Goal: Task Accomplishment & Management: Manage account settings

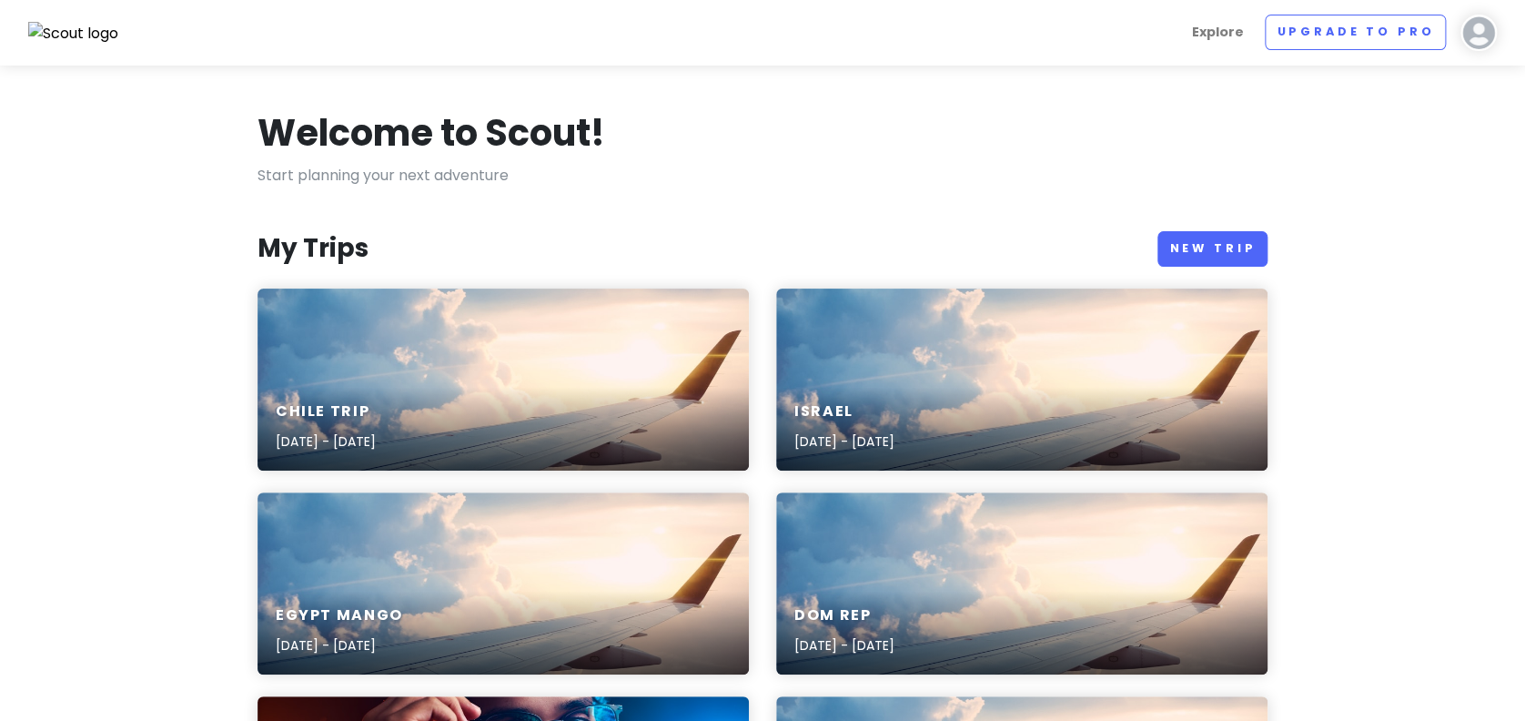
click at [455, 336] on div "Chile Trip [DATE] - [DATE]" at bounding box center [504, 380] width 492 height 182
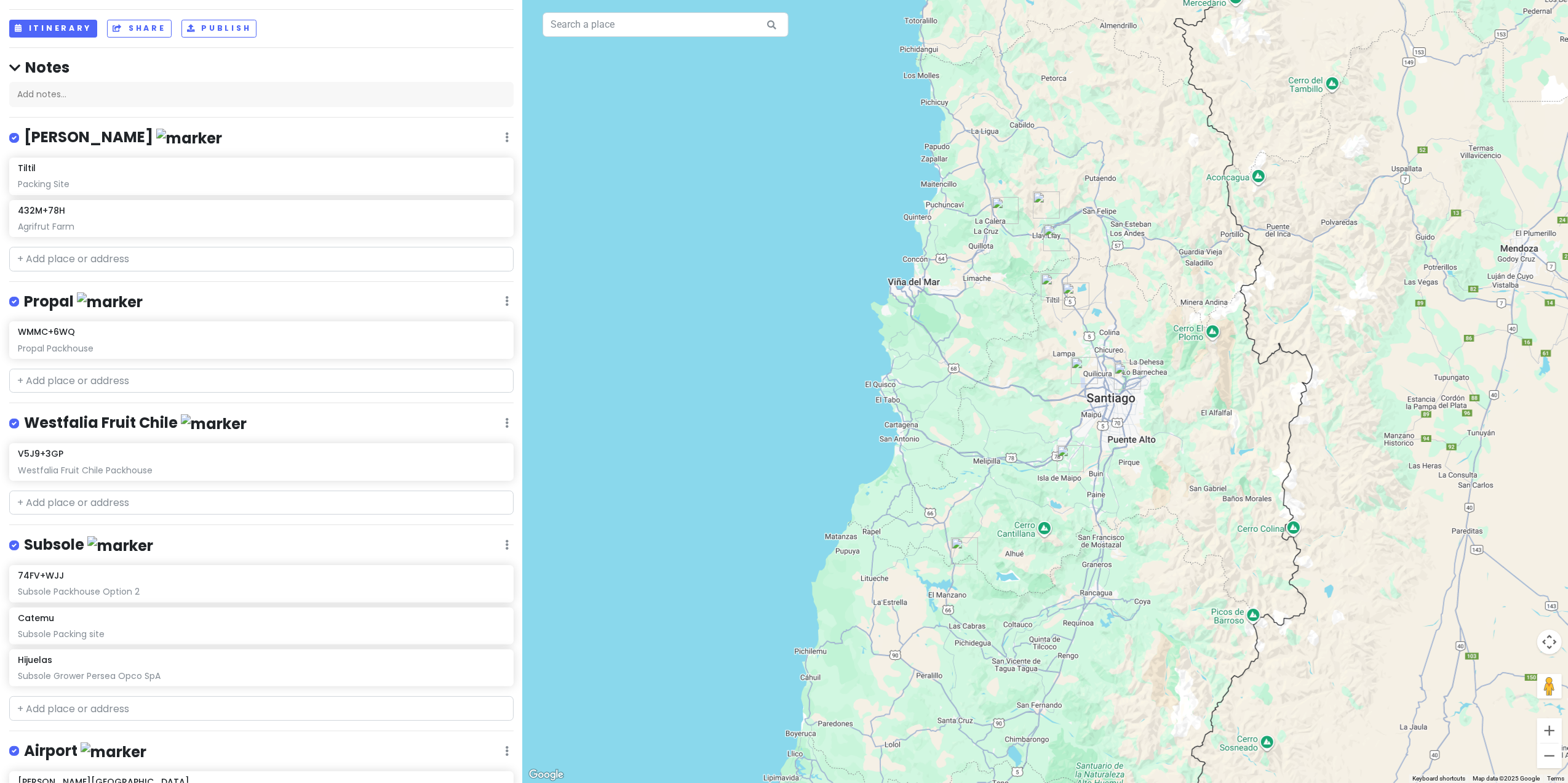
scroll to position [82, 0]
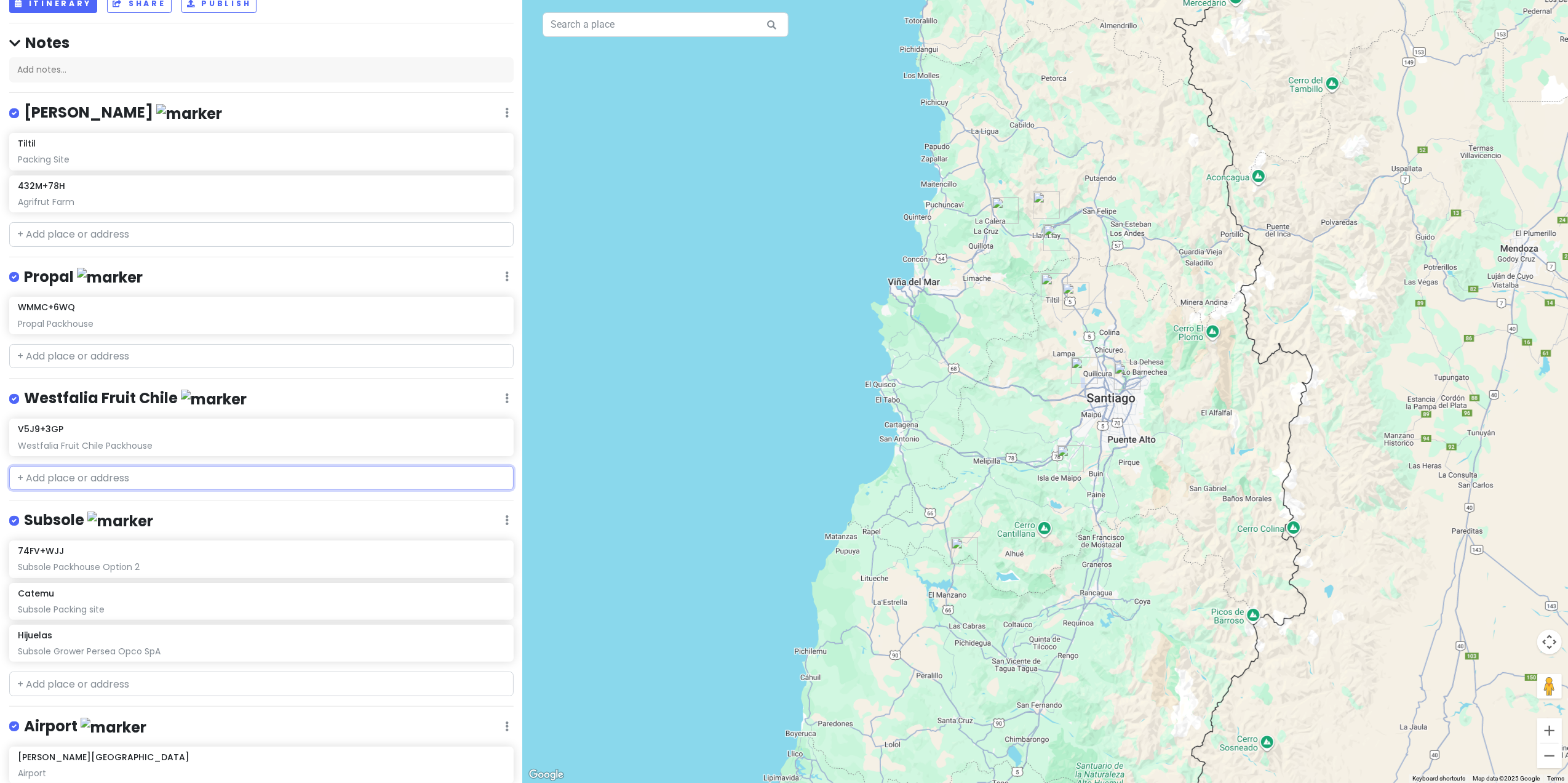
click at [95, 473] on input "text" at bounding box center [262, 478] width 504 height 24
paste input "8VR4+VJ Melipilla, [GEOGRAPHIC_DATA]"
type input "8VR4+VJ Melipilla, [GEOGRAPHIC_DATA]"
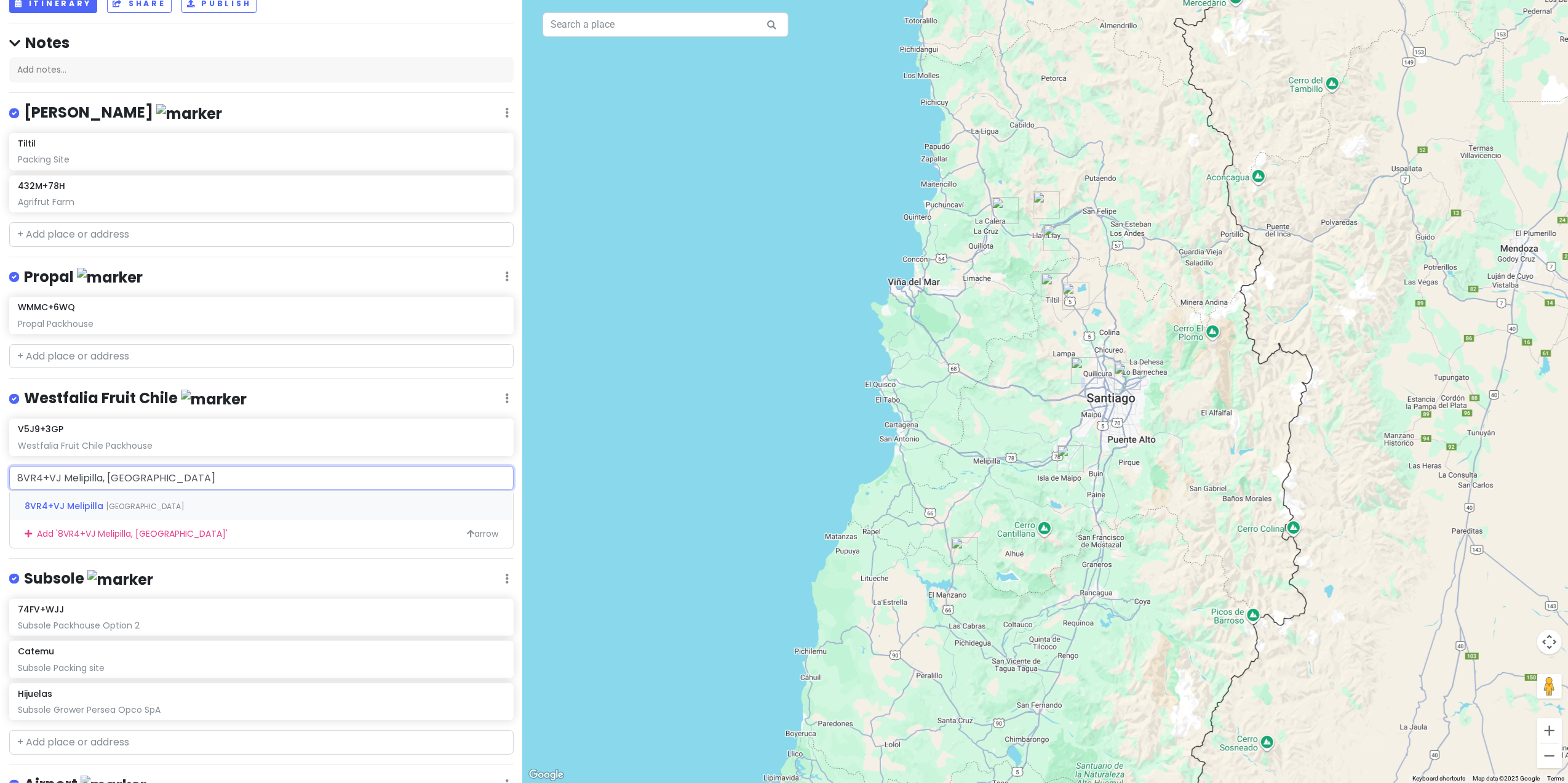
click at [78, 487] on span "8VR4+VJ Melipilla" at bounding box center [65, 506] width 81 height 12
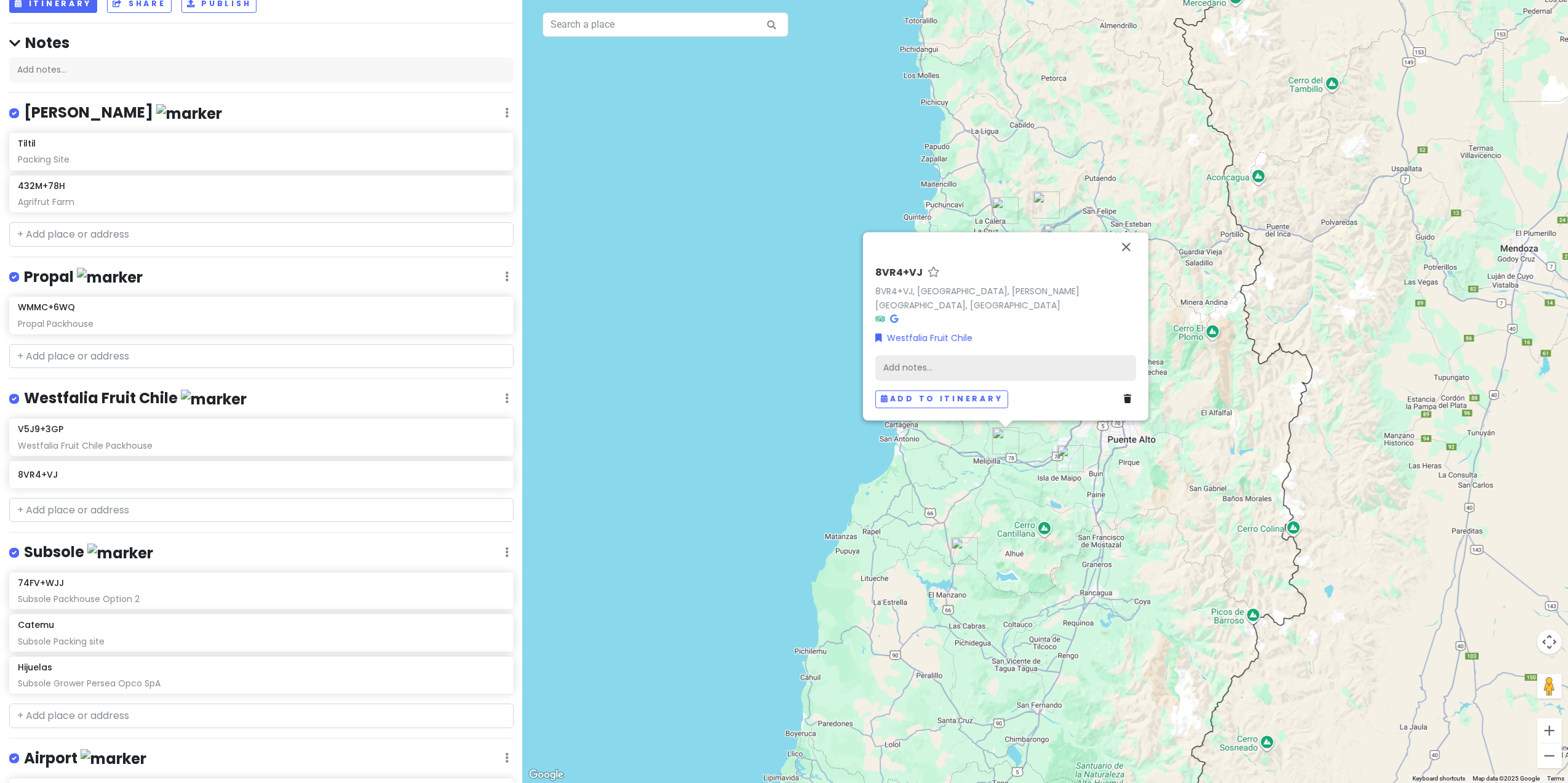
click at [977, 365] on div "Add notes..." at bounding box center [1006, 368] width 261 height 26
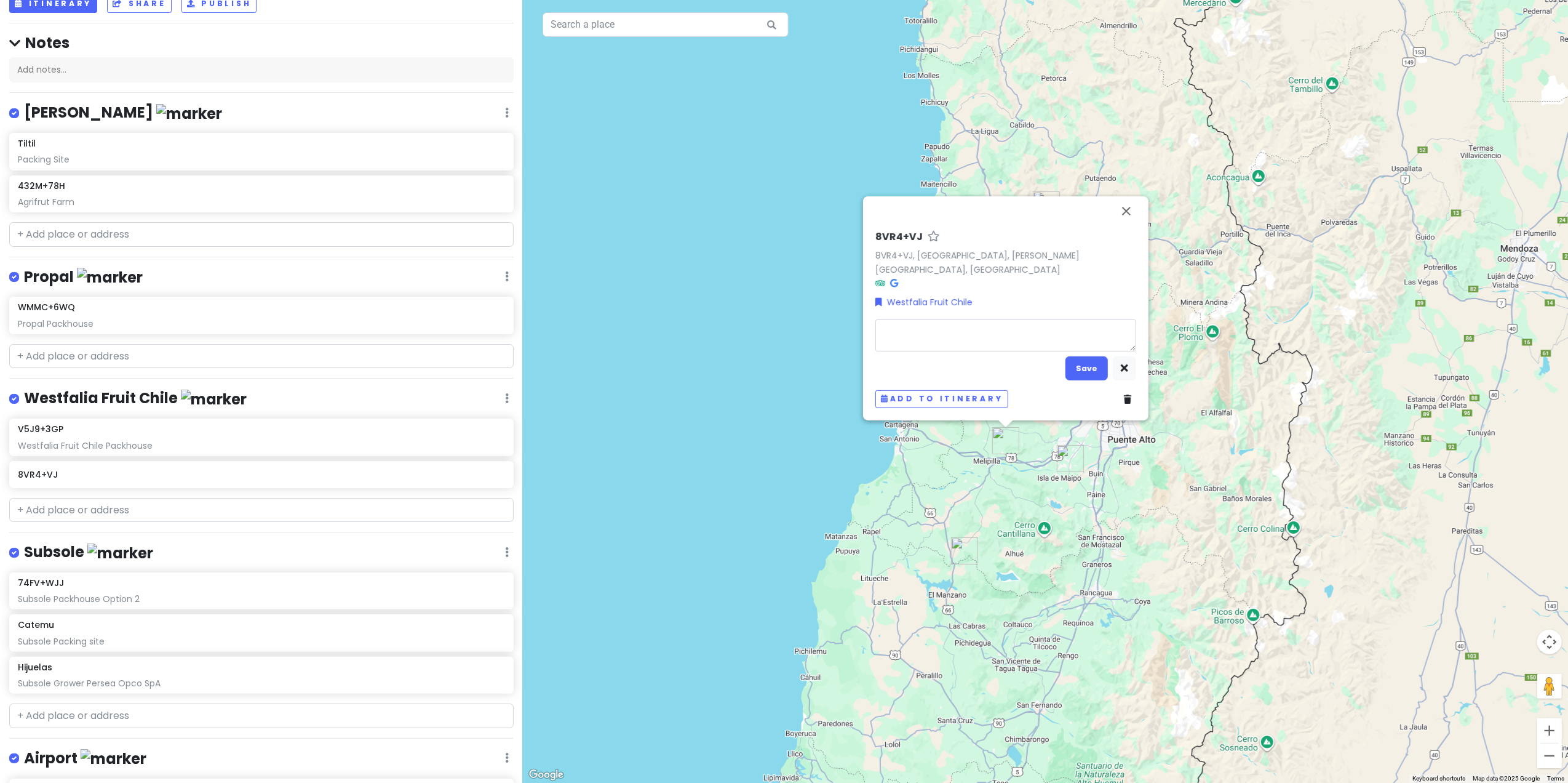
type textarea "x"
type textarea "P"
type textarea "x"
type textarea "Po"
type textarea "x"
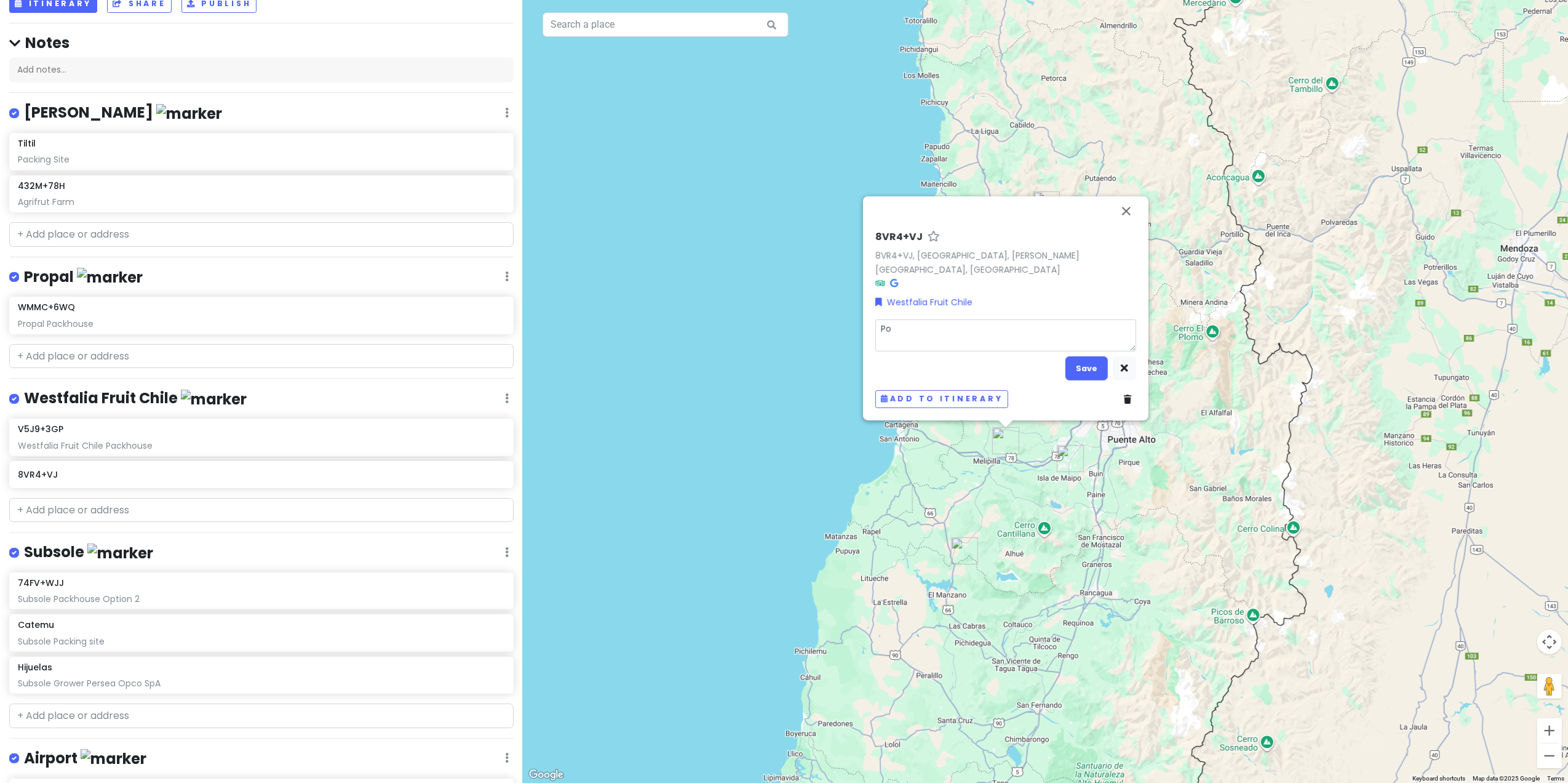
type textarea "Pom"
type textarea "x"
type textarea "[PERSON_NAME]"
type textarea "x"
type textarea "Pomai"
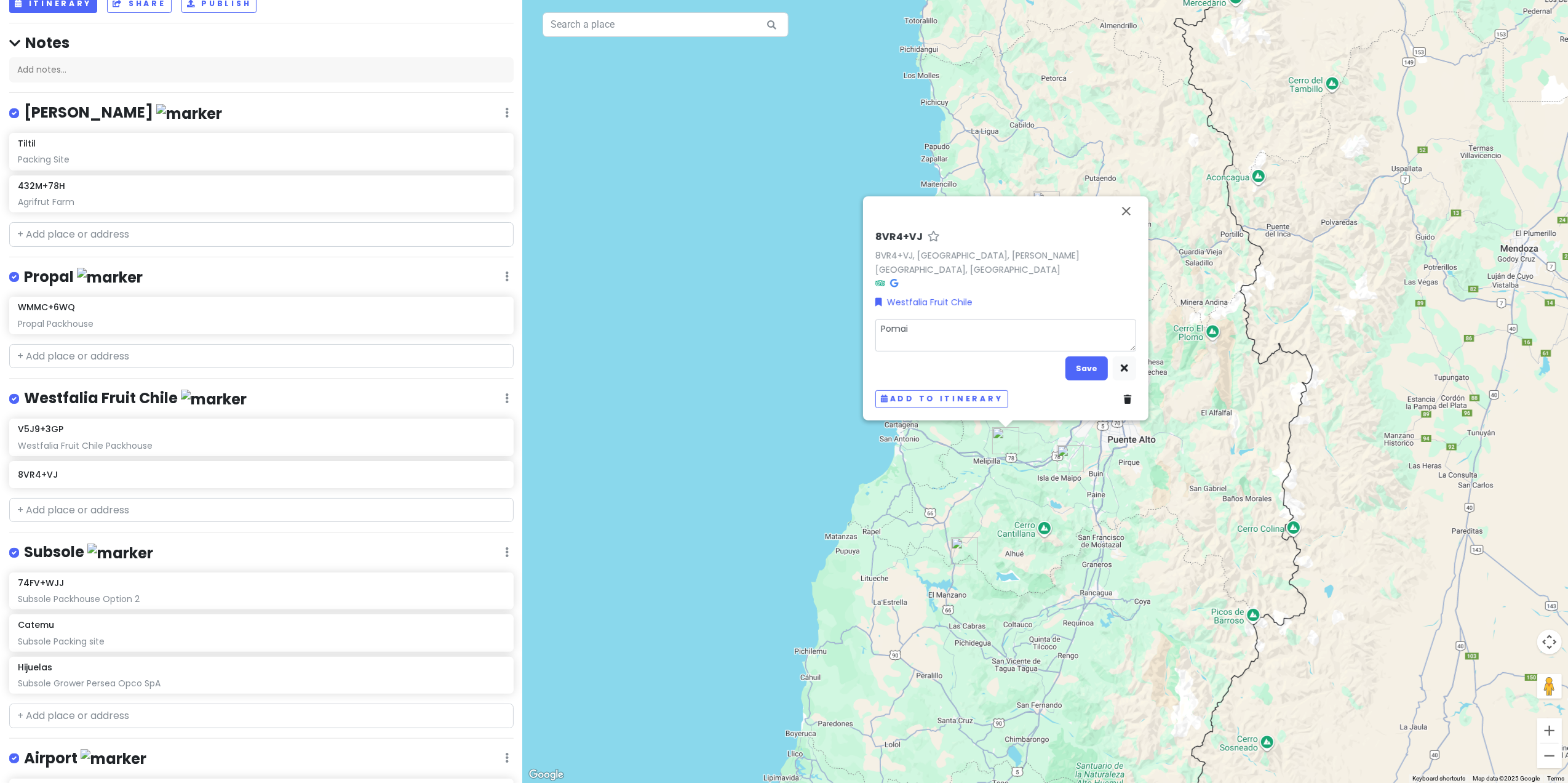
type textarea "x"
type textarea "Pomair"
type textarea "x"
type textarea "Pomaire"
type textarea "x"
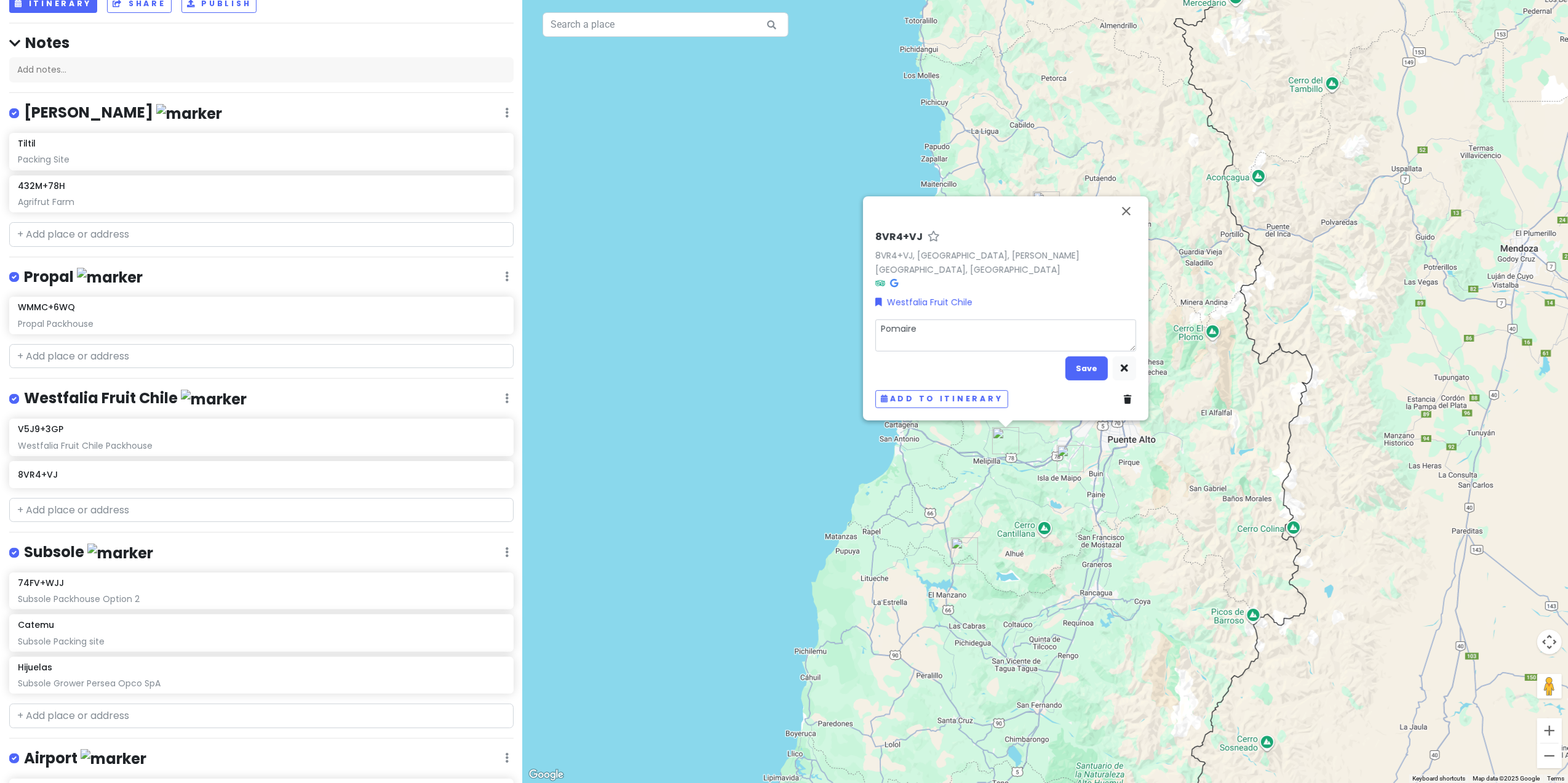
type textarea "Pomaire"
type textarea "x"
type textarea "Pomaire W"
type textarea "x"
type textarea "Pomaire WF"
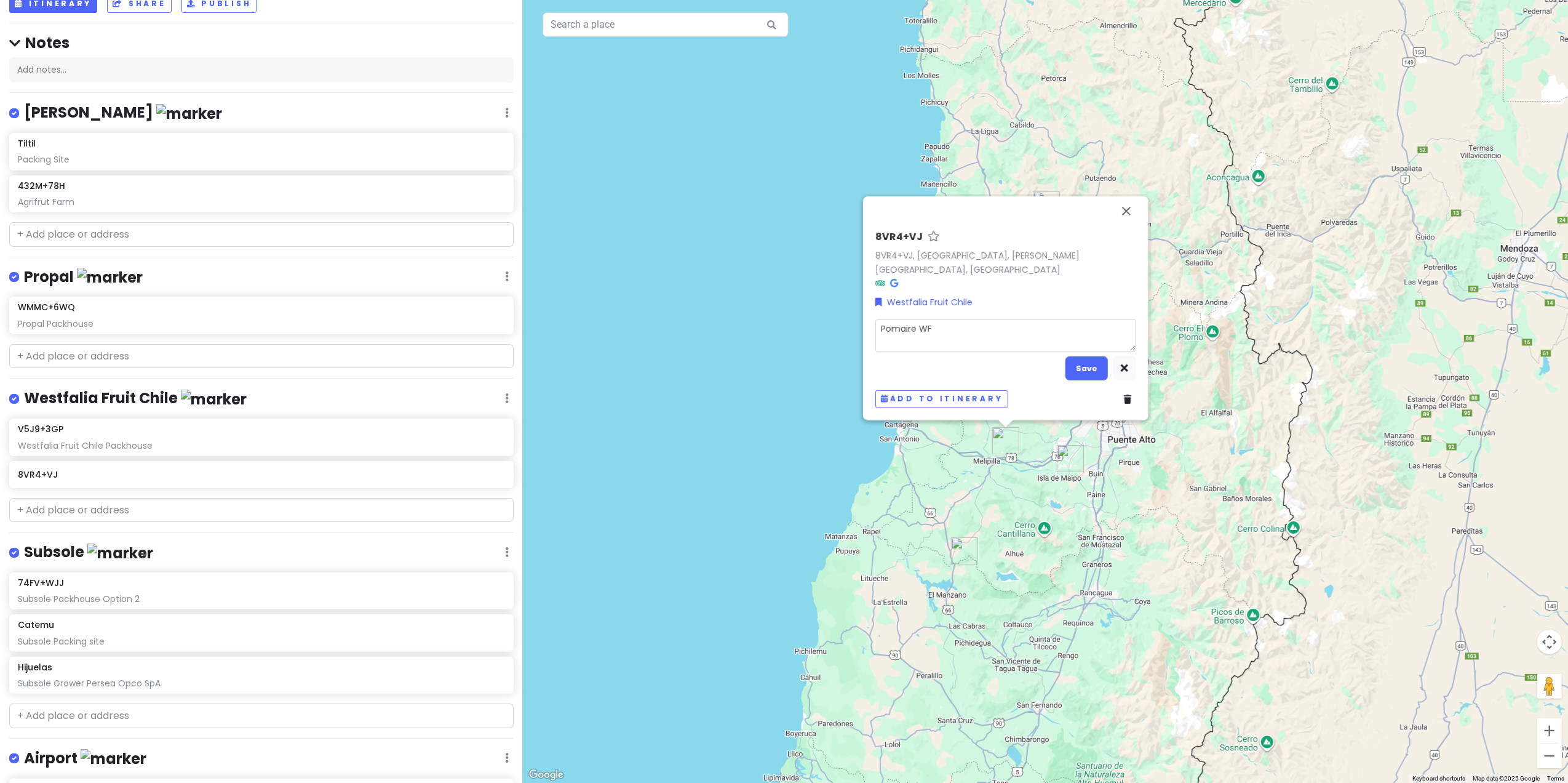
type textarea "x"
type textarea "Pomaire WF"
type textarea "x"
type textarea "Pomaire WF F"
type textarea "x"
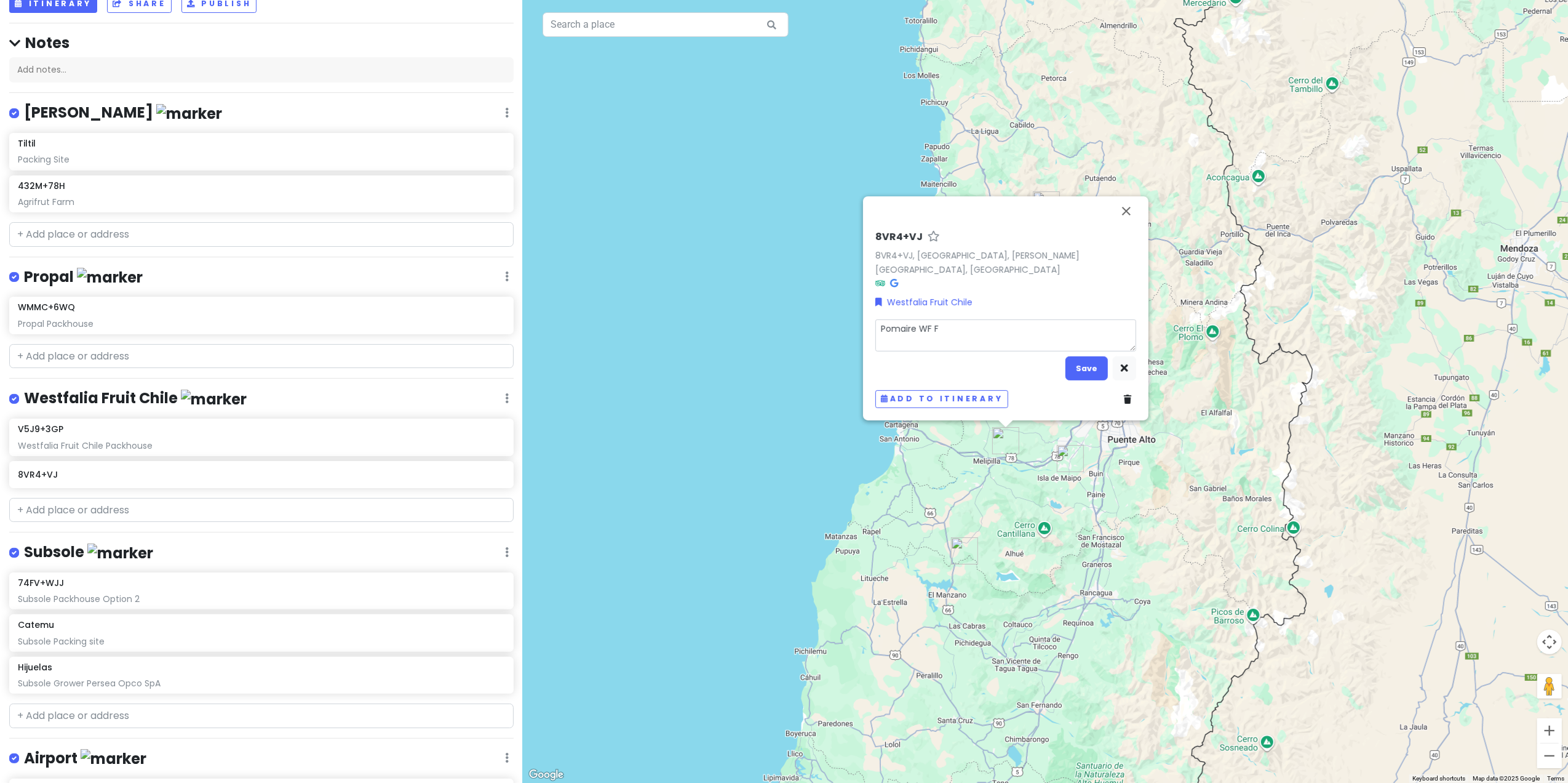
type textarea "Pomaire WF Fa"
type textarea "x"
type textarea "Pomaire WF Far"
type textarea "x"
type textarea "Pomaire WF Farm"
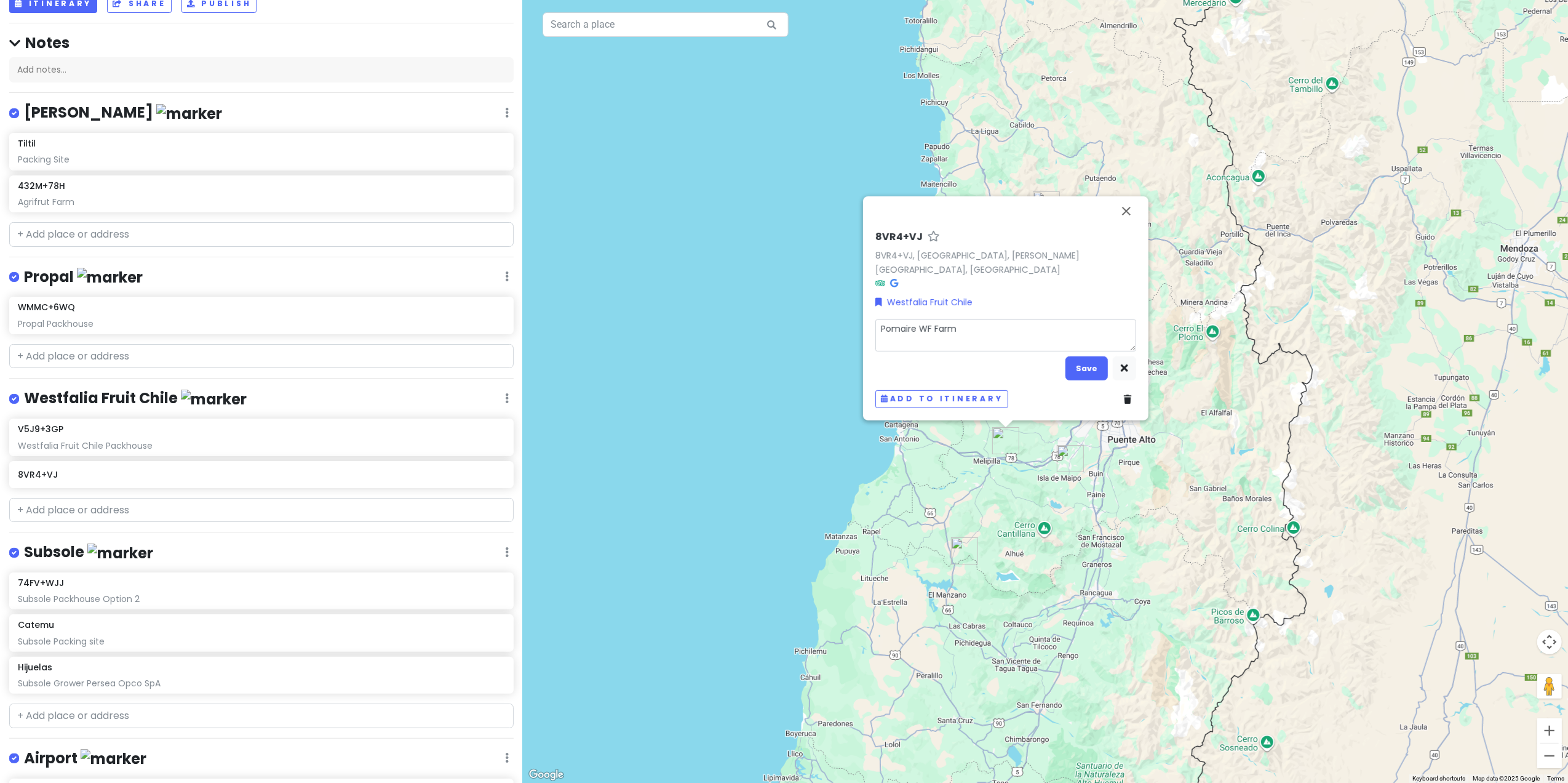
type textarea "x"
type textarea "Pomaire WF Farm"
click at [1031, 372] on button "Save" at bounding box center [1086, 368] width 43 height 24
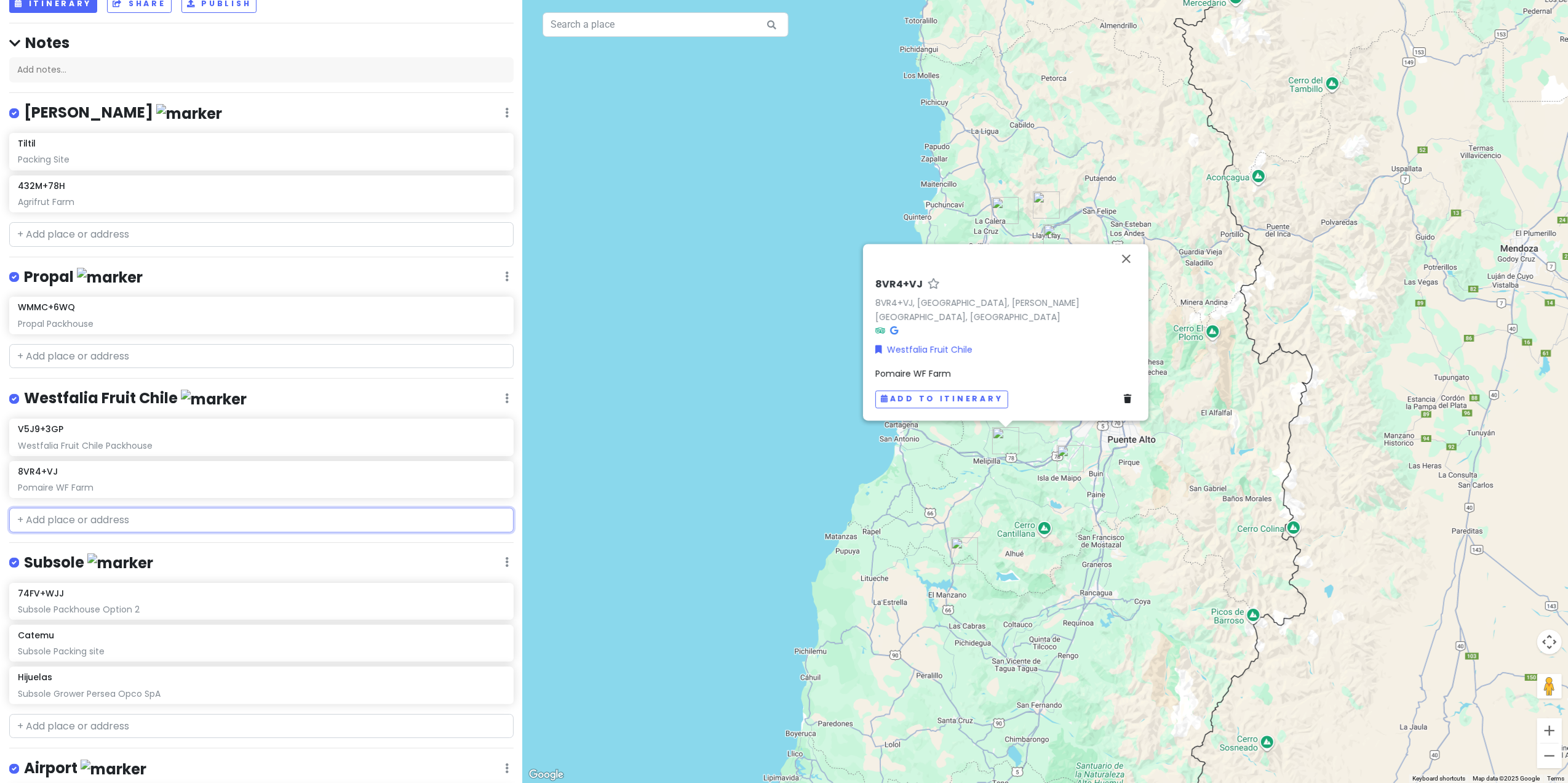
paste input "Polpaico, Agricom"
type input "Polpaico, Agricom"
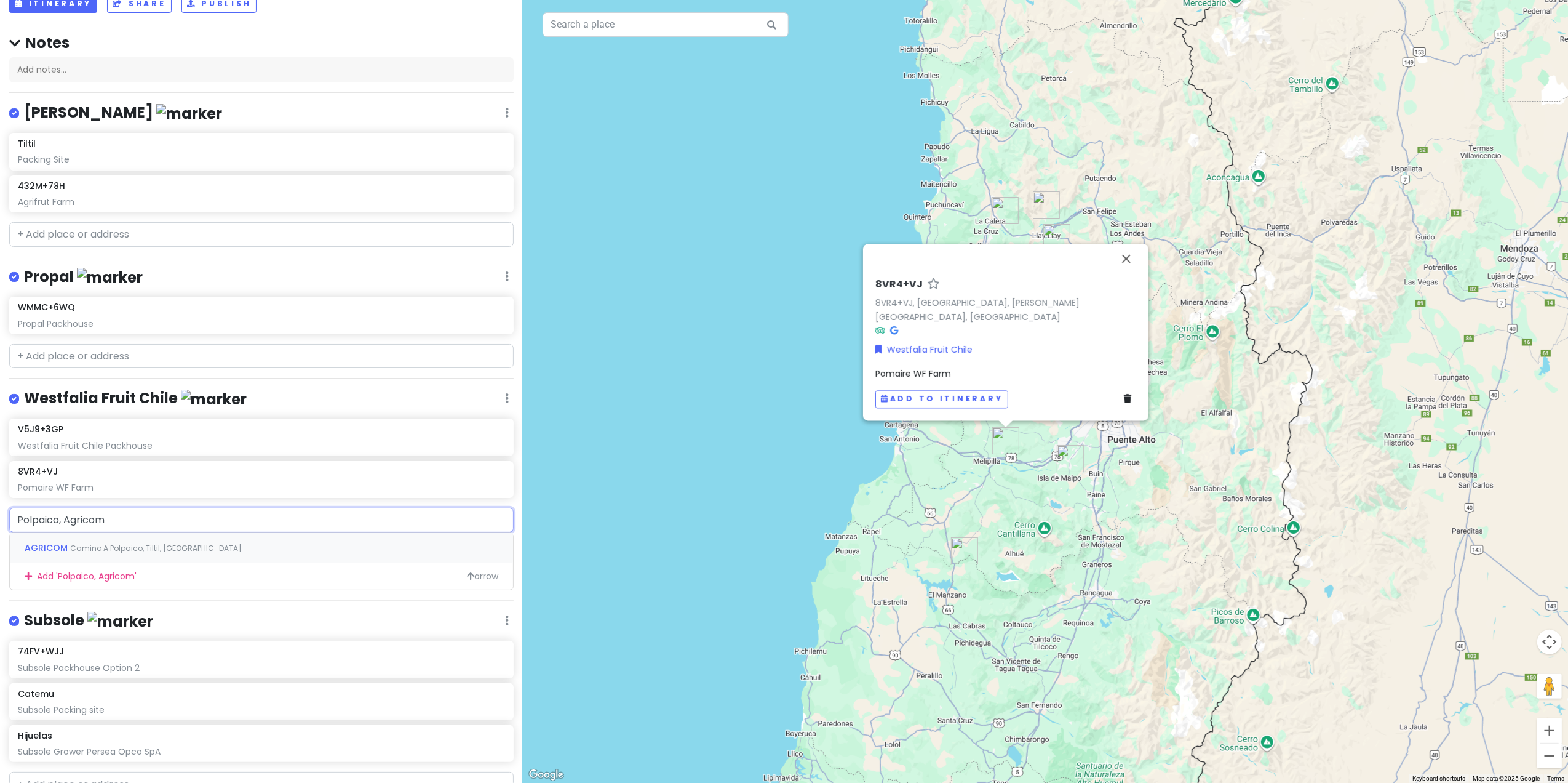
click at [55, 487] on span "AGRICOM" at bounding box center [47, 548] width 45 height 12
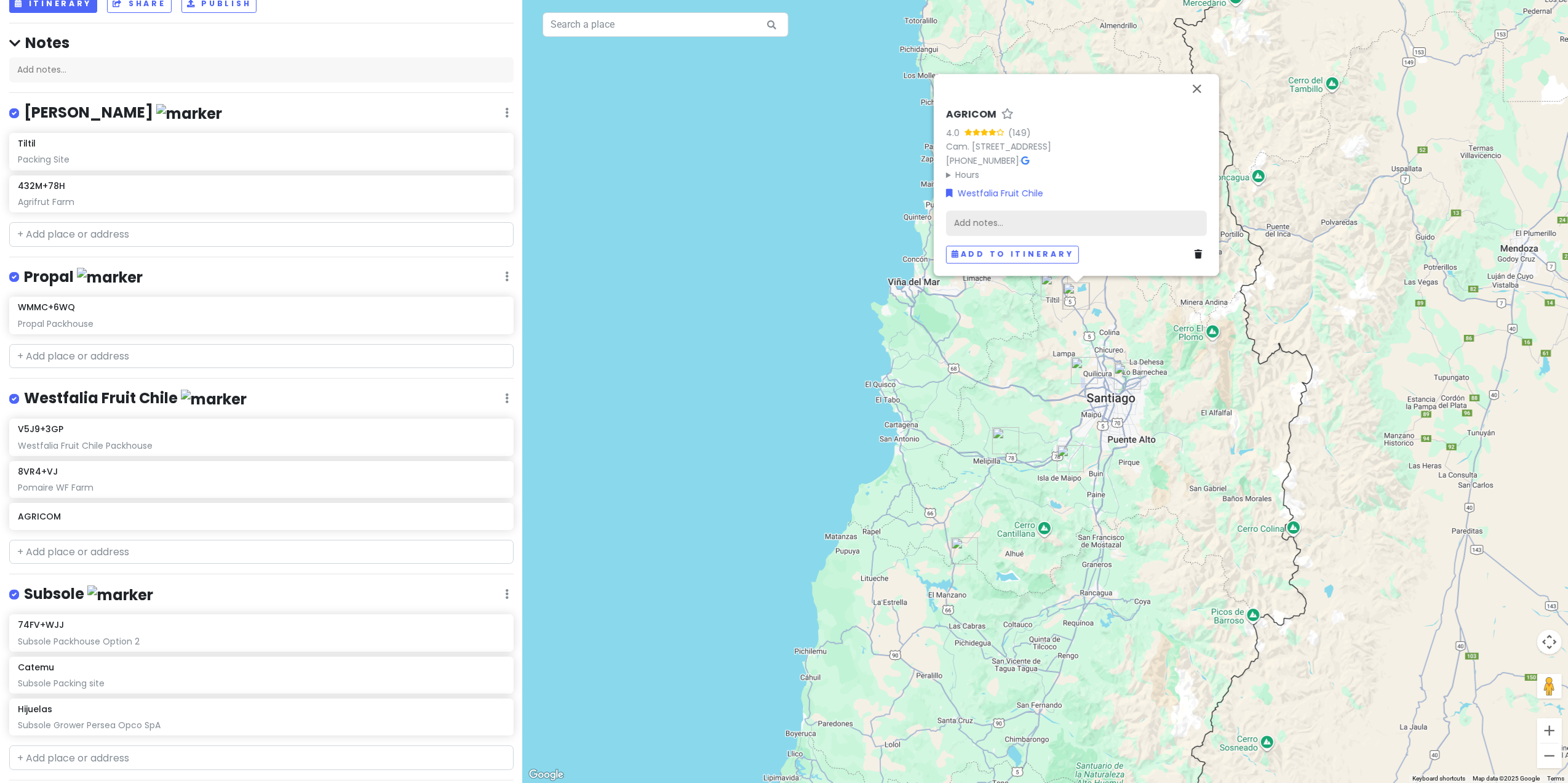
click at [997, 218] on div "Add notes..." at bounding box center [1077, 223] width 261 height 26
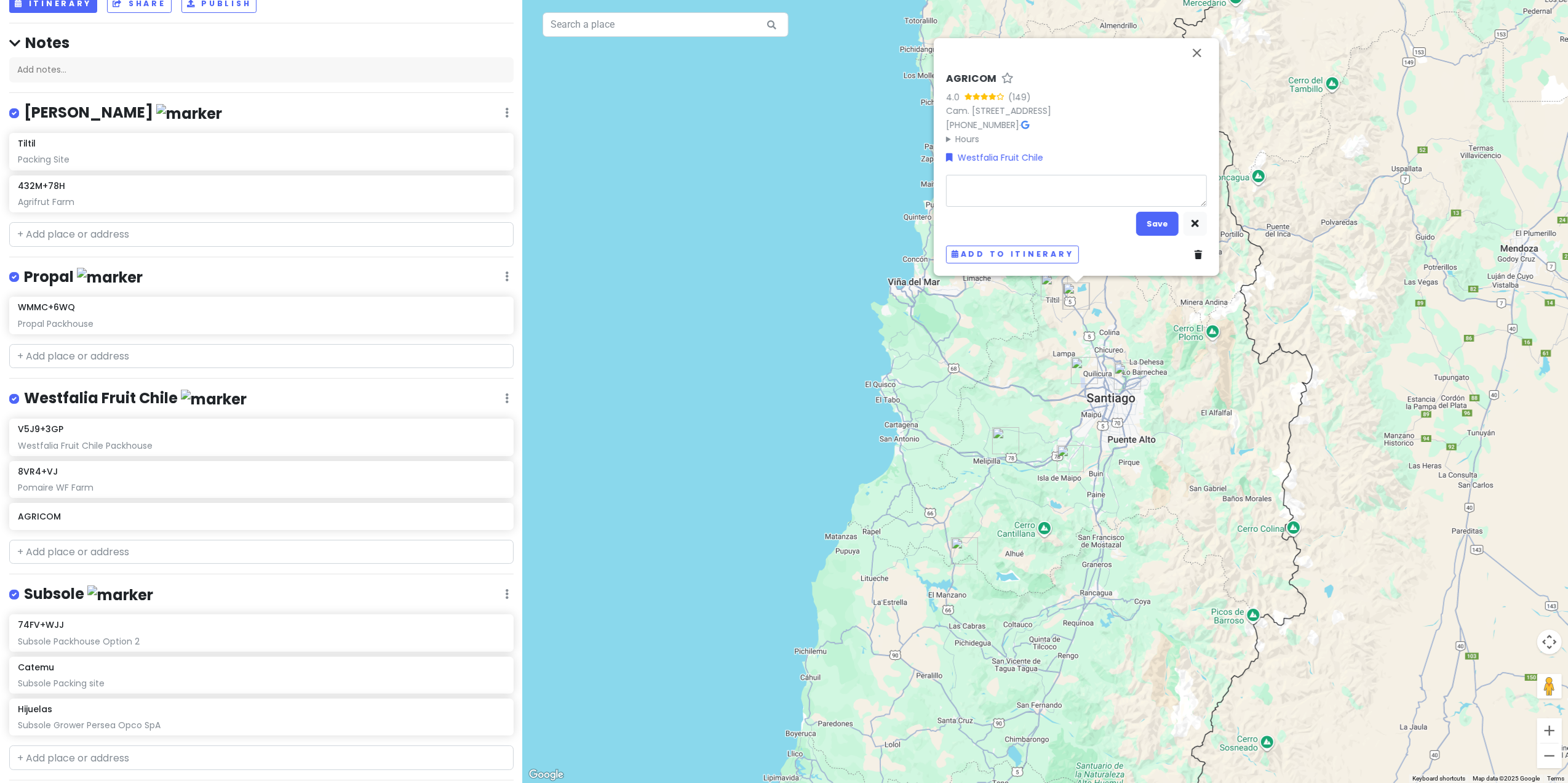
type textarea "x"
type textarea "W"
type textarea "x"
type textarea "WF"
type textarea "x"
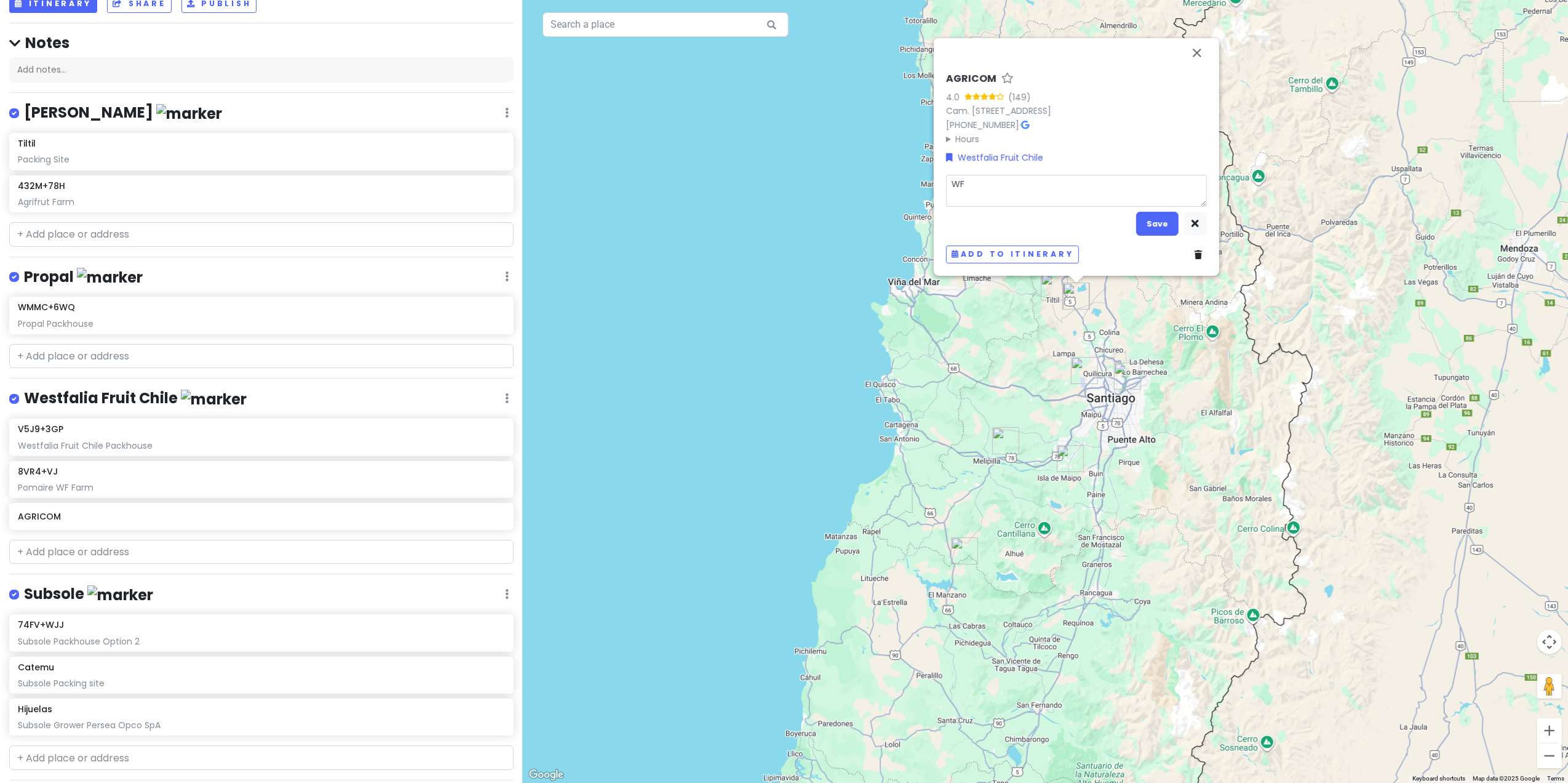
type textarea "WF"
type textarea "x"
type textarea "WF P"
type textarea "x"
type textarea "WF Po"
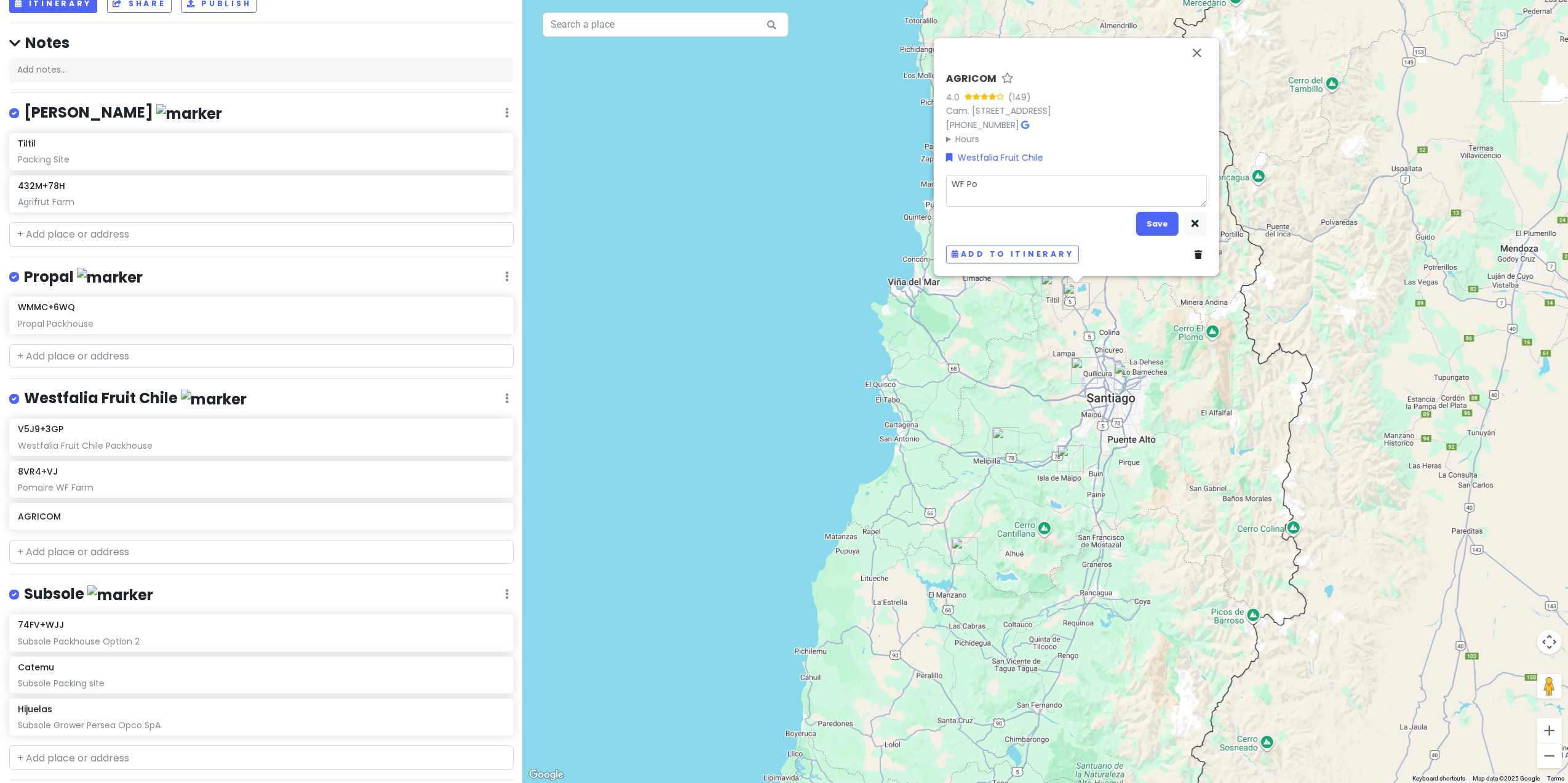
type textarea "x"
type textarea "WF Pol"
type textarea "x"
type textarea "[PERSON_NAME]"
type textarea "x"
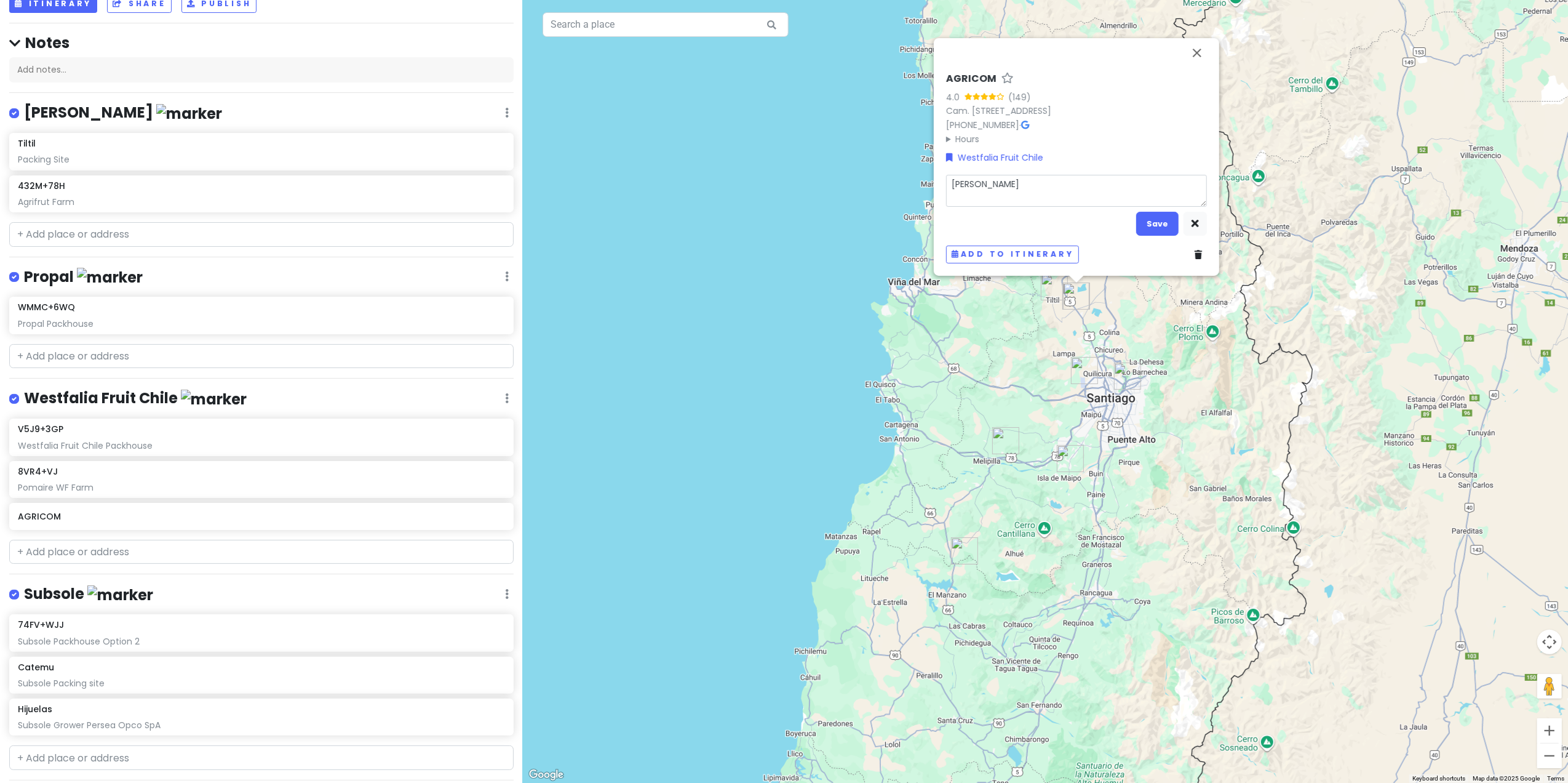
type textarea "[PERSON_NAME]"
type textarea "x"
type textarea "WF Polpac"
type textarea "x"
type textarea "WF Polpaci"
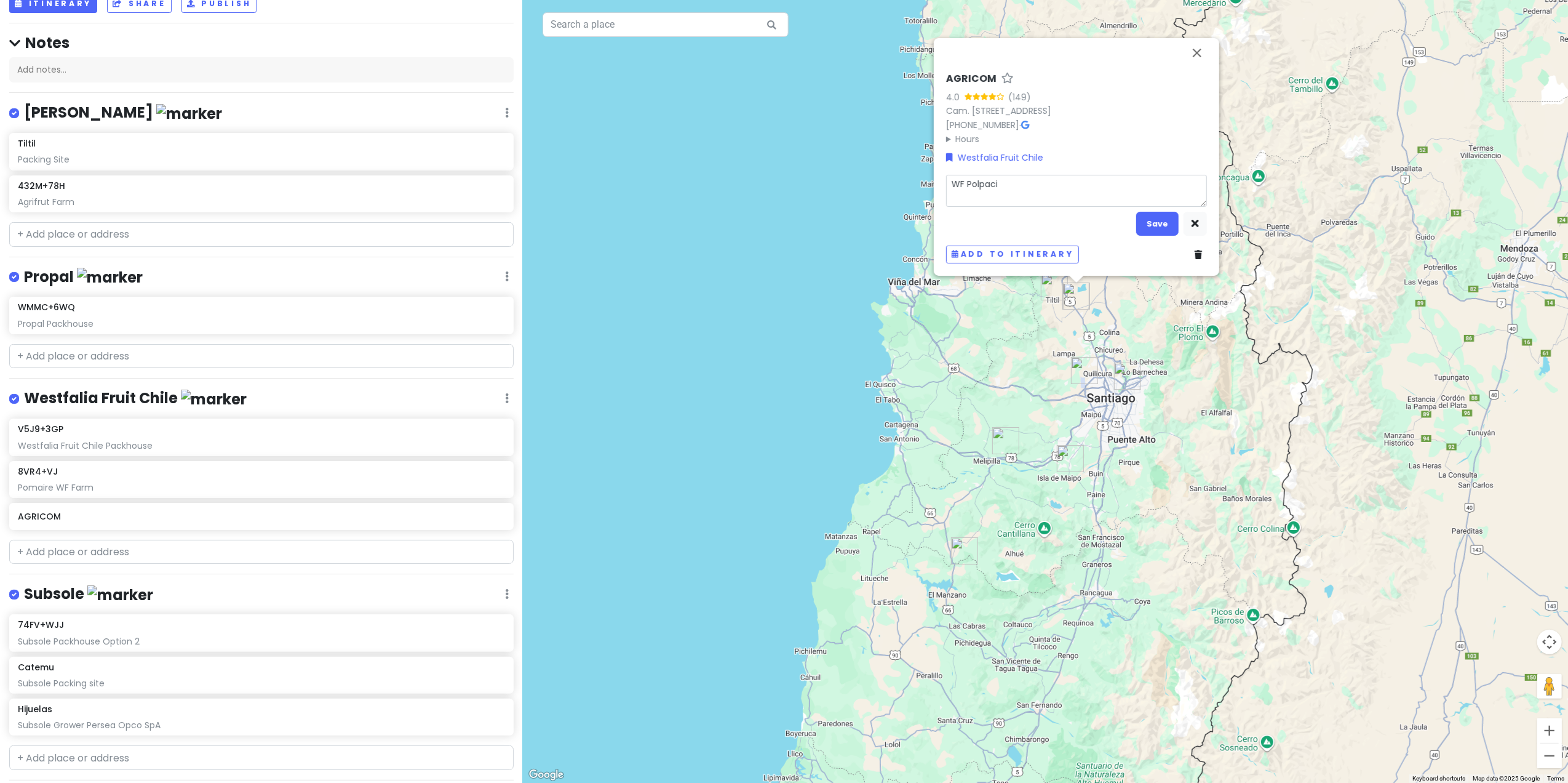
type textarea "x"
type textarea "WF Polpacio"
type textarea "x"
type textarea "WF Polpacio"
type textarea "x"
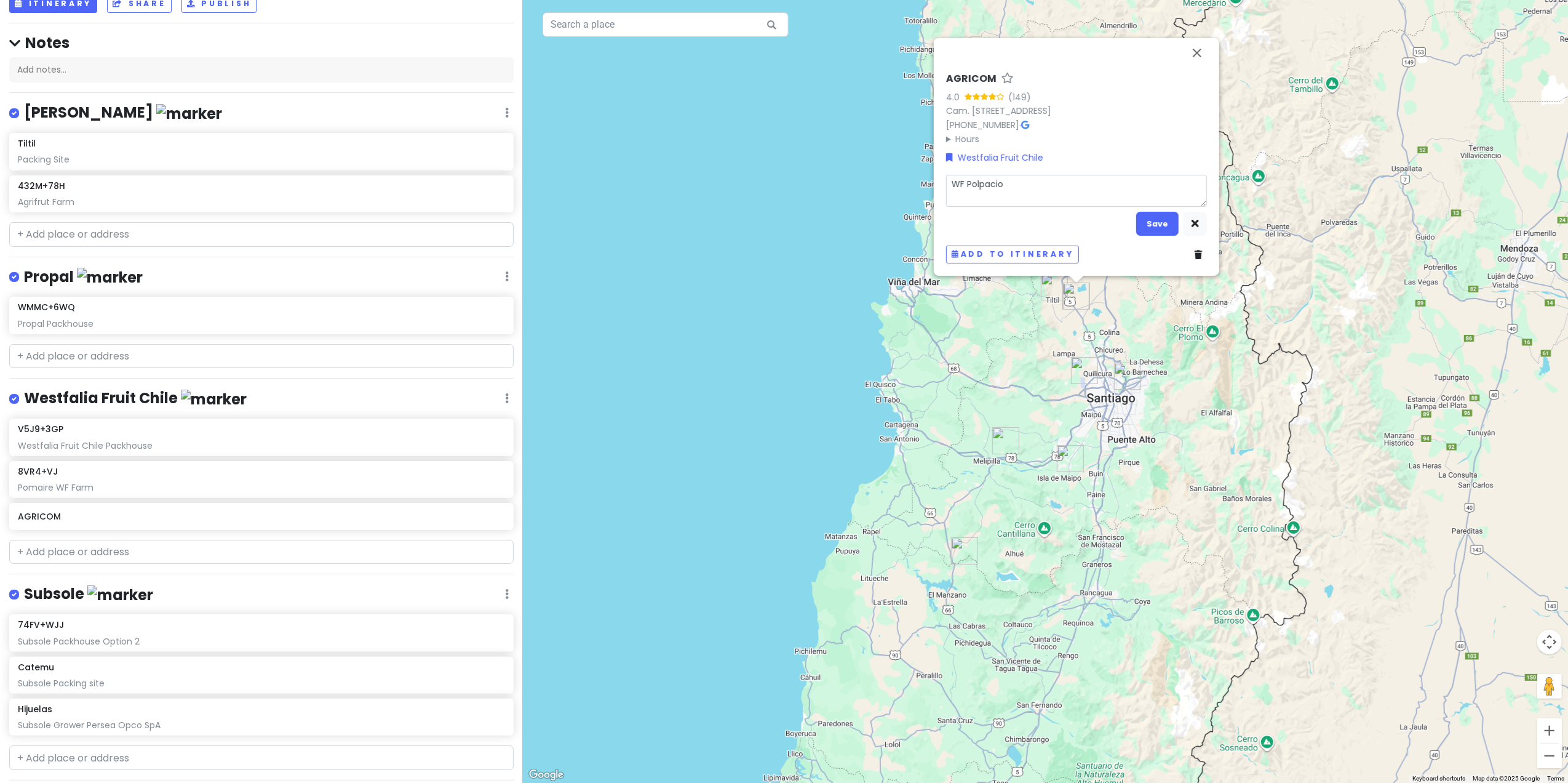
type textarea "WF Polpacio P"
type textarea "x"
type textarea "WF Polpacio Pa"
type textarea "x"
type textarea "WF Polpacio Pac"
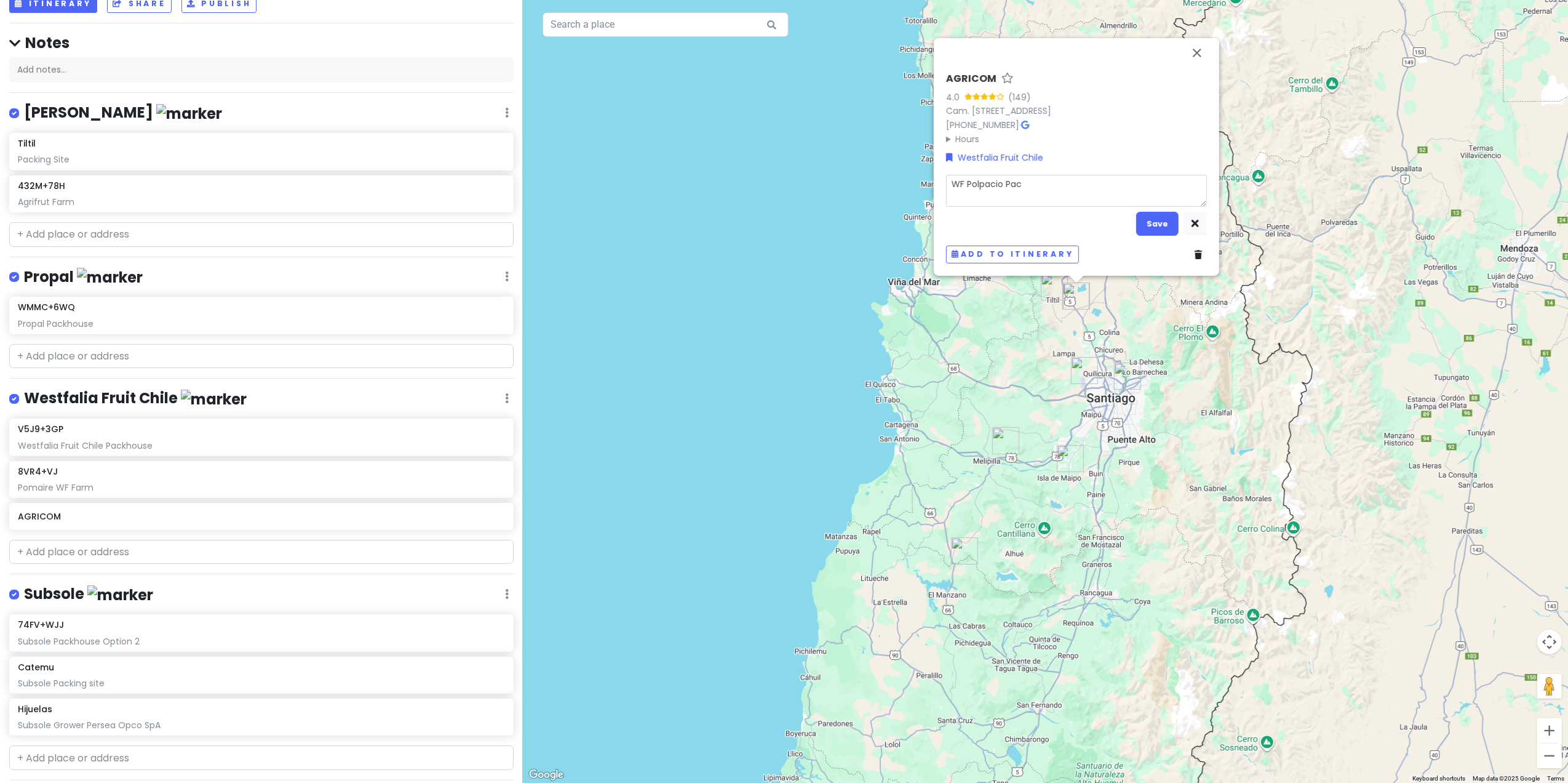
type textarea "x"
type textarea "WF Polpacio Pack"
type textarea "x"
type textarea "WF Polpacio Packh"
type textarea "x"
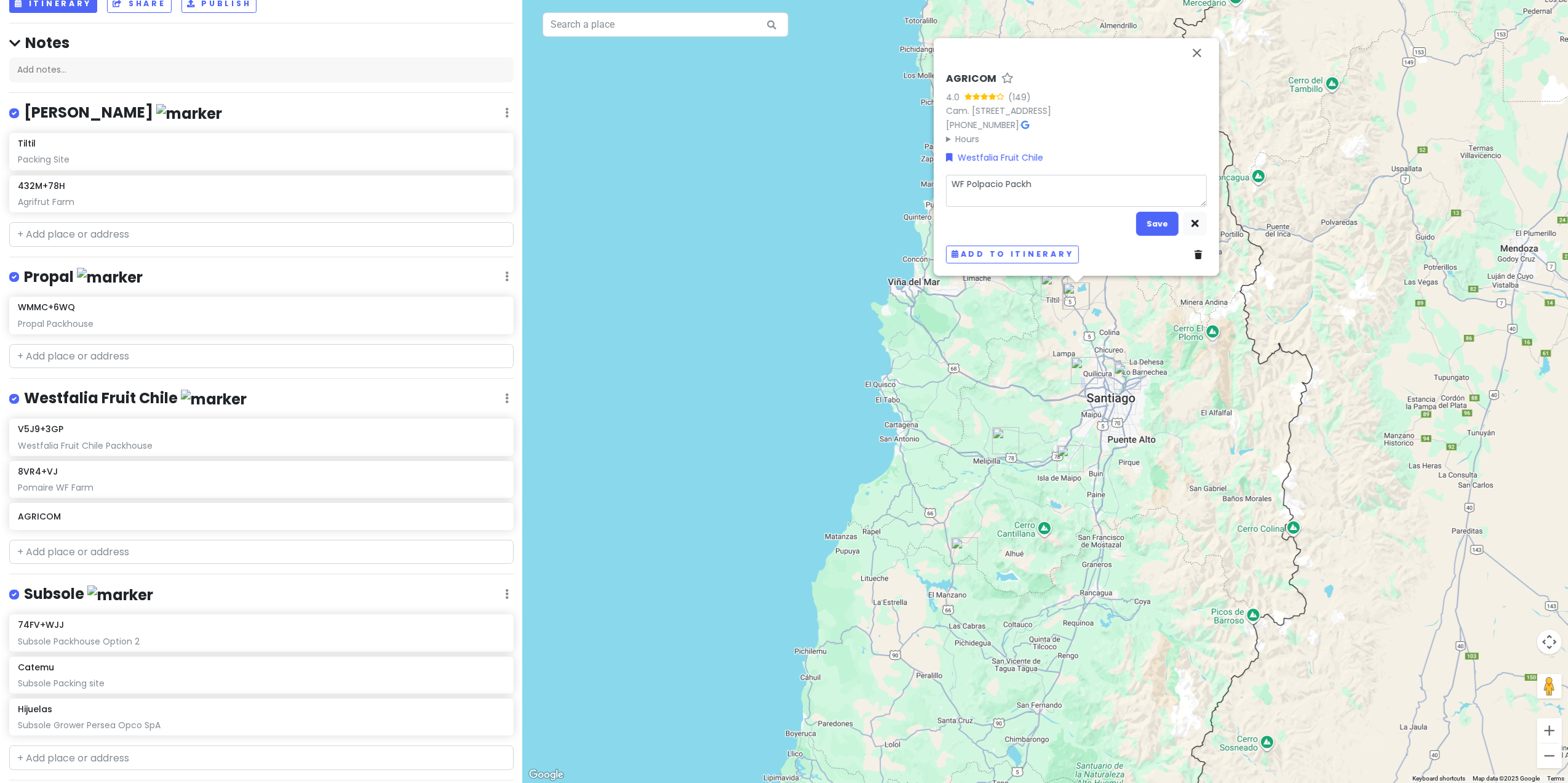
type textarea "WF Polpacio Packho"
type textarea "x"
type textarea "WF Polpacio Packhou"
type textarea "x"
type textarea "WF Polpacio Packhous"
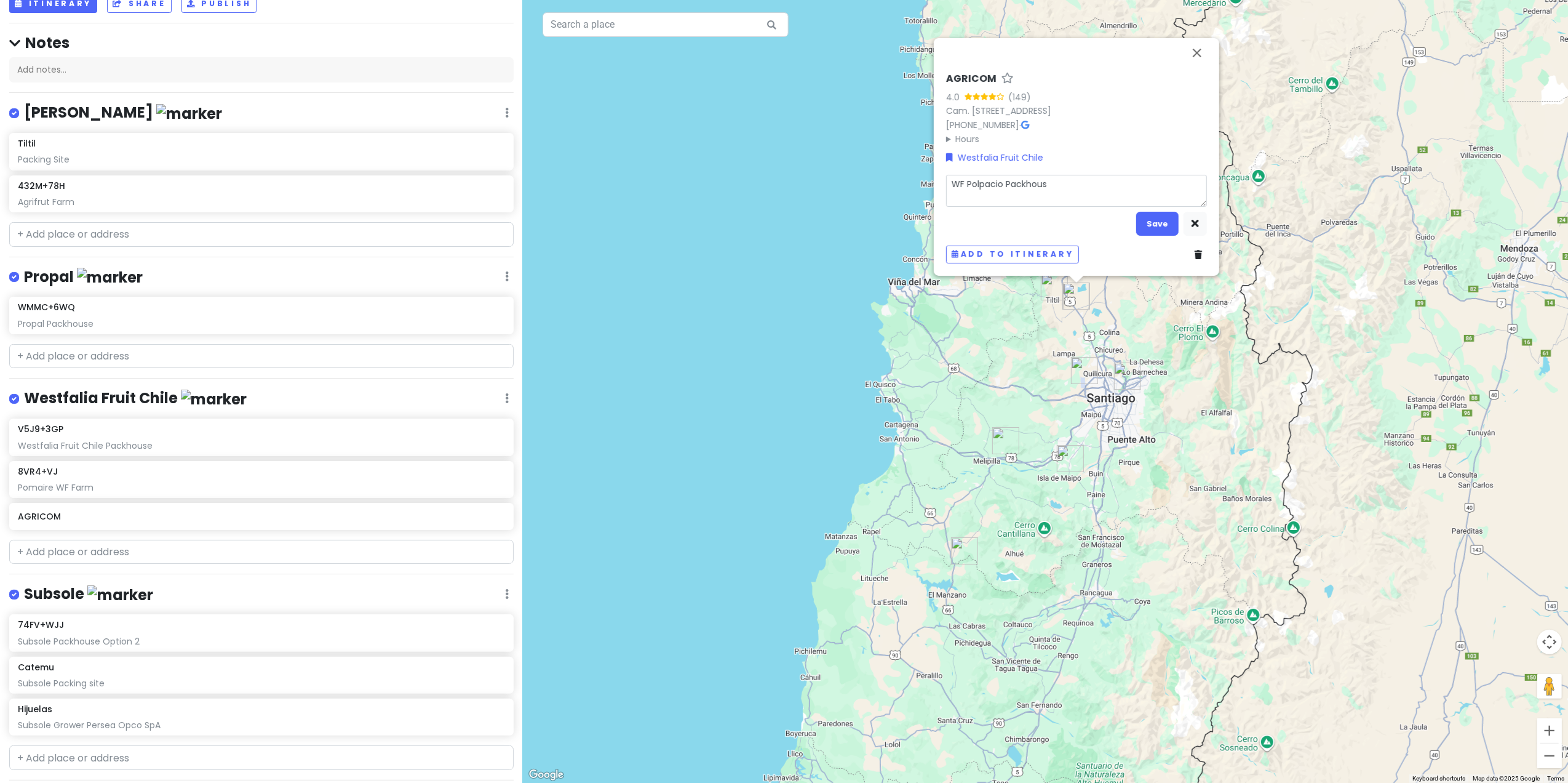
type textarea "x"
type textarea "WF Polpacio Packhouse"
type textarea "x"
type textarea "WF Polpacio Packhouse"
click at [1031, 219] on button "Save" at bounding box center [1157, 223] width 43 height 24
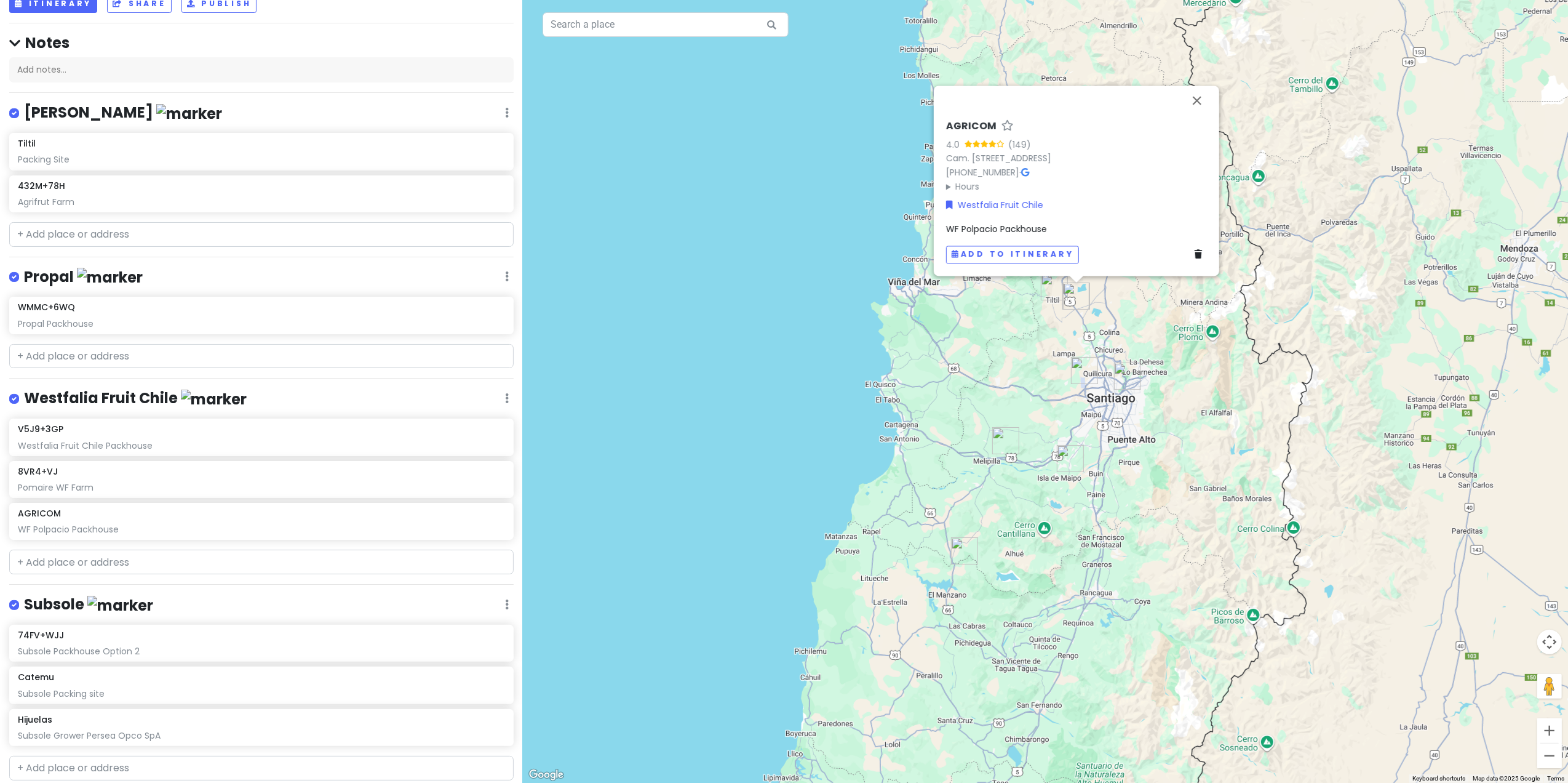
click at [1031, 356] on div "AGRICOM 4.0 (149) Cam. [STREET_ADDRESS] [PHONE_NUMBER] · Hours [DATE] 8:00 am –…" at bounding box center [1046, 392] width 1045 height 783
click at [948, 343] on div "AGRICOM 4.0 (149) Cam. [STREET_ADDRESS] [PHONE_NUMBER] · Hours [DATE] 8:00 am –…" at bounding box center [1046, 392] width 1045 height 783
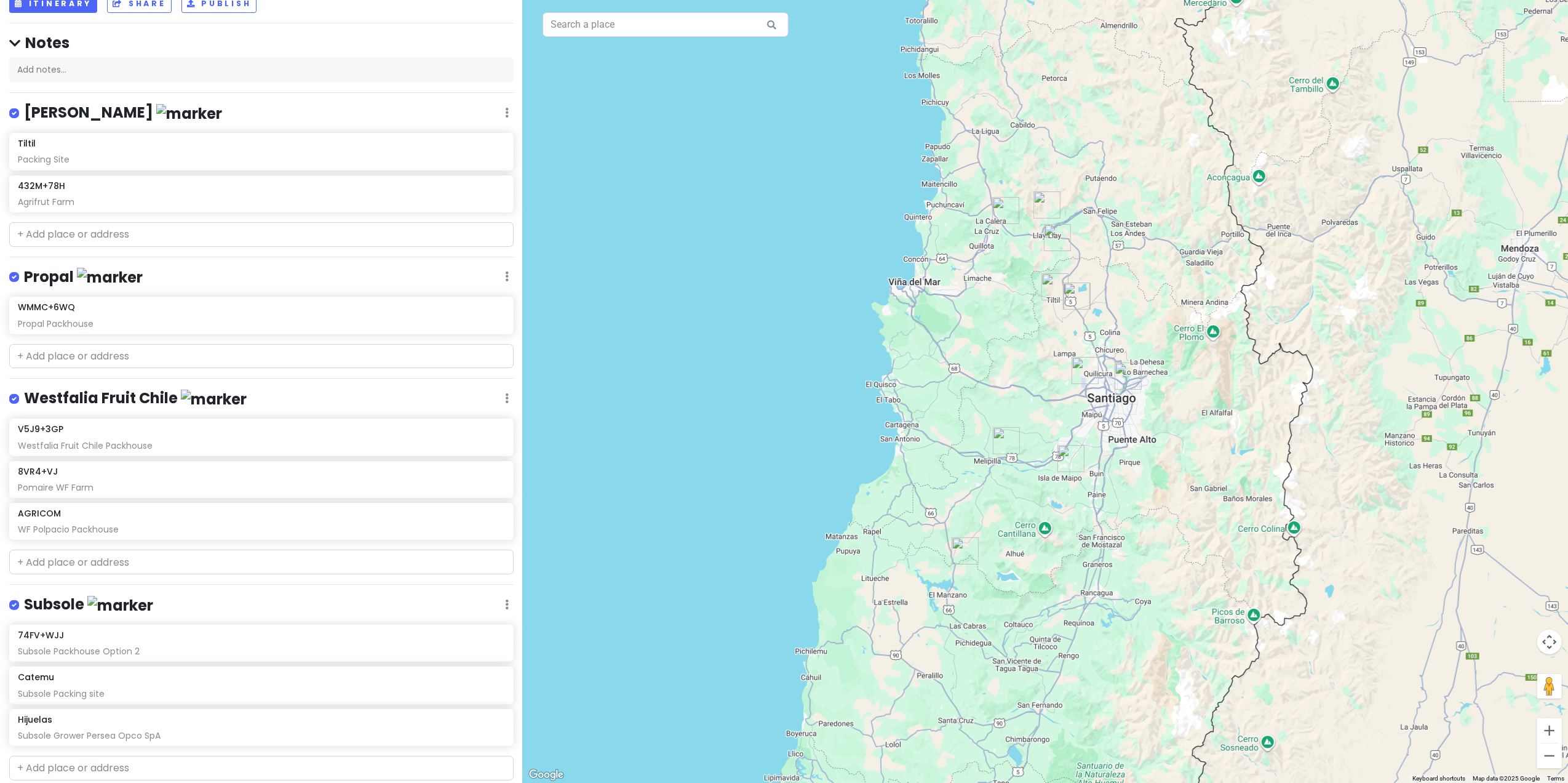
click at [1031, 295] on img "AGRICOM" at bounding box center [1077, 295] width 37 height 37
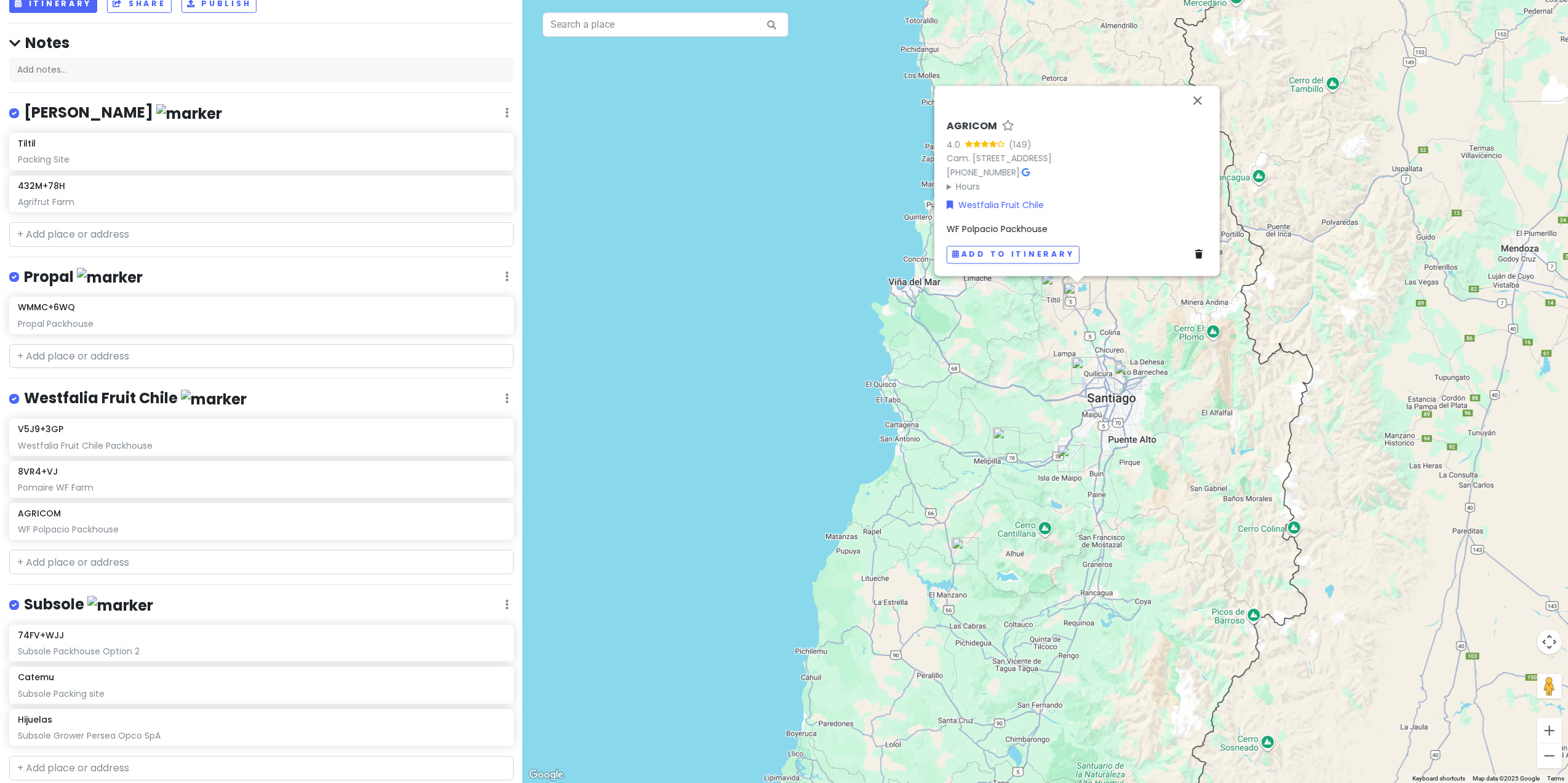
click at [948, 183] on summary "Hours" at bounding box center [1077, 187] width 261 height 14
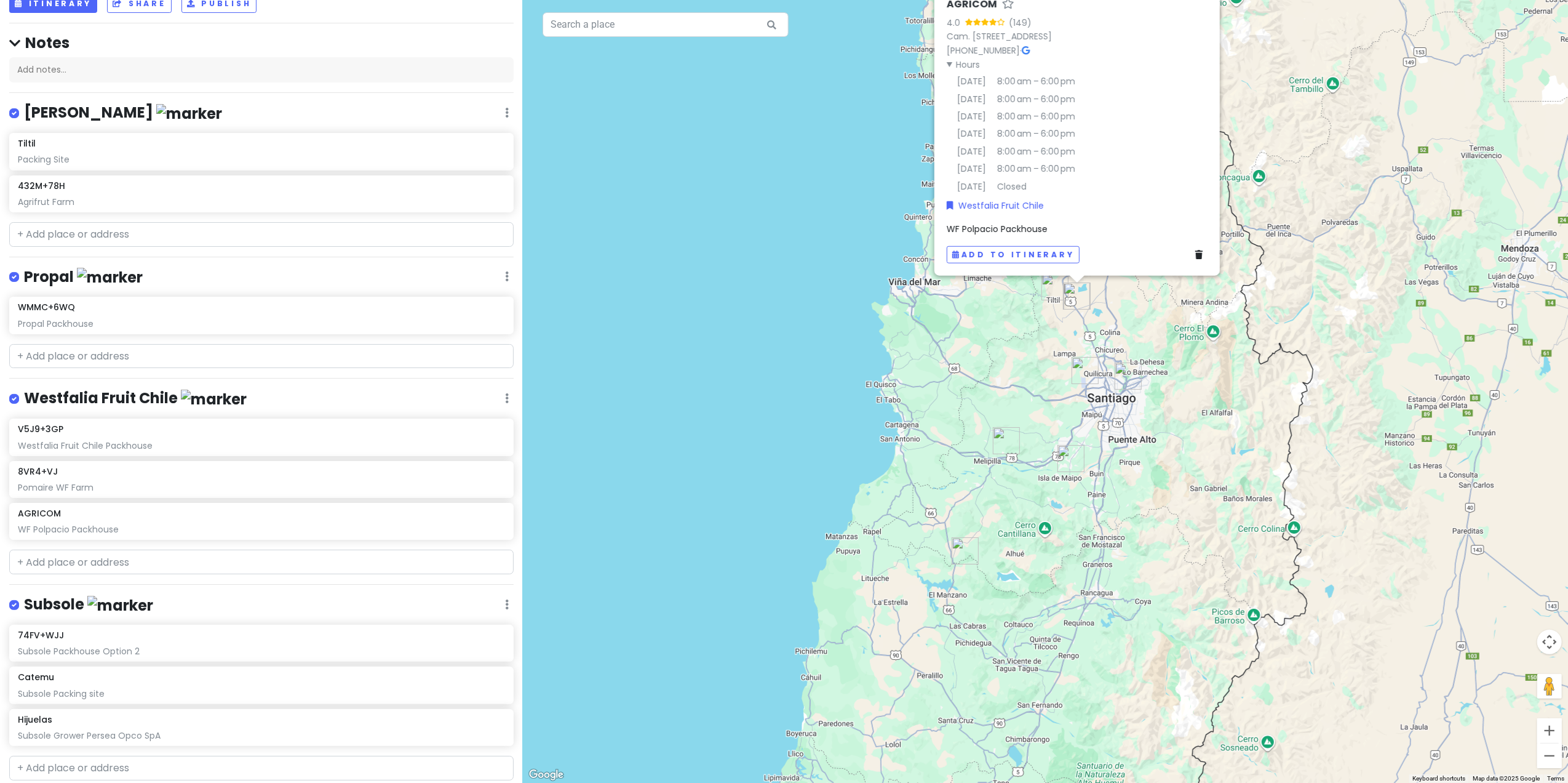
click at [948, 183] on td "[DATE]" at bounding box center [966, 184] width 40 height 17
click at [948, 60] on summary "Hours" at bounding box center [1077, 64] width 261 height 14
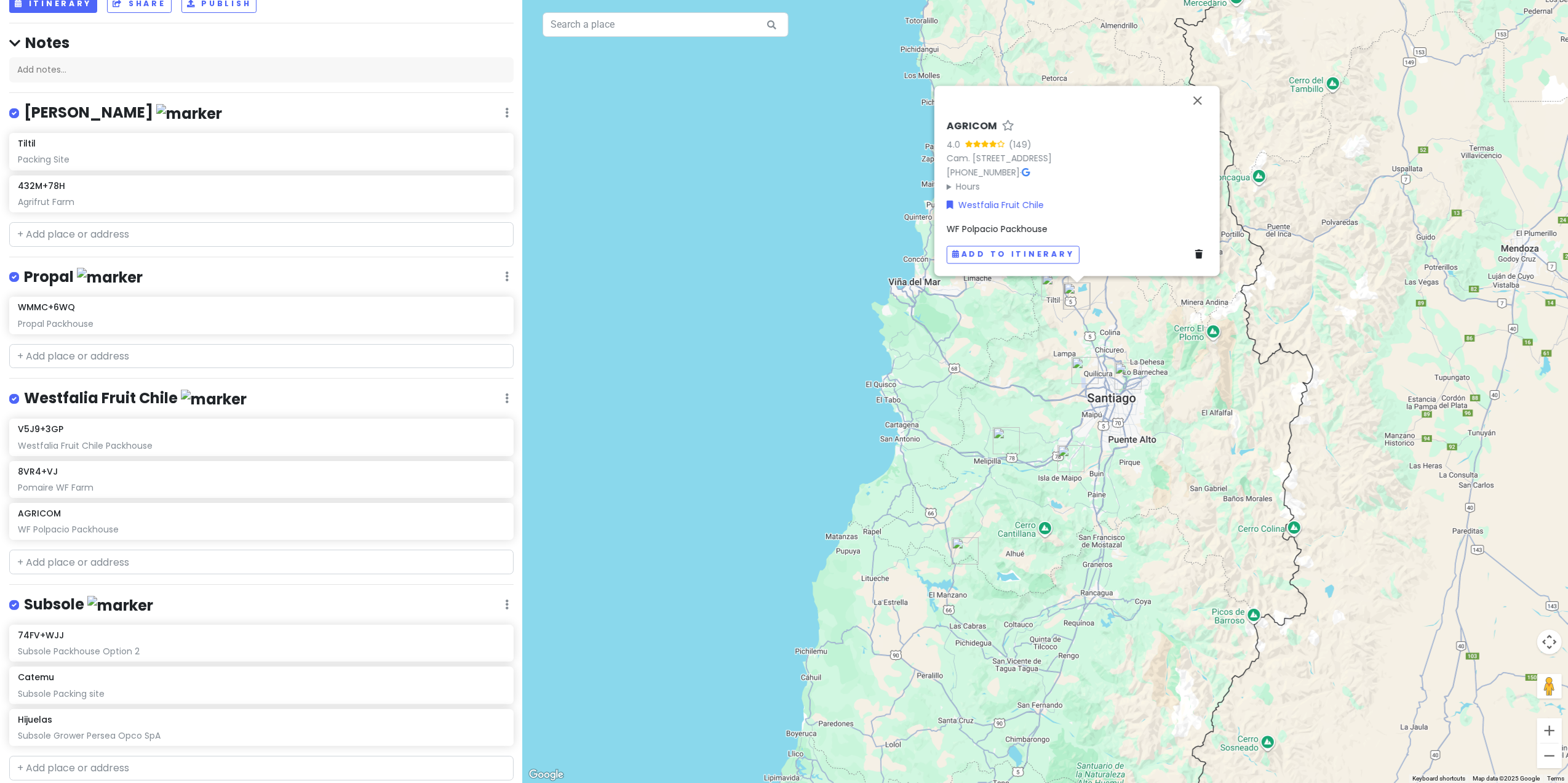
click at [1011, 357] on div "AGRICOM 4.0 (149) Cam. [STREET_ADDRESS] [PHONE_NUMBER] · Hours [DATE] 8:00 am –…" at bounding box center [1046, 392] width 1045 height 783
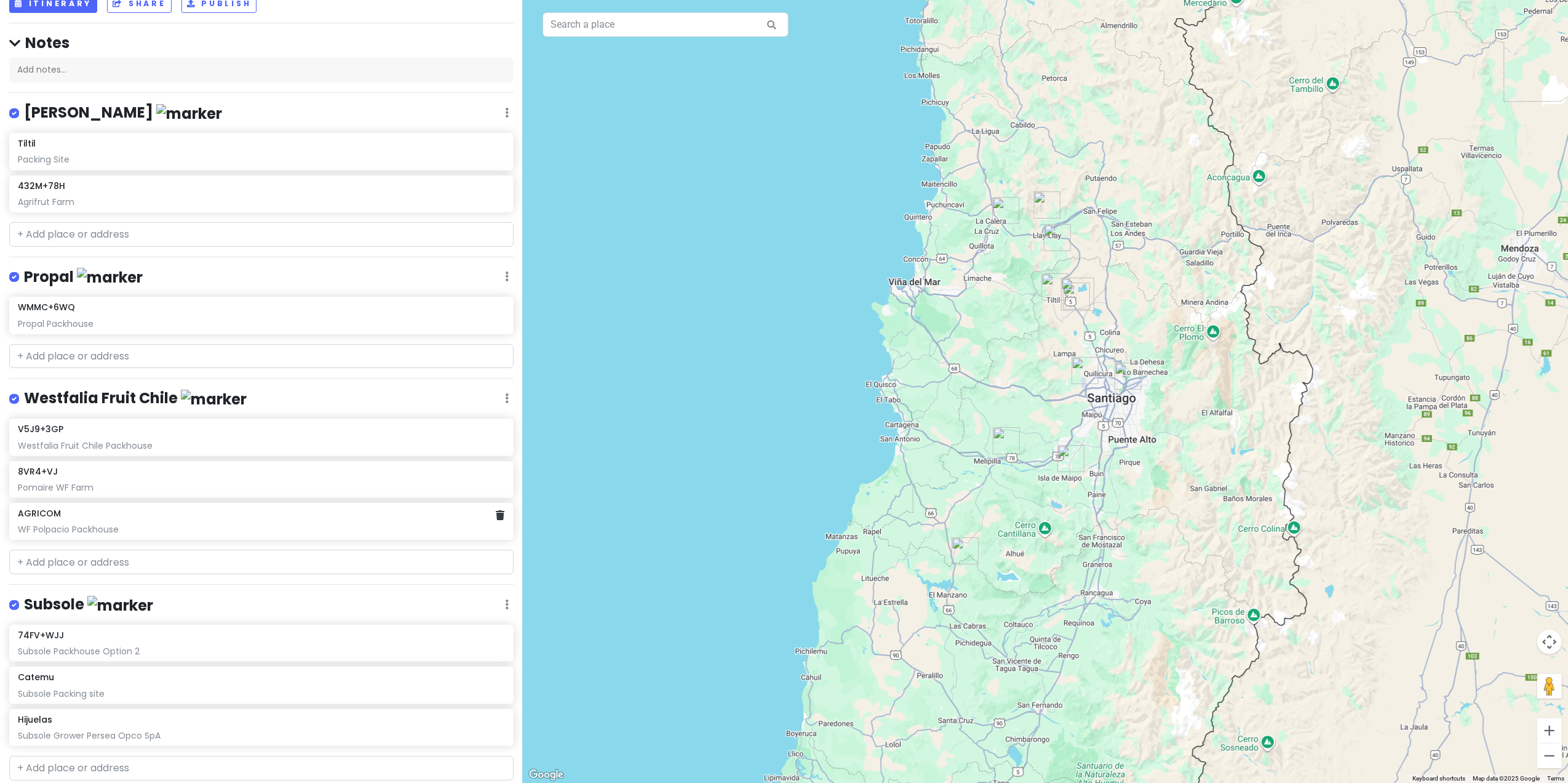
click at [400, 487] on div "WF Polpacio Packhouse" at bounding box center [261, 529] width 487 height 11
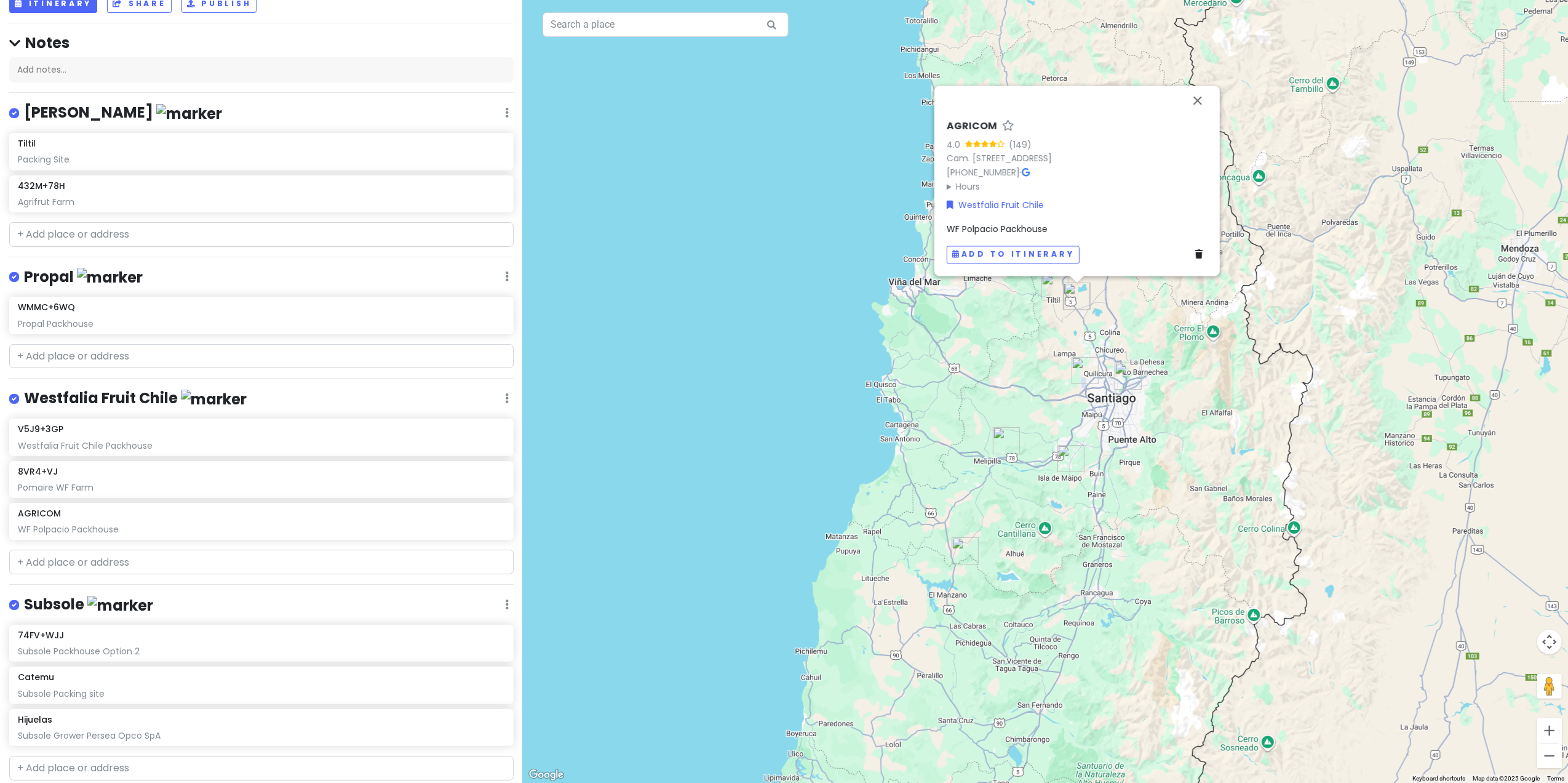
click at [969, 366] on div "AGRICOM 4.0 (149) Cam. [STREET_ADDRESS] [PHONE_NUMBER] · Hours [DATE] 8:00 am –…" at bounding box center [1046, 392] width 1045 height 783
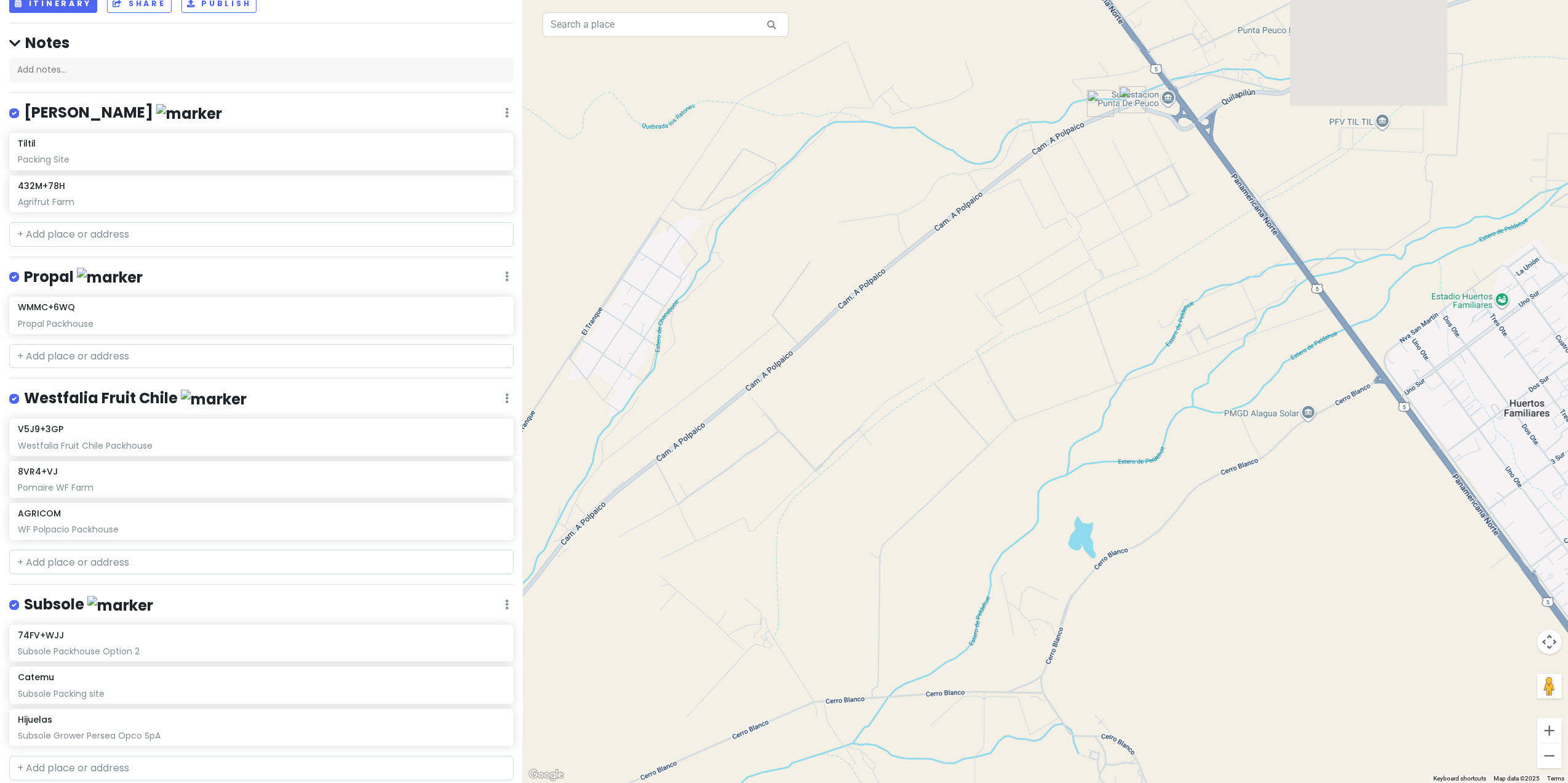
drag, startPoint x: 1161, startPoint y: 186, endPoint x: 1119, endPoint y: 422, distance: 239.7
click at [1031, 422] on div at bounding box center [1046, 392] width 1045 height 783
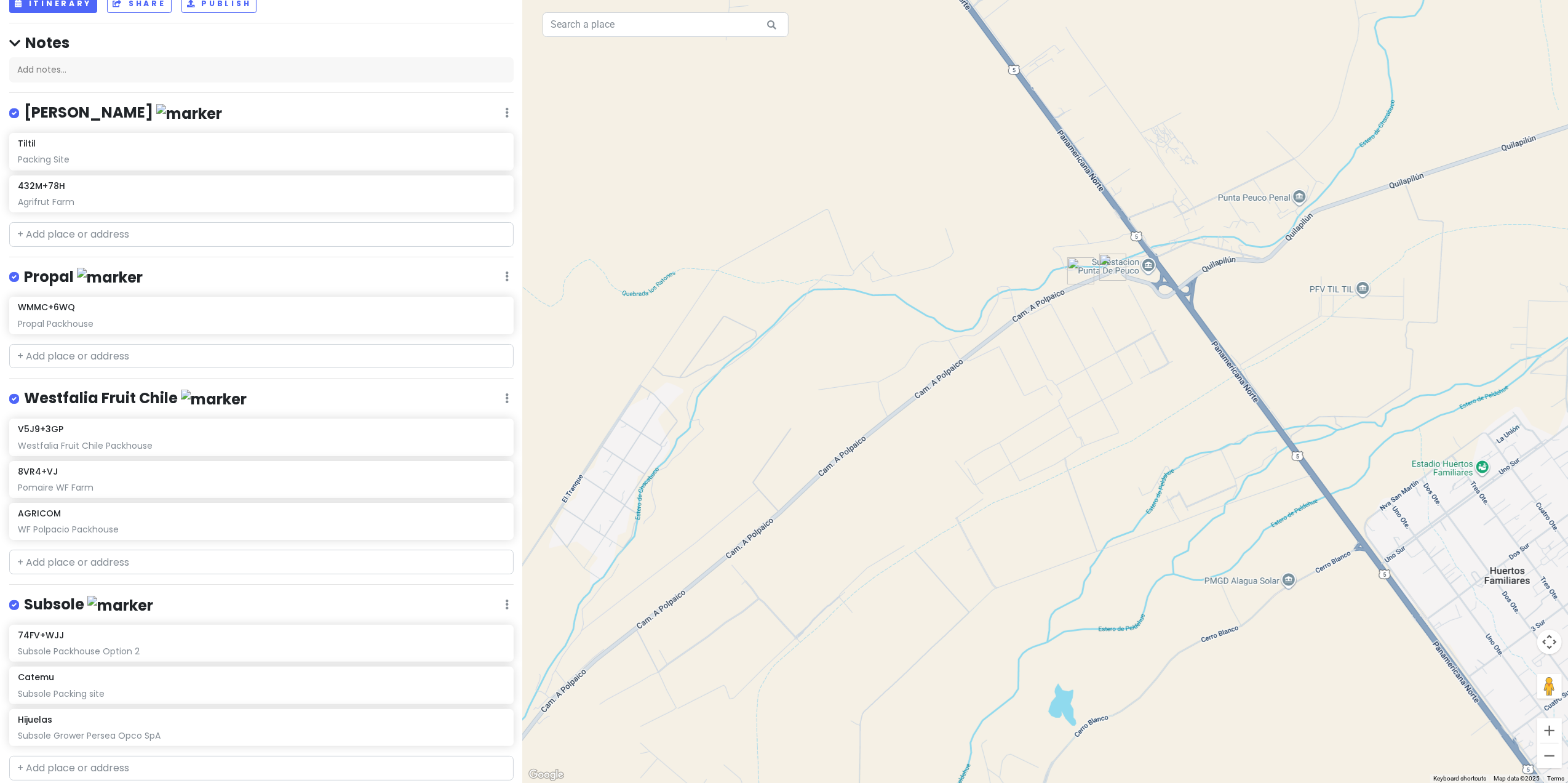
drag, startPoint x: 1116, startPoint y: 254, endPoint x: 1113, endPoint y: 339, distance: 85.1
click at [1031, 339] on div at bounding box center [1046, 392] width 1045 height 783
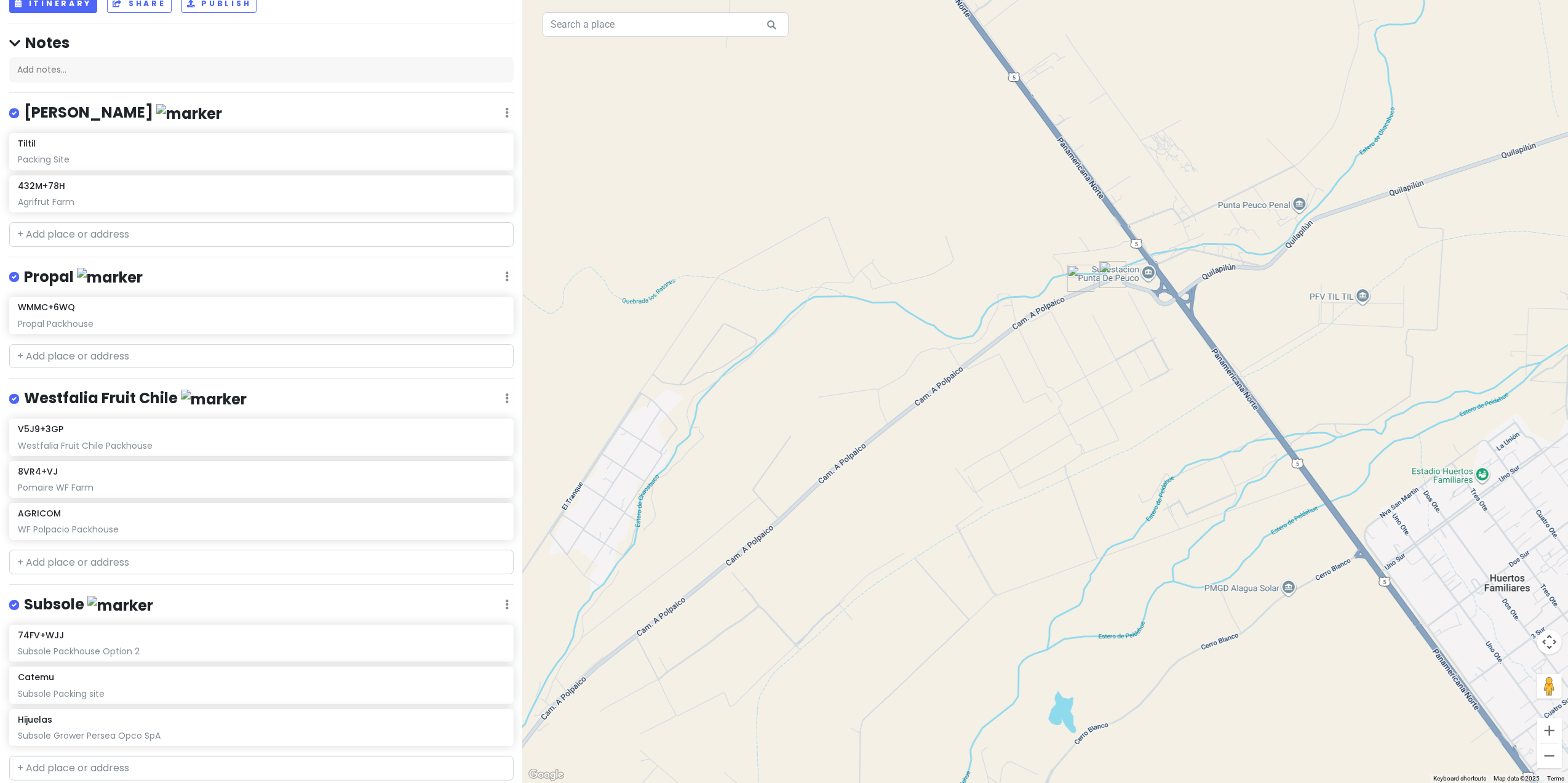
click at [1031, 270] on img "V5J9+3GP" at bounding box center [1081, 278] width 37 height 37
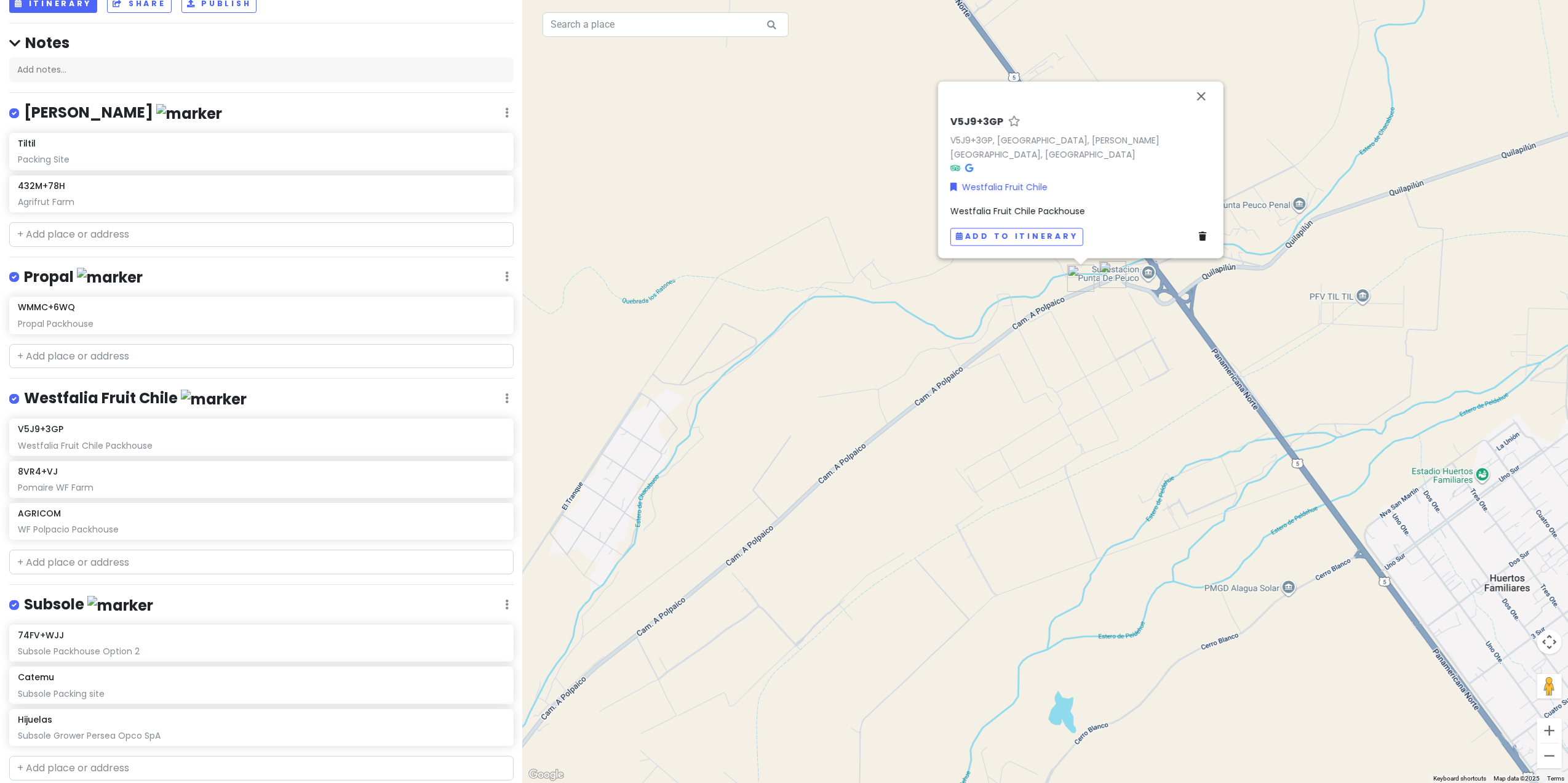
click at [1031, 271] on img "AGRICOM" at bounding box center [1112, 275] width 37 height 37
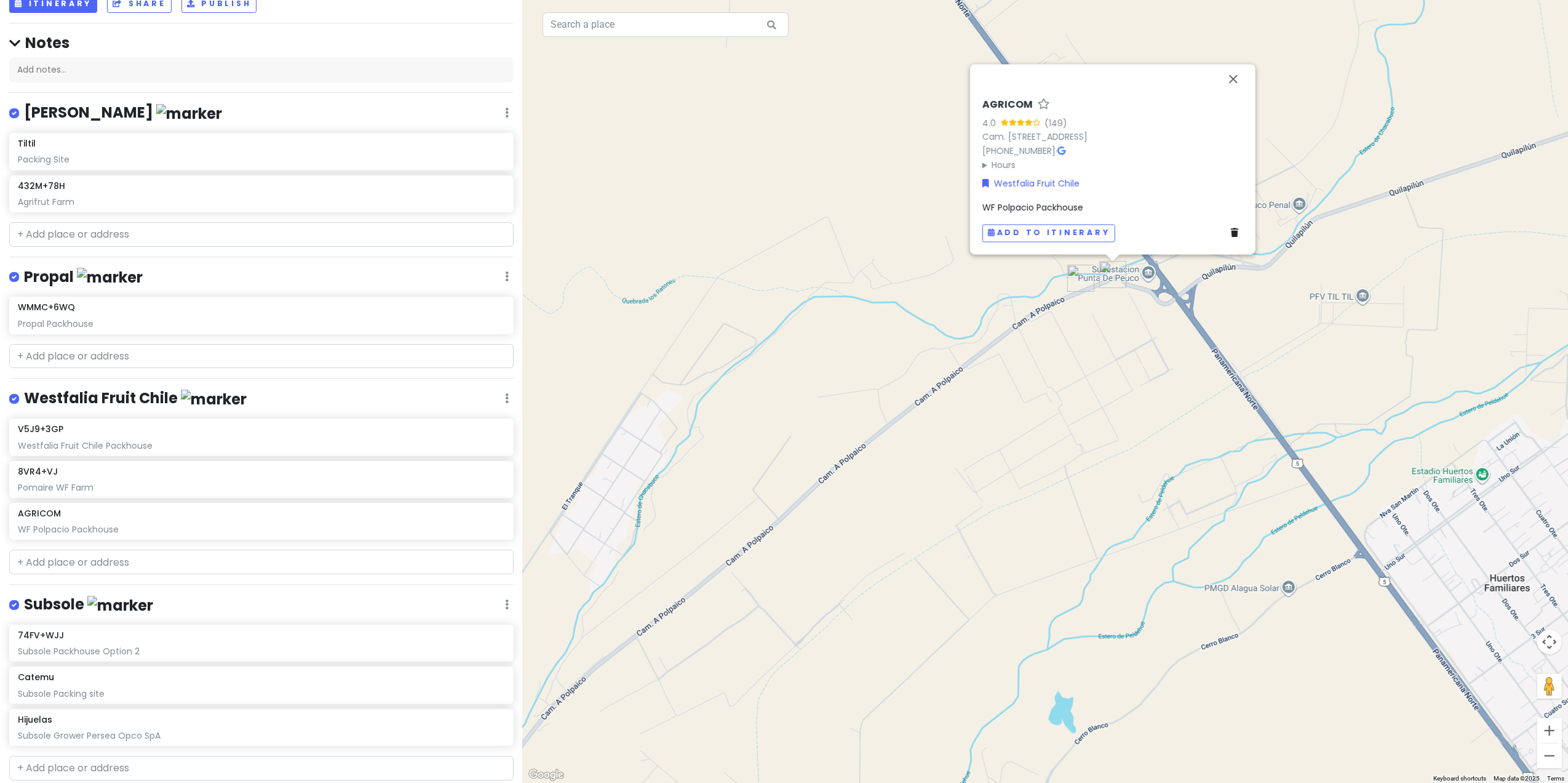
click at [1031, 231] on icon at bounding box center [1234, 233] width 7 height 9
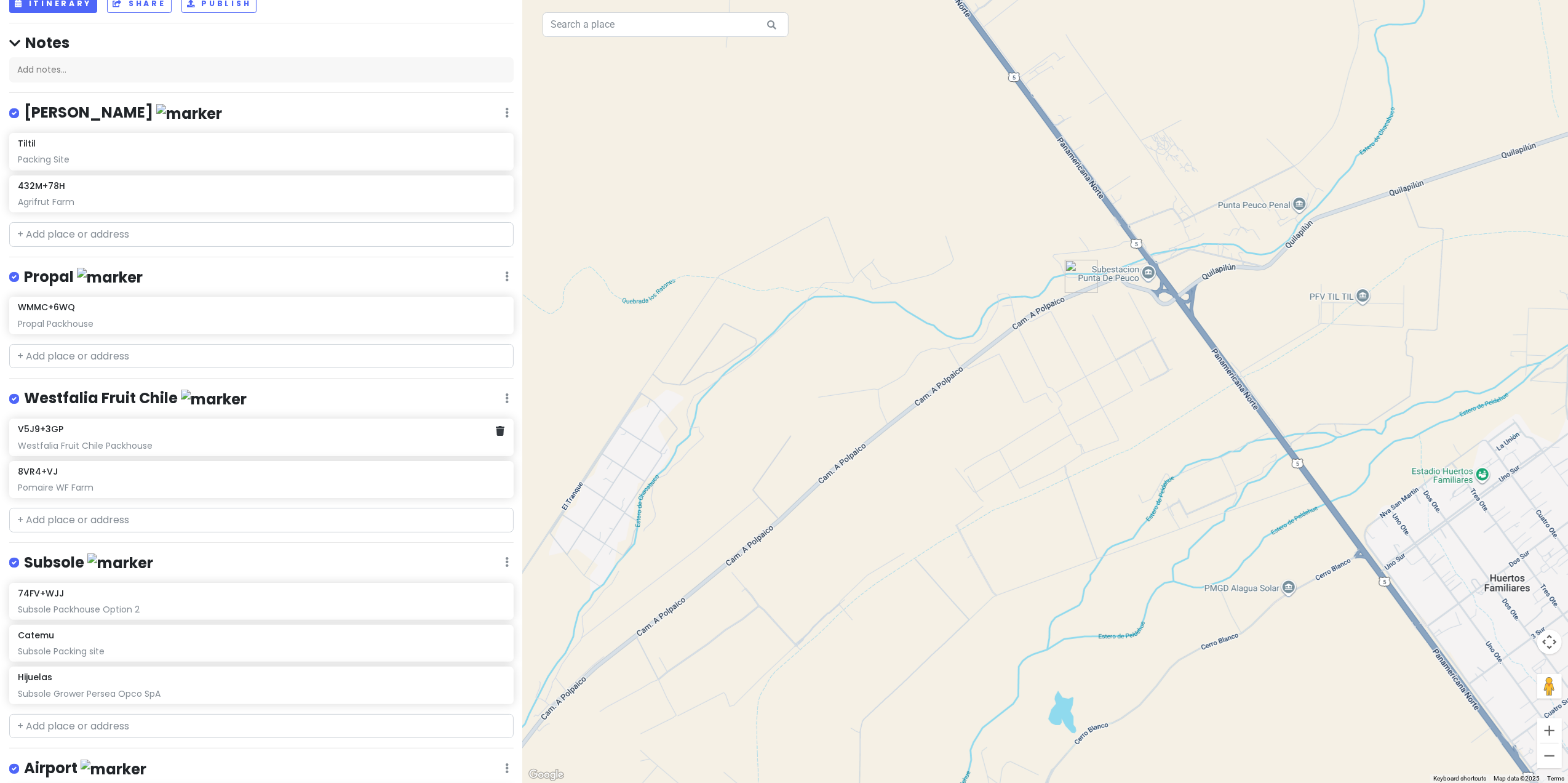
click at [165, 435] on div "V5J9+3GP Westfalia Fruit Chile Packhouse" at bounding box center [261, 437] width 487 height 27
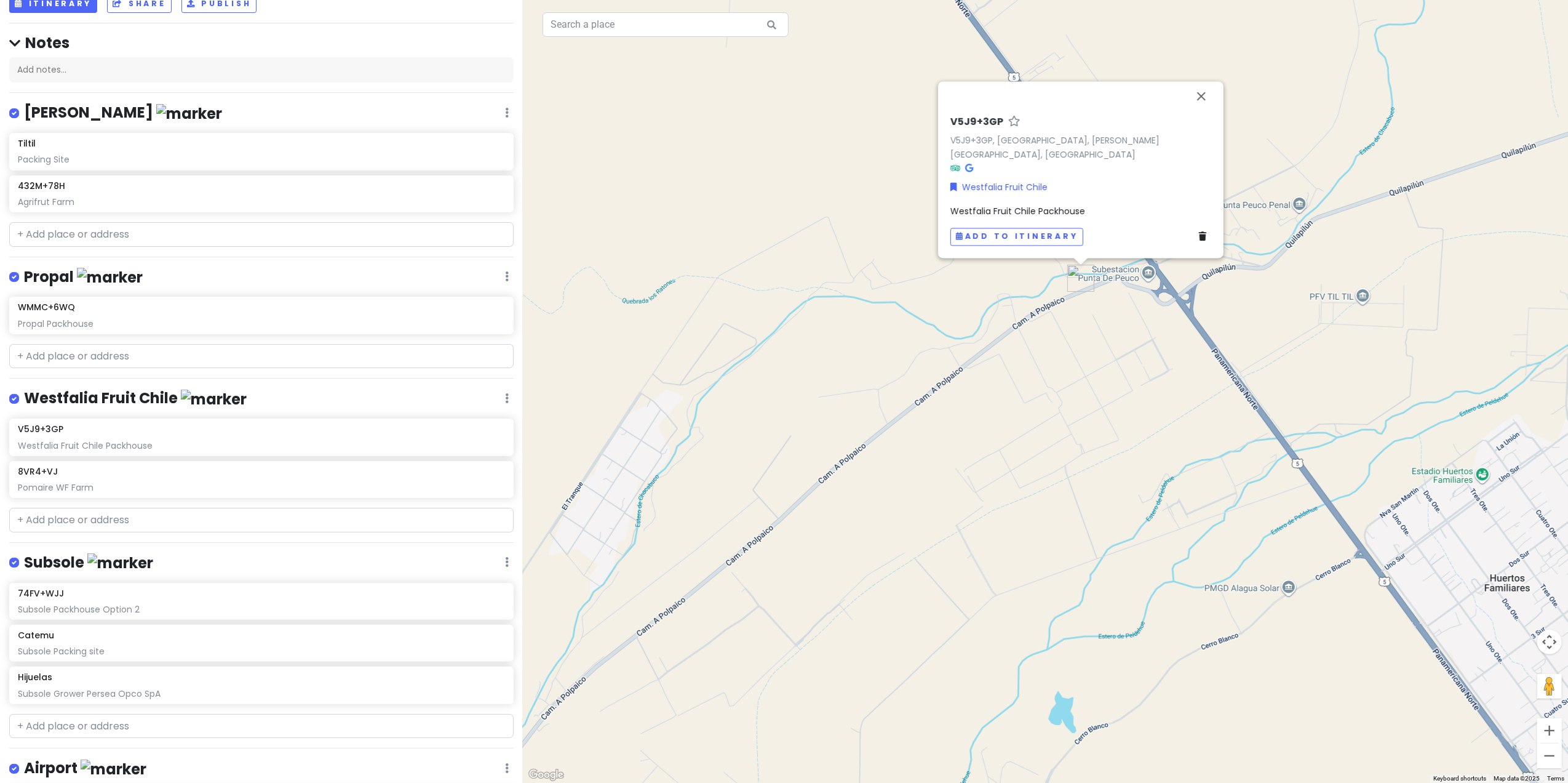
click at [1025, 207] on span "Westfalia Fruit Chile Packhouse" at bounding box center [1017, 211] width 134 height 12
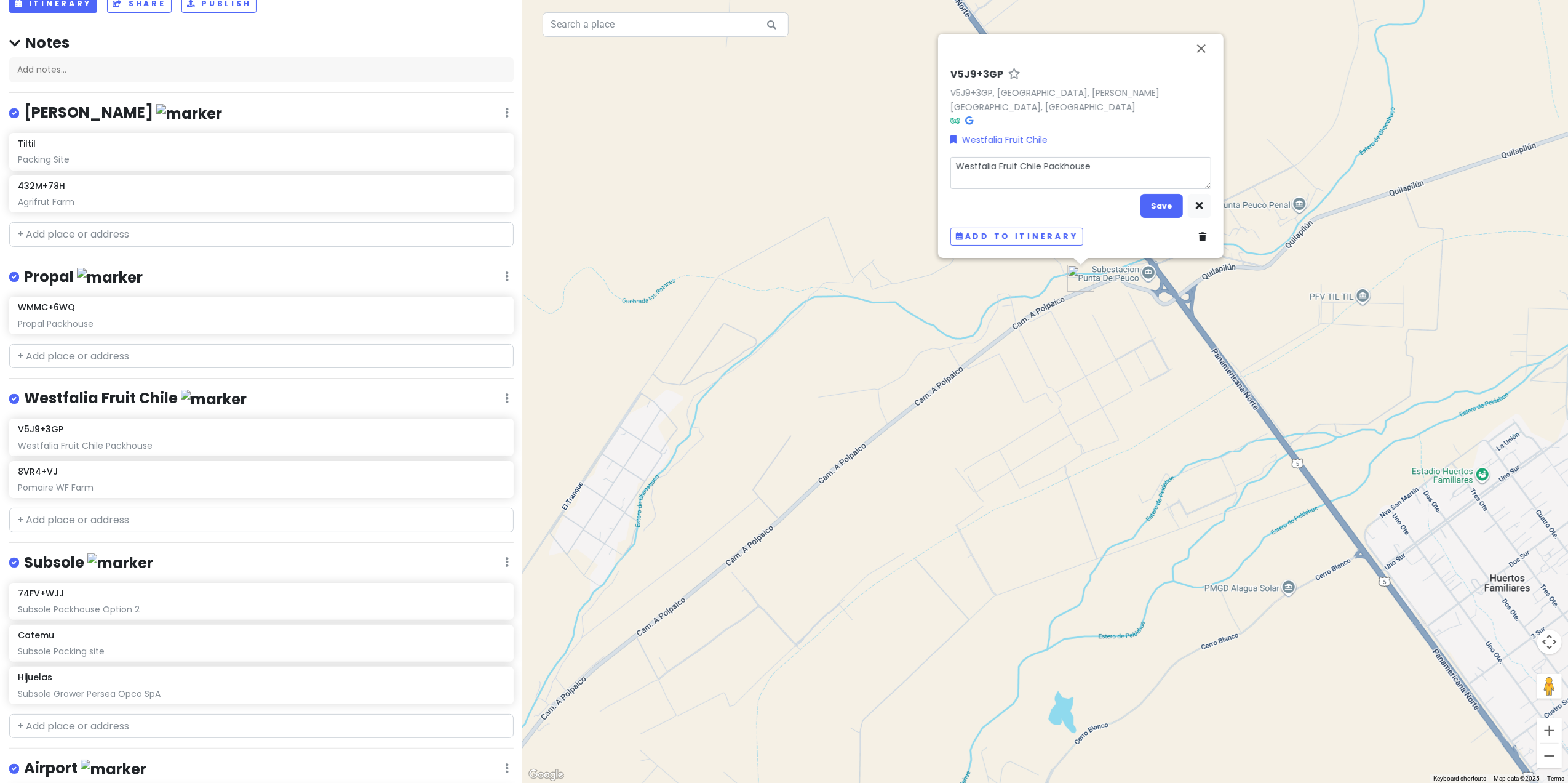
click at [1017, 164] on textarea "Westfalia Fruit Chile Packhouse" at bounding box center [1081, 172] width 261 height 32
type textarea "x"
type textarea "Westfalia Fruit Chil Packhouse"
type textarea "x"
type textarea "Westfalia Fruit Chi Packhouse"
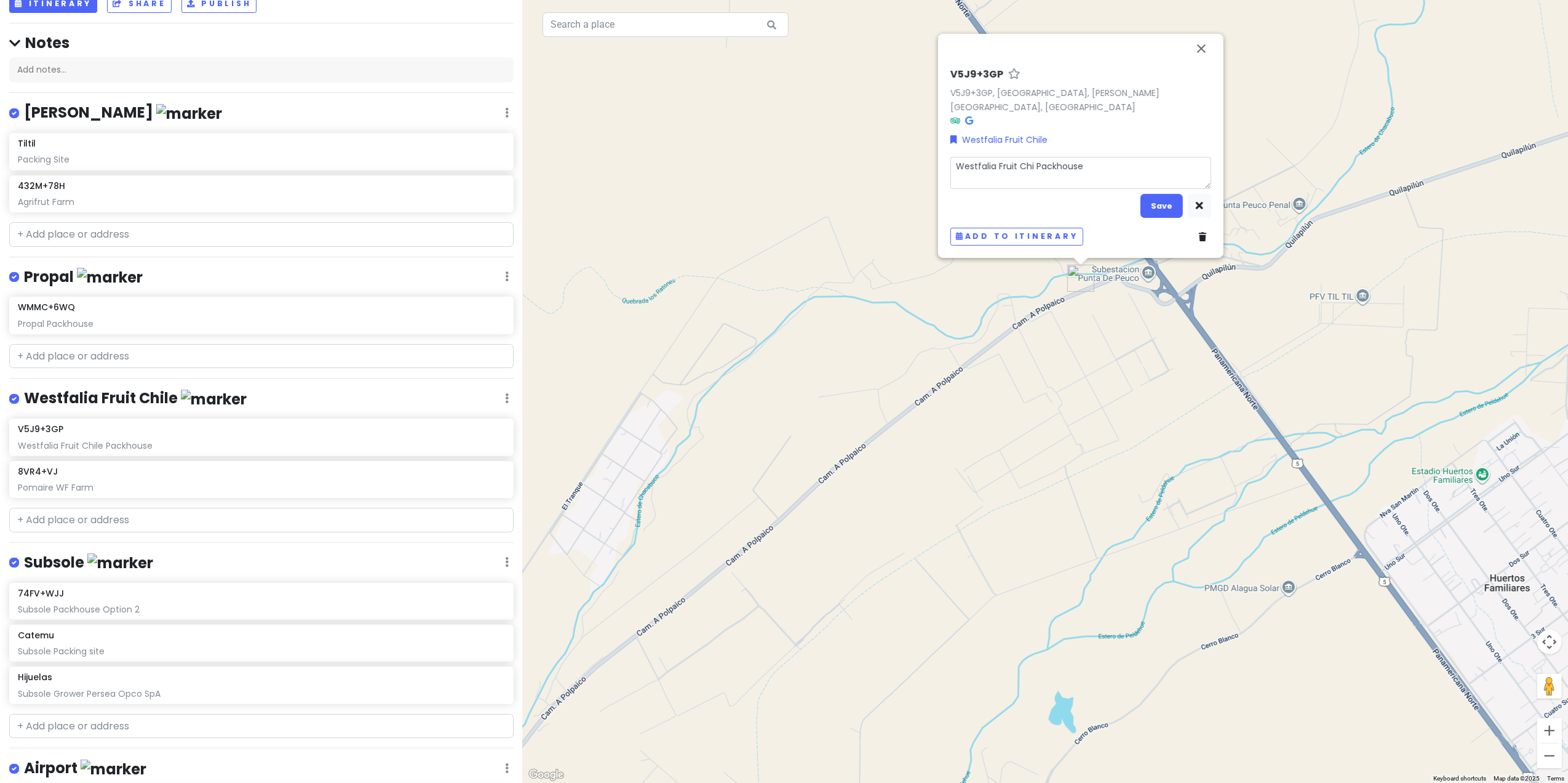
type textarea "x"
type textarea "Westfalia Fruit Ch Packhouse"
type textarea "x"
type textarea "Westfalia Fruit C Packhouse"
type textarea "x"
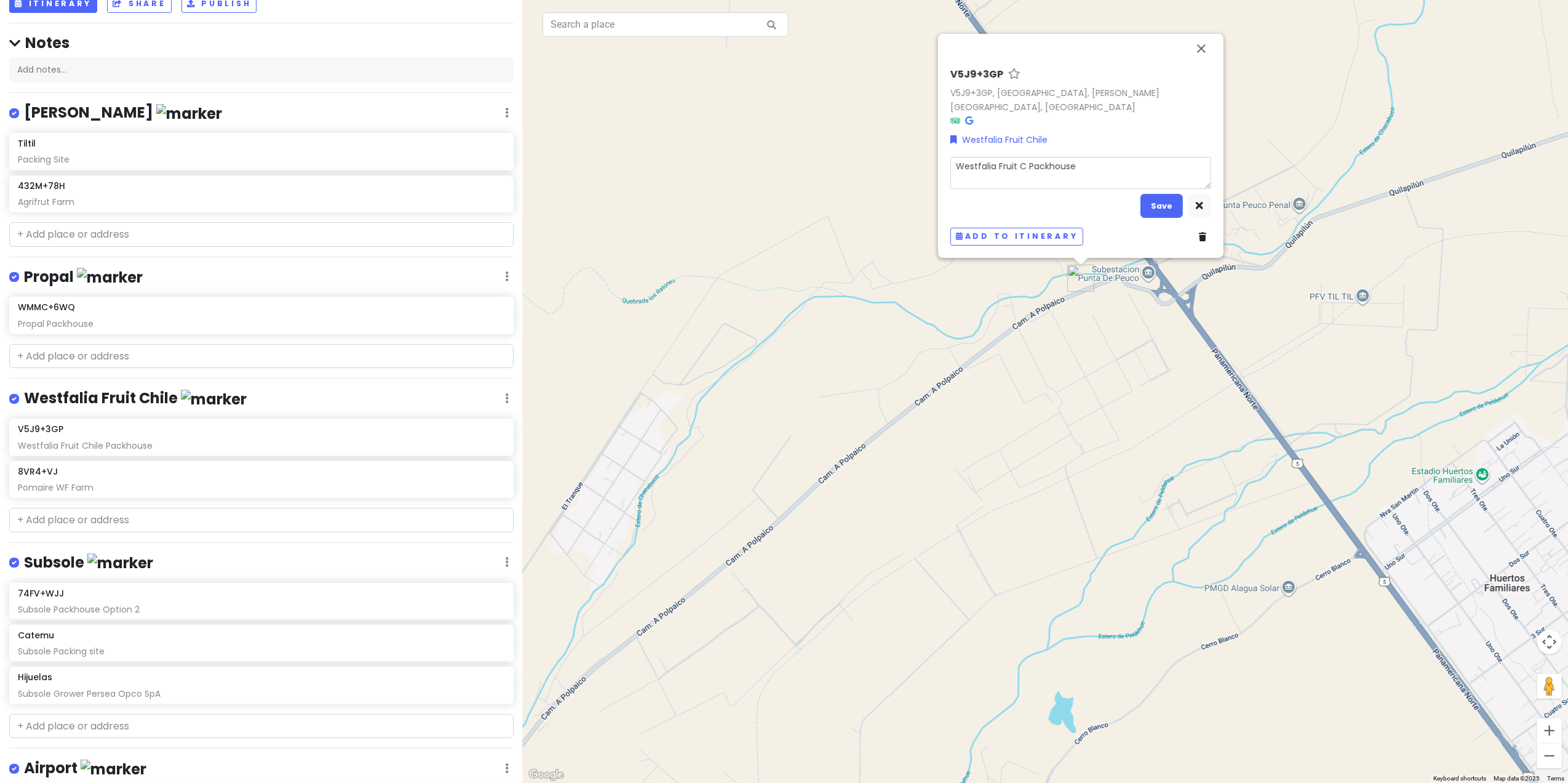
type textarea "Westfalia Fruit Packhouse"
type textarea "x"
type textarea "Westfalia Fruit Packhouse"
type textarea "x"
type textarea "Westfalia Frui Packhouse"
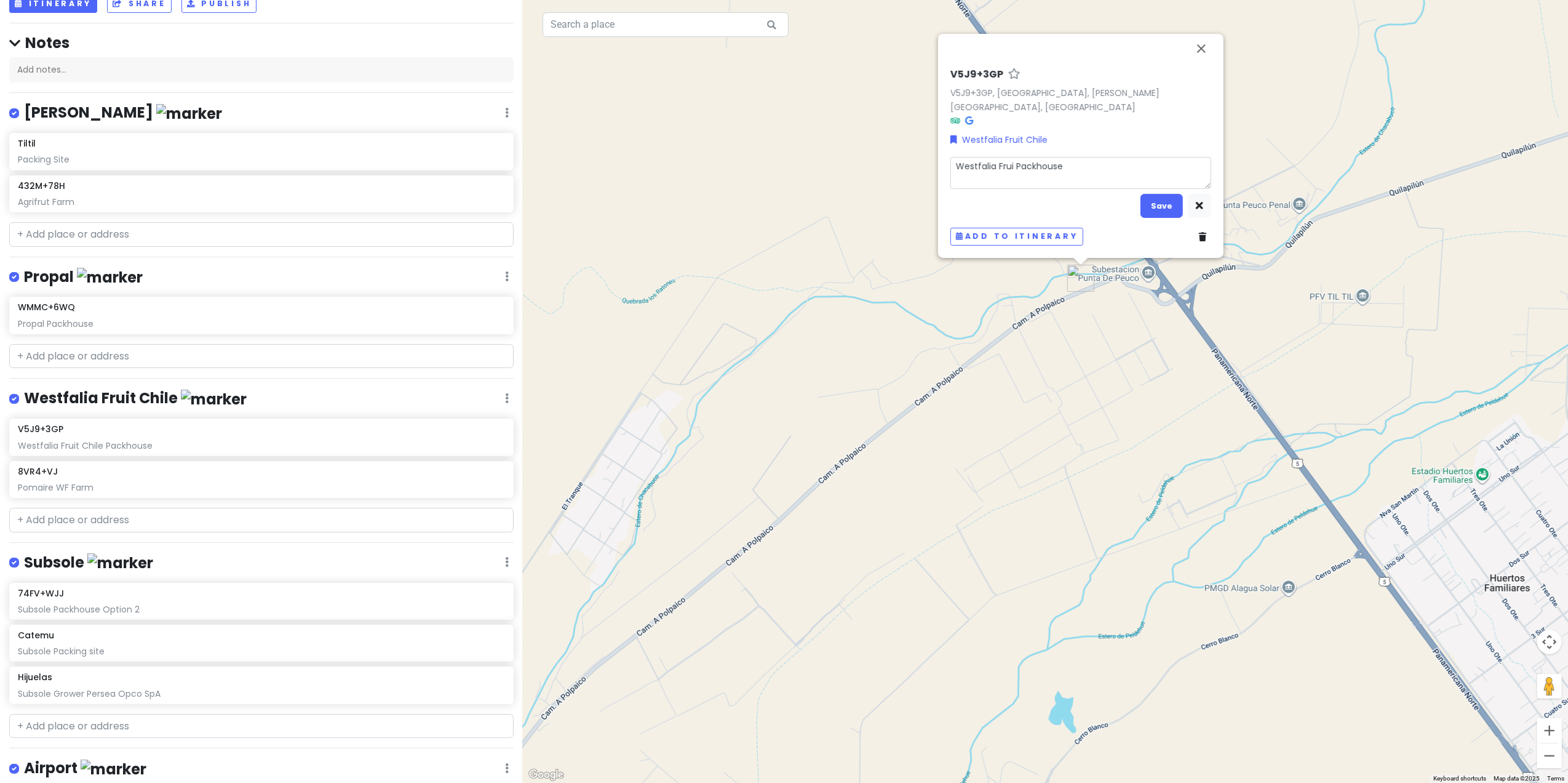
type textarea "x"
type textarea "Westfalia Fru Packhouse"
type textarea "x"
type textarea "Westfalia Fr Packhouse"
type textarea "x"
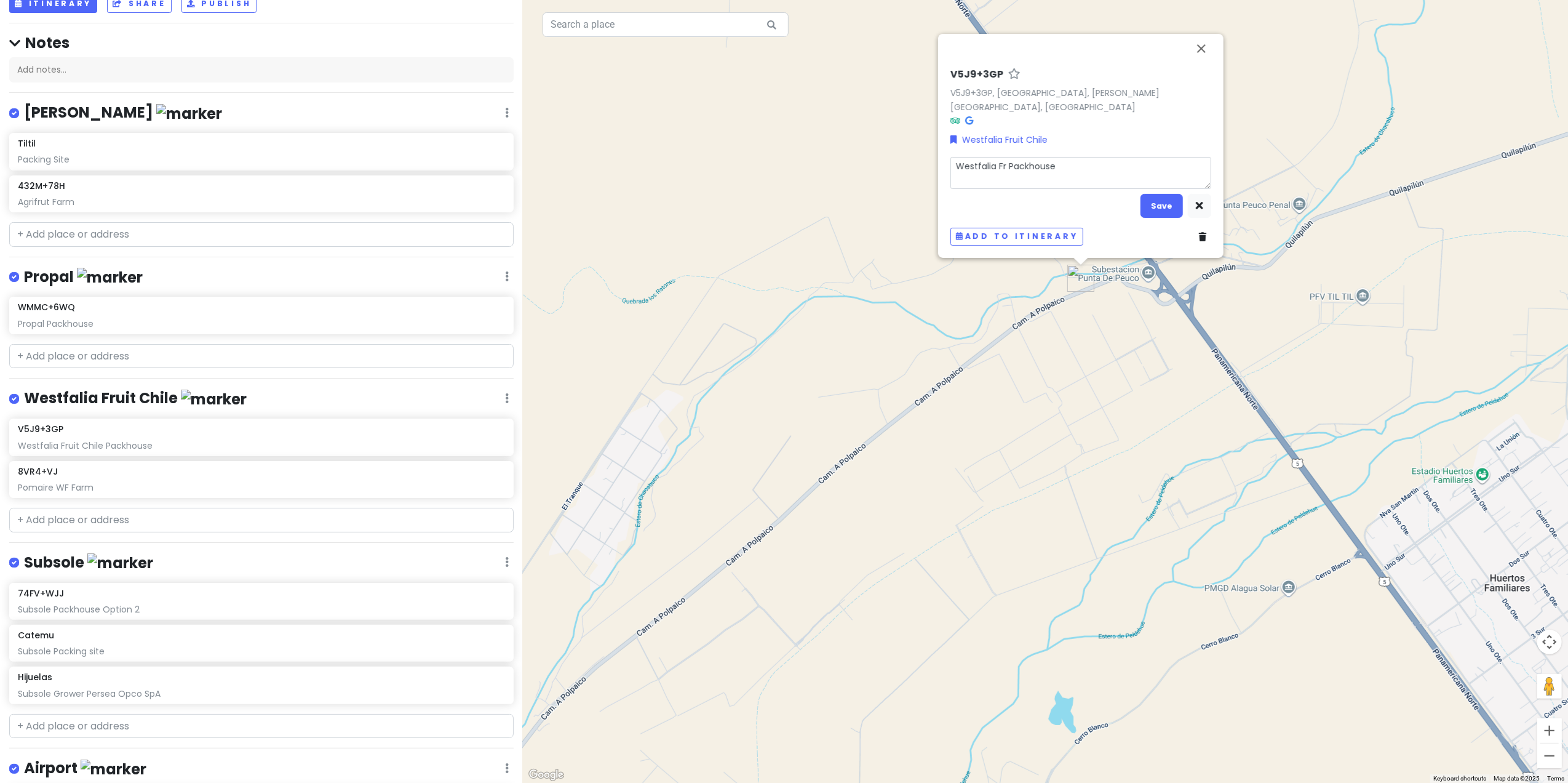
type textarea "Westfalia F Packhouse"
type textarea "x"
type textarea "Westfalia Packhouse"
type textarea "x"
type textarea "Westfalia Packhouse"
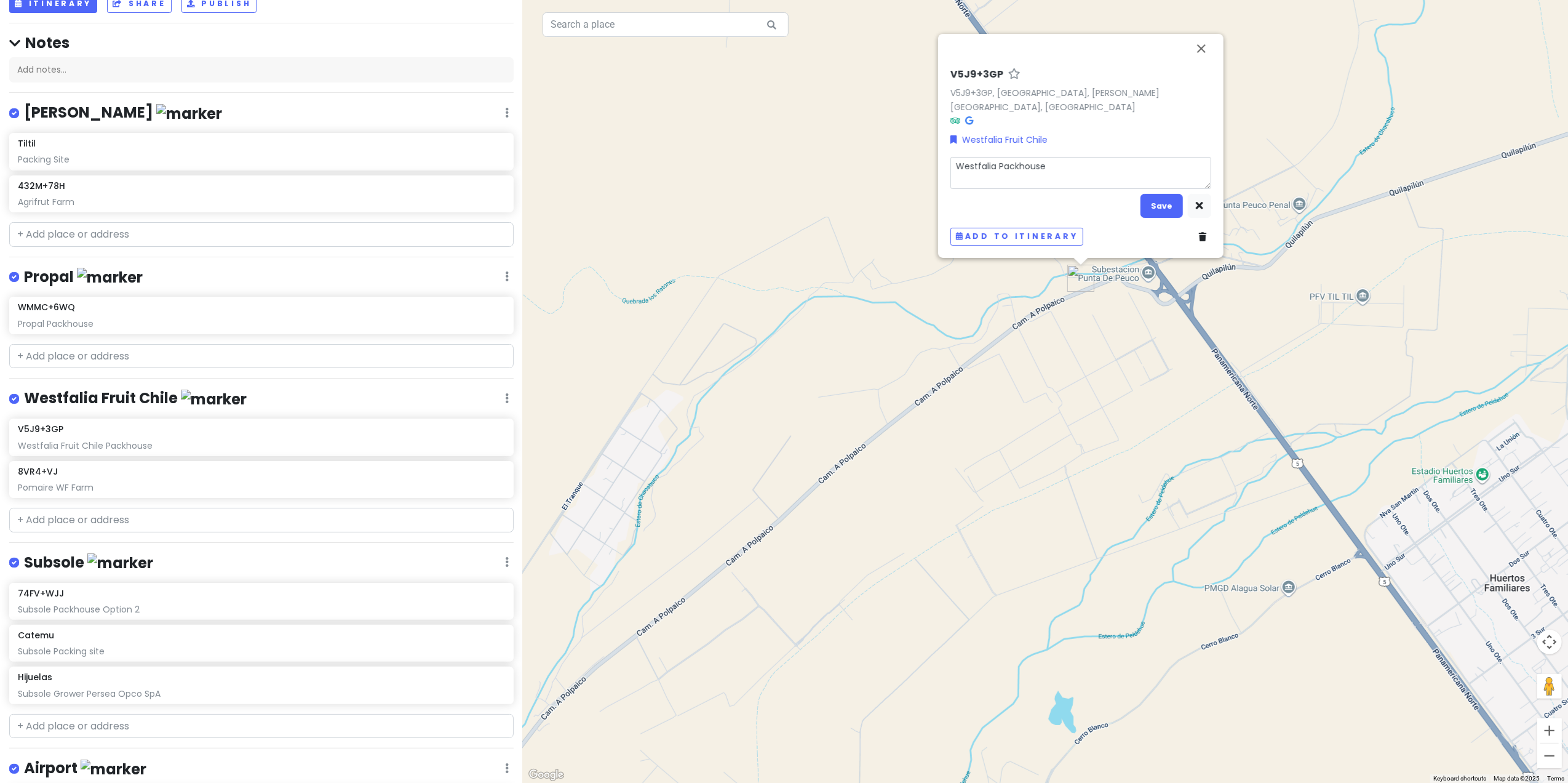
type textarea "x"
type textarea "Westfali Packhouse"
type textarea "x"
type textarea "Westfal Packhouse"
type textarea "x"
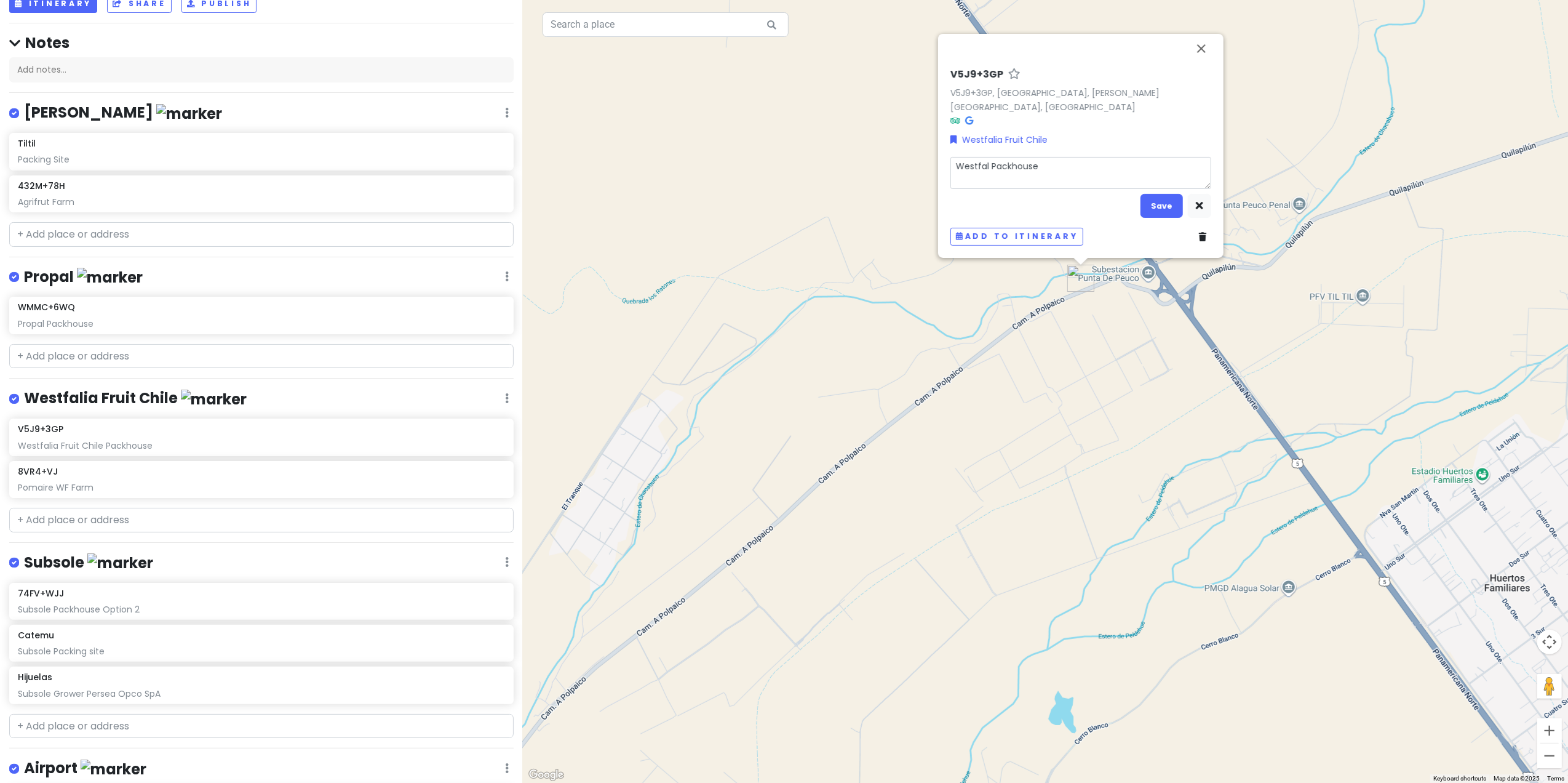
type textarea "Westfa Packhouse"
type textarea "x"
type textarea "Westf Packhouse"
type textarea "x"
type textarea "West Packhouse"
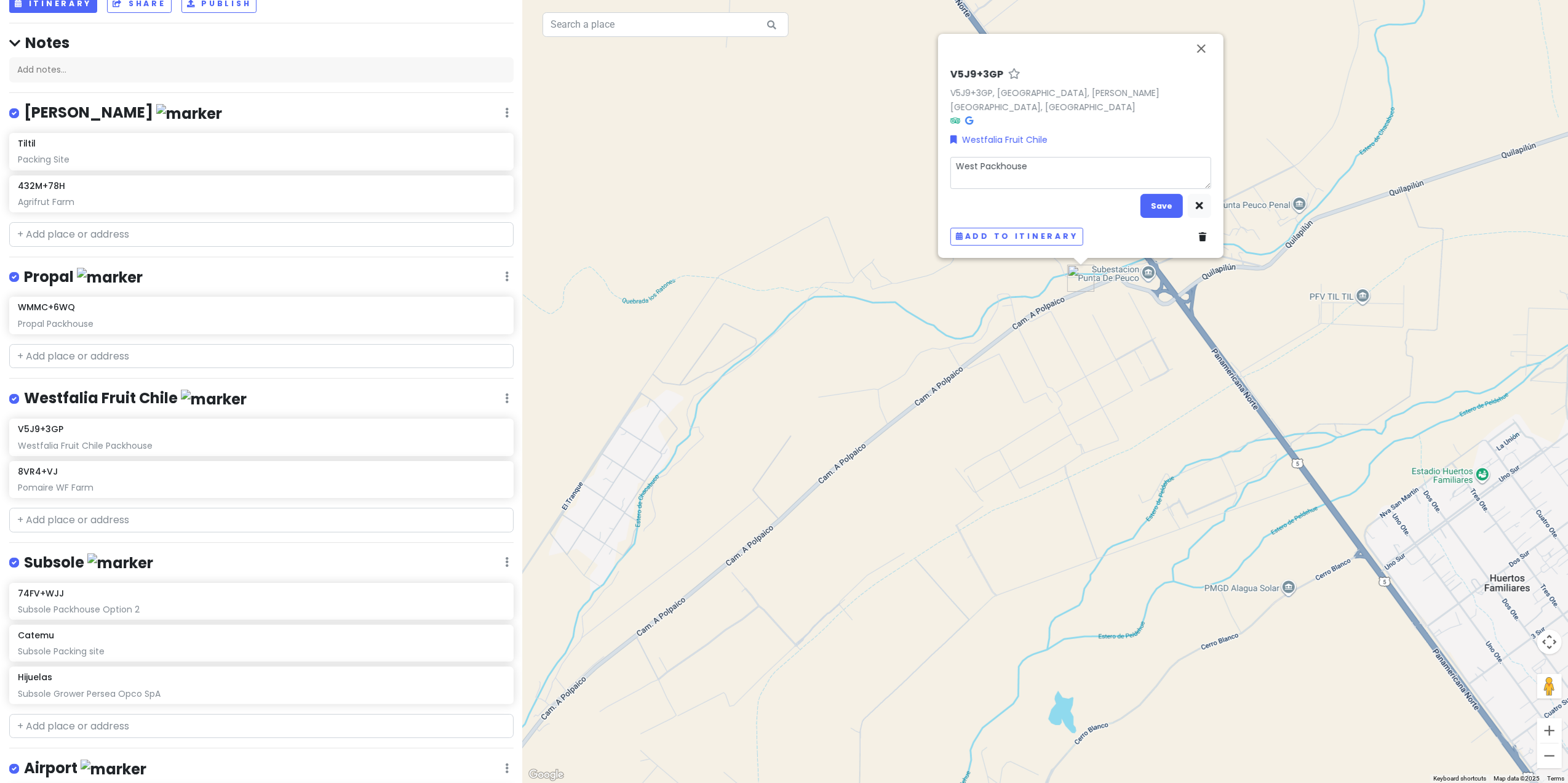
type textarea "x"
type textarea "[PERSON_NAME]"
type textarea "x"
type textarea "We Packhouse"
type textarea "x"
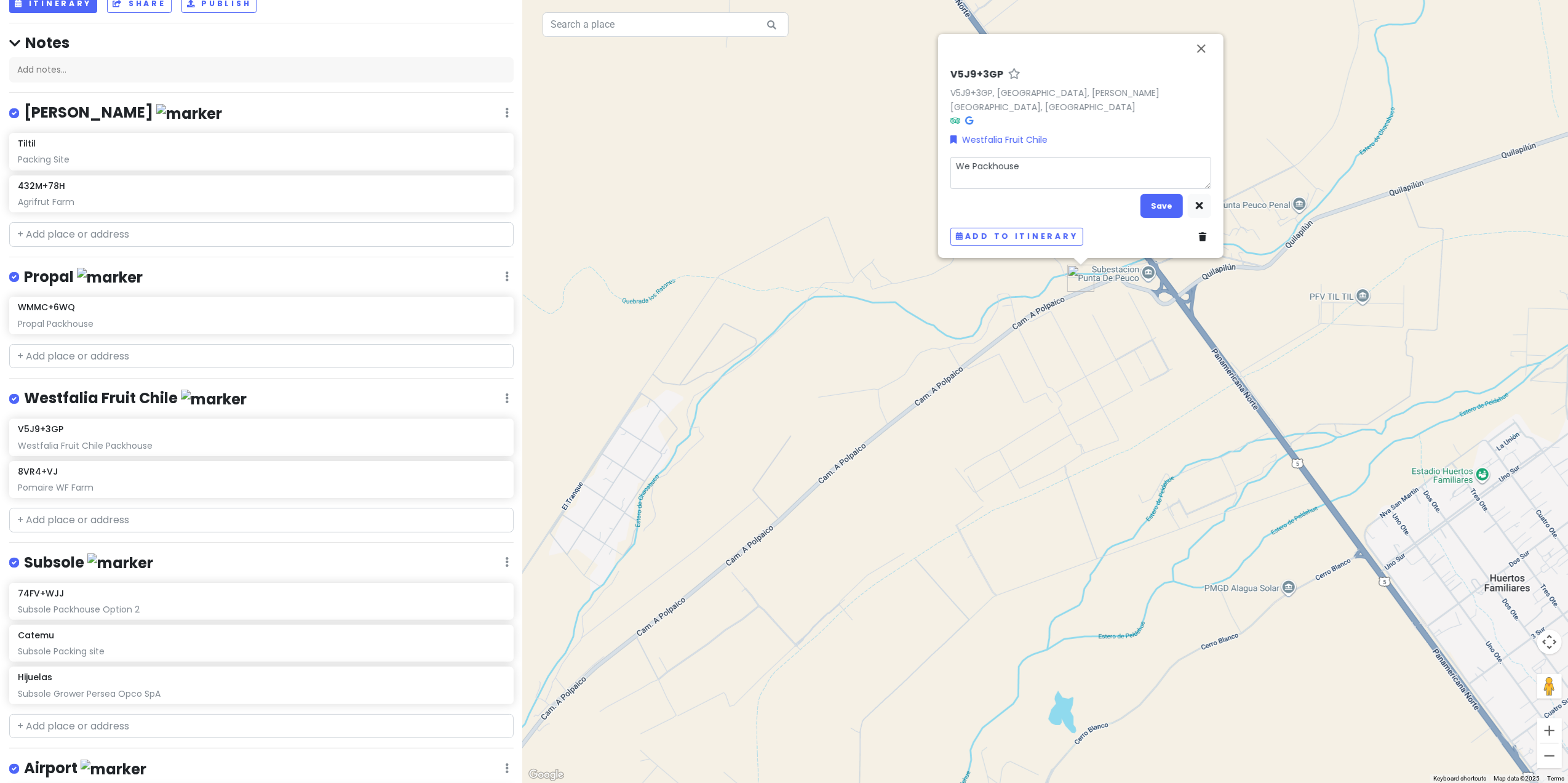
type textarea "W Packhouse"
type textarea "x"
type textarea "WF Packhouse"
type textarea "x"
type textarea "WF Packhouse"
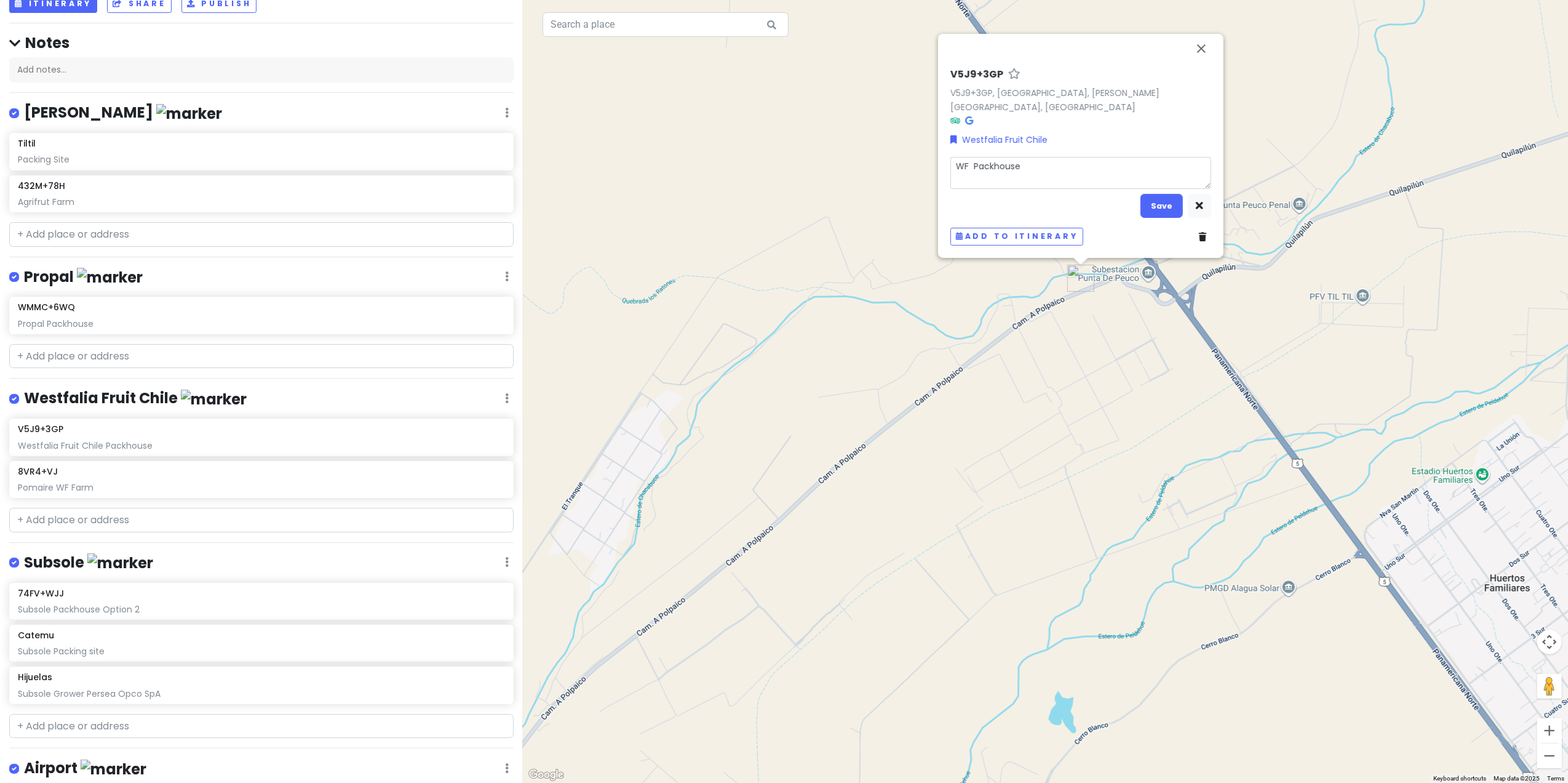
type textarea "x"
type textarea "WF P Packhouse"
type textarea "x"
type textarea "WF Po Packhouse"
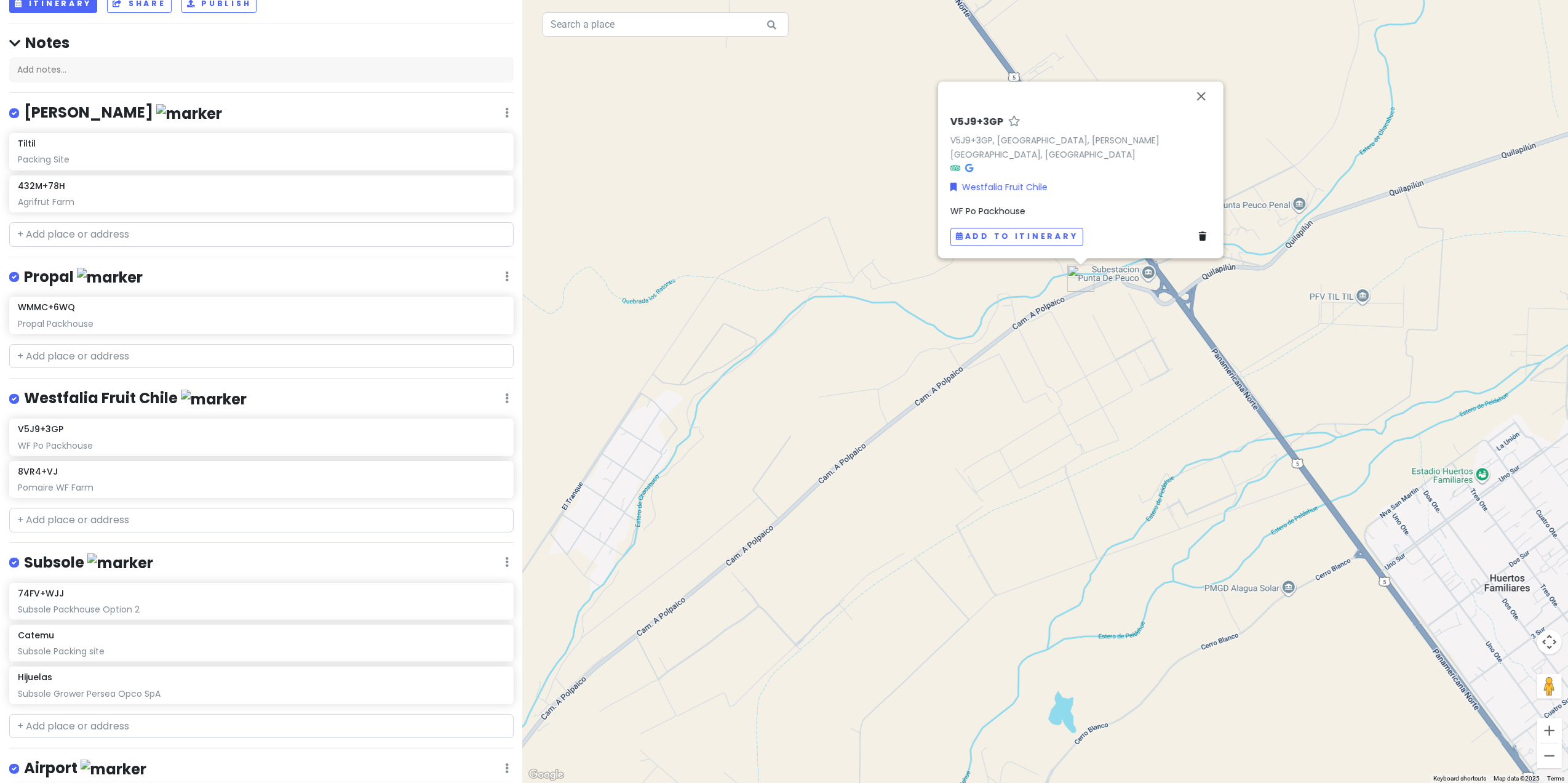
click at [1012, 206] on span "WF Po Packhouse" at bounding box center [987, 211] width 75 height 12
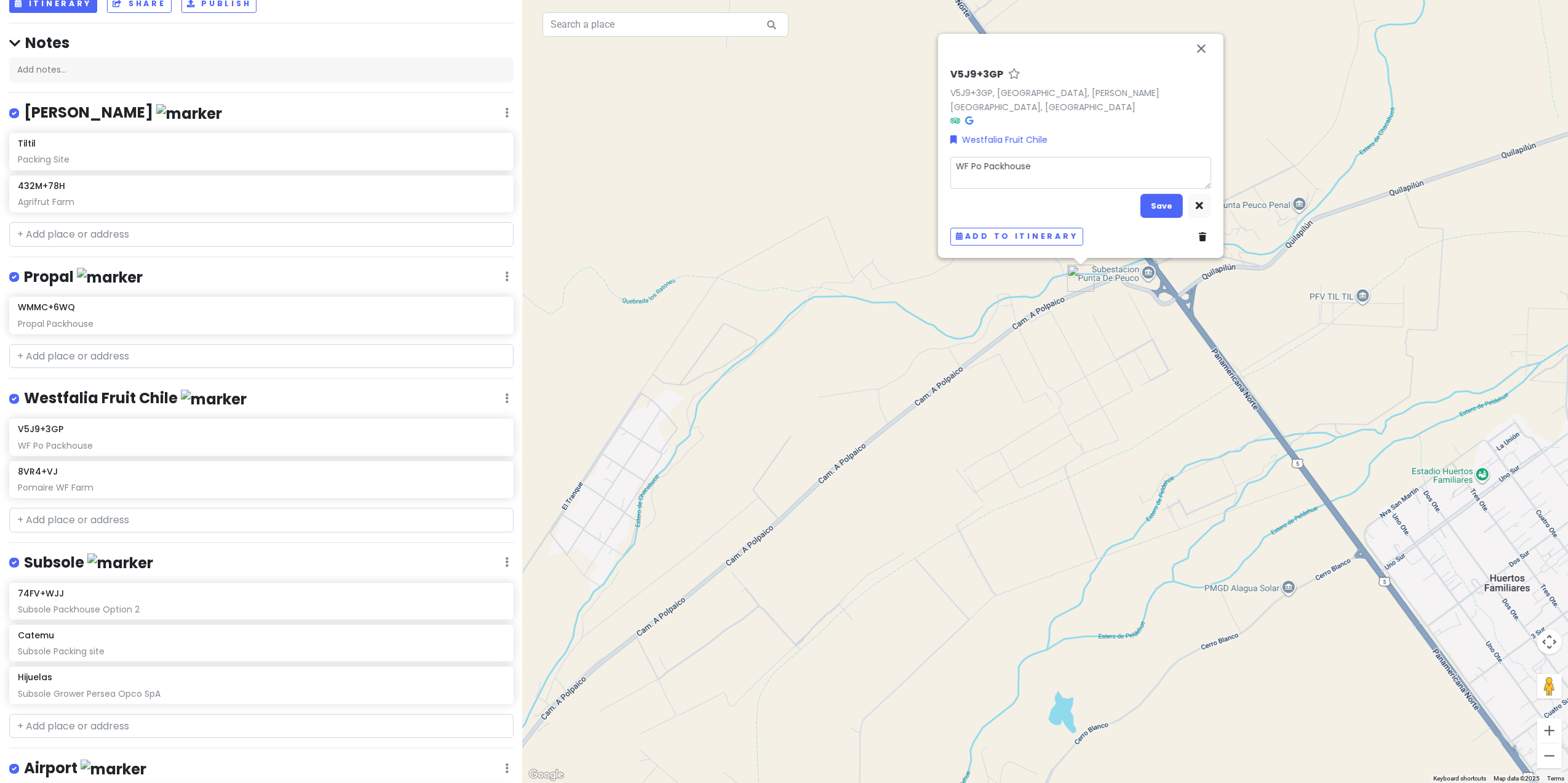
click at [982, 165] on textarea "WF Po Packhouse" at bounding box center [1081, 172] width 261 height 32
type textarea "x"
type textarea "WF Pol Packhouse"
type textarea "x"
type textarea "[PERSON_NAME] Packhouse"
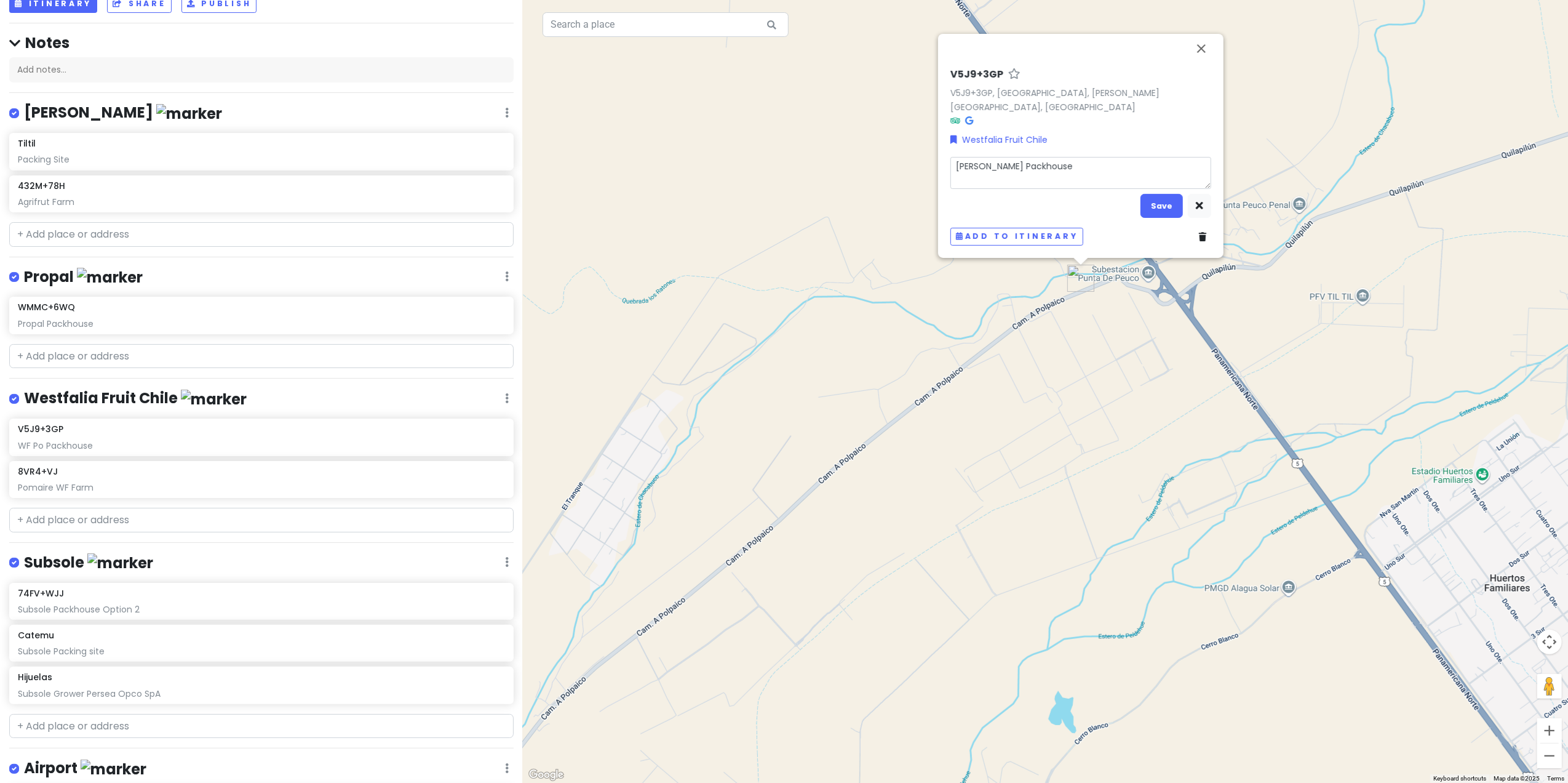
type textarea "x"
type textarea "[PERSON_NAME] Packhouse"
type textarea "x"
type textarea "WF Polpai Packhouse"
type textarea "x"
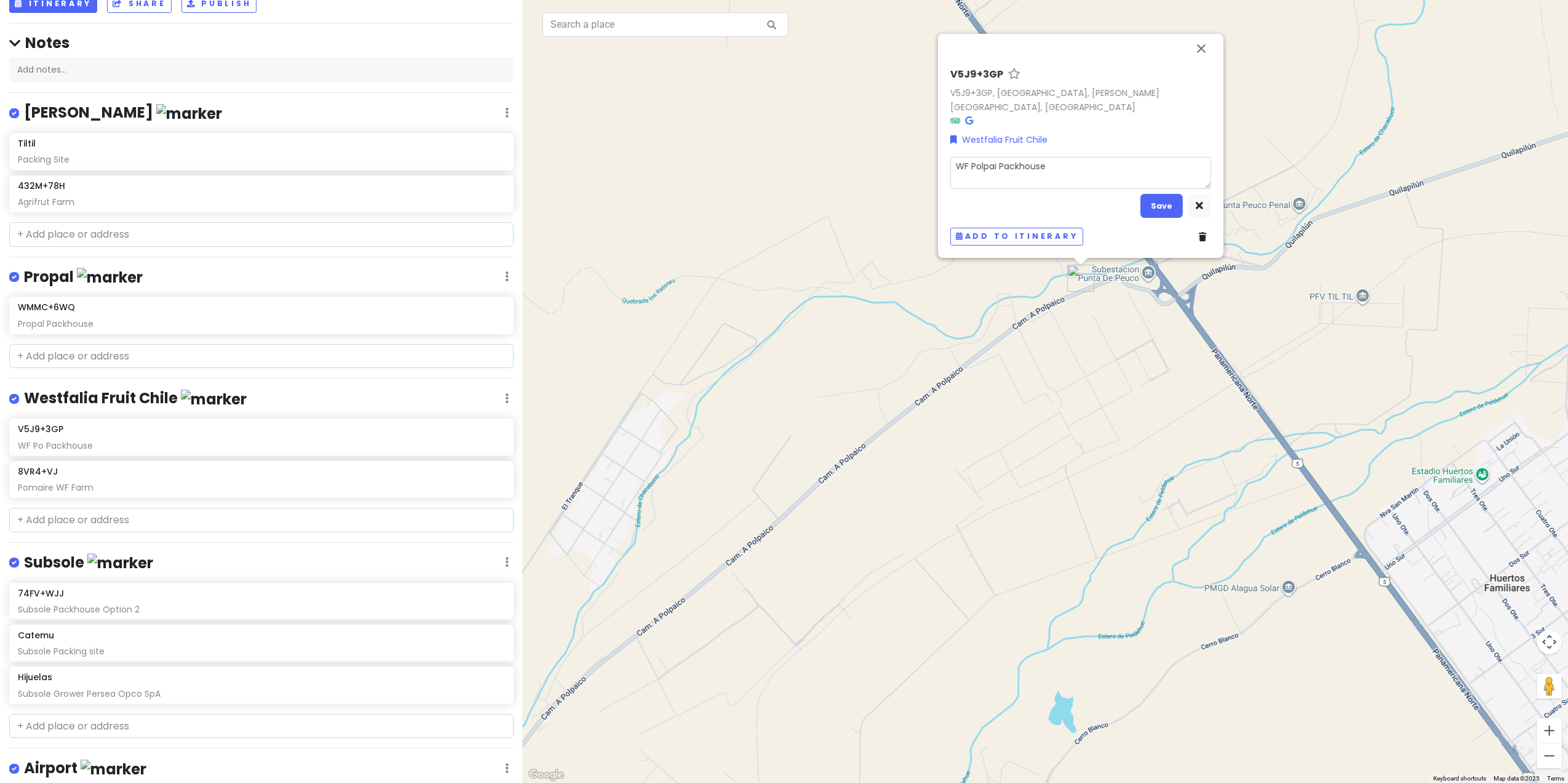
type textarea "WF Polpaic Packhouse"
type textarea "x"
type textarea "WF Polpaico Packhouse"
click at [1031, 202] on button "Save" at bounding box center [1161, 206] width 43 height 24
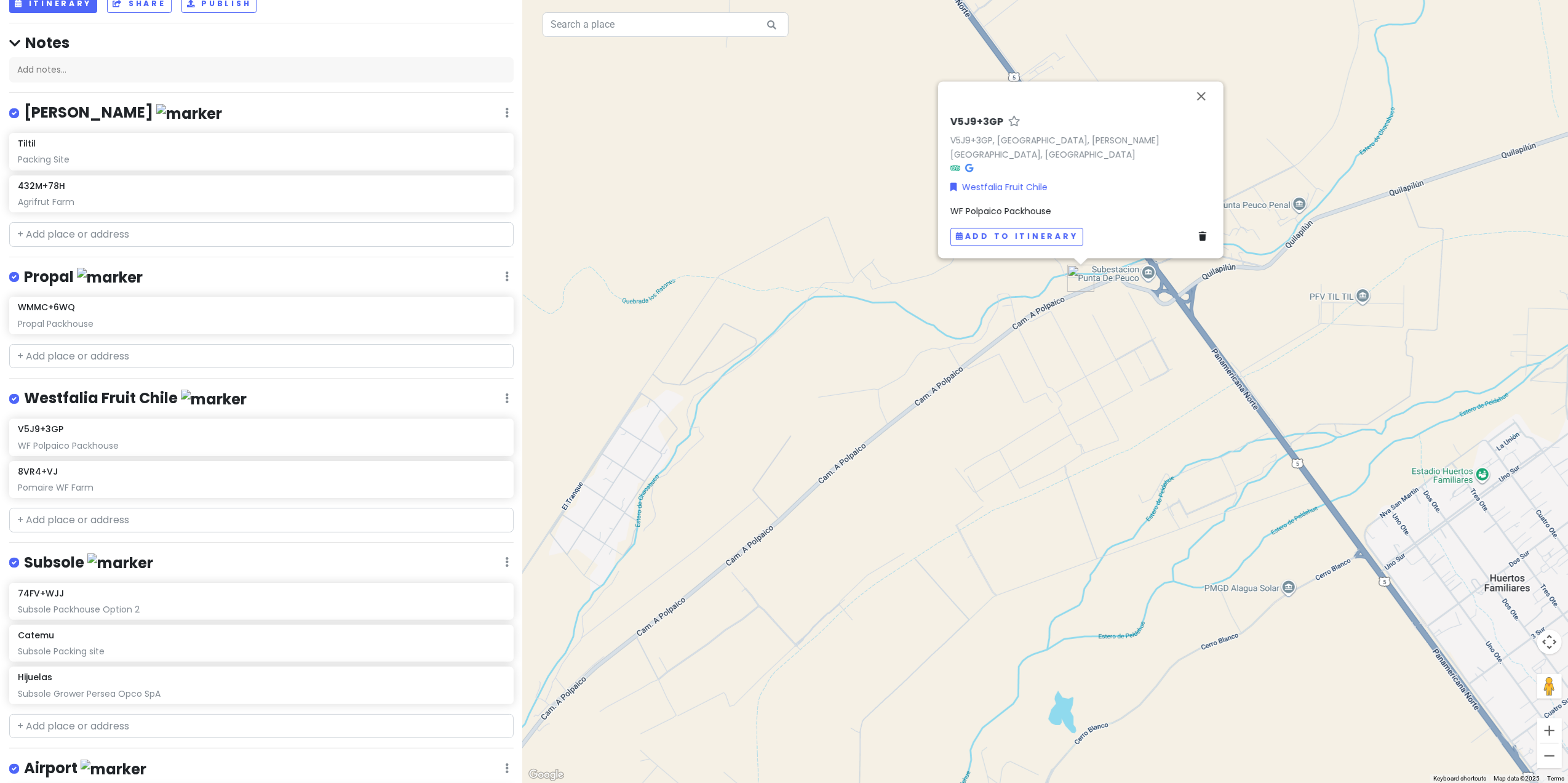
click at [1031, 392] on div "V5J9+3GP V5J9+3GP, [GEOGRAPHIC_DATA], [PERSON_NAME][GEOGRAPHIC_DATA], [GEOGRAPH…" at bounding box center [1046, 392] width 1045 height 783
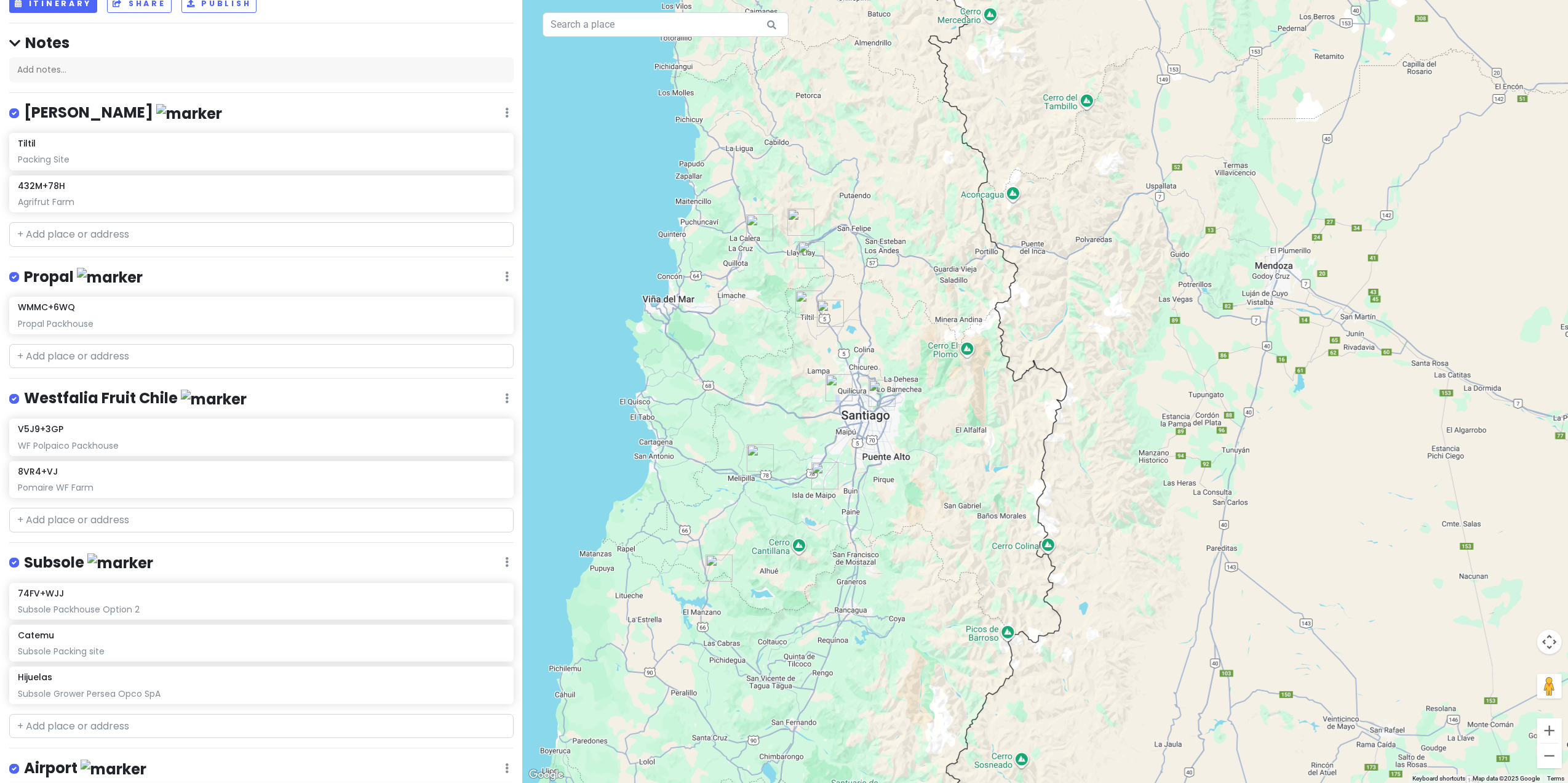
drag, startPoint x: 825, startPoint y: 466, endPoint x: 891, endPoint y: 378, distance: 110.0
click at [891, 378] on img "Roger de Flor" at bounding box center [882, 393] width 37 height 37
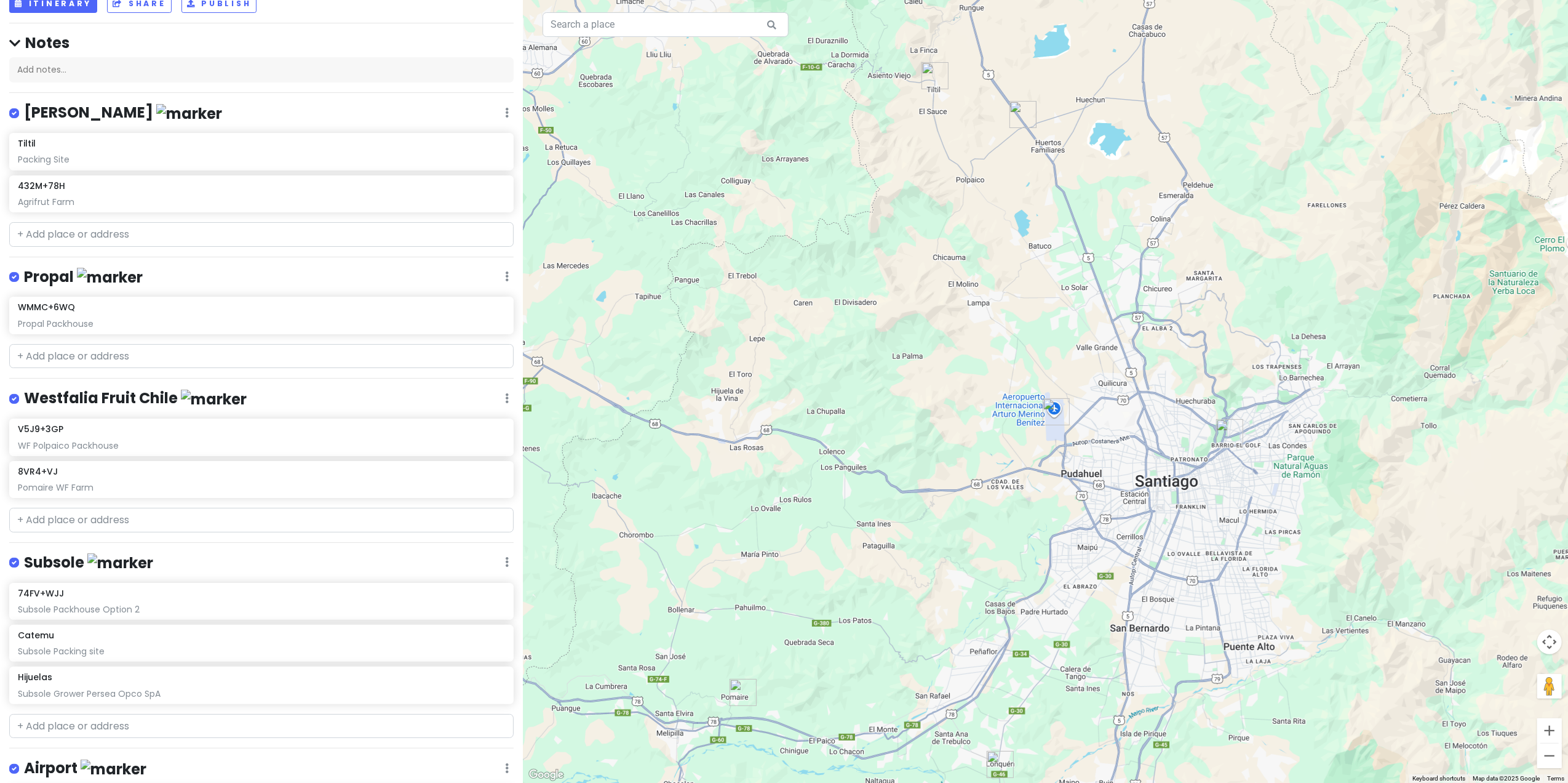
drag, startPoint x: 874, startPoint y: 410, endPoint x: 1090, endPoint y: 181, distance: 314.8
click at [1031, 181] on div at bounding box center [1046, 392] width 1045 height 783
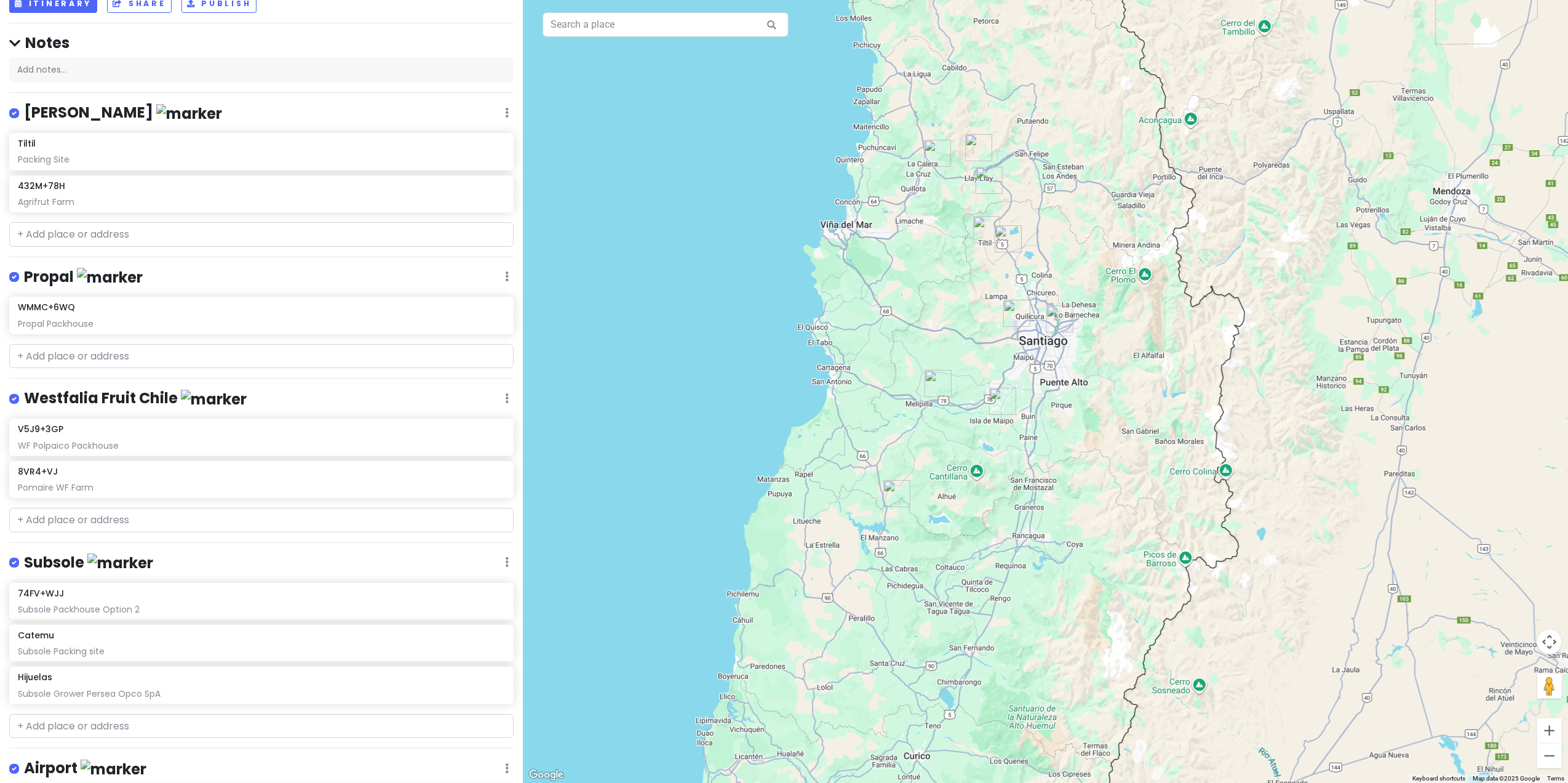
drag, startPoint x: 1076, startPoint y: 147, endPoint x: 1054, endPoint y: 243, distance: 98.5
click at [1031, 243] on div at bounding box center [1046, 392] width 1045 height 783
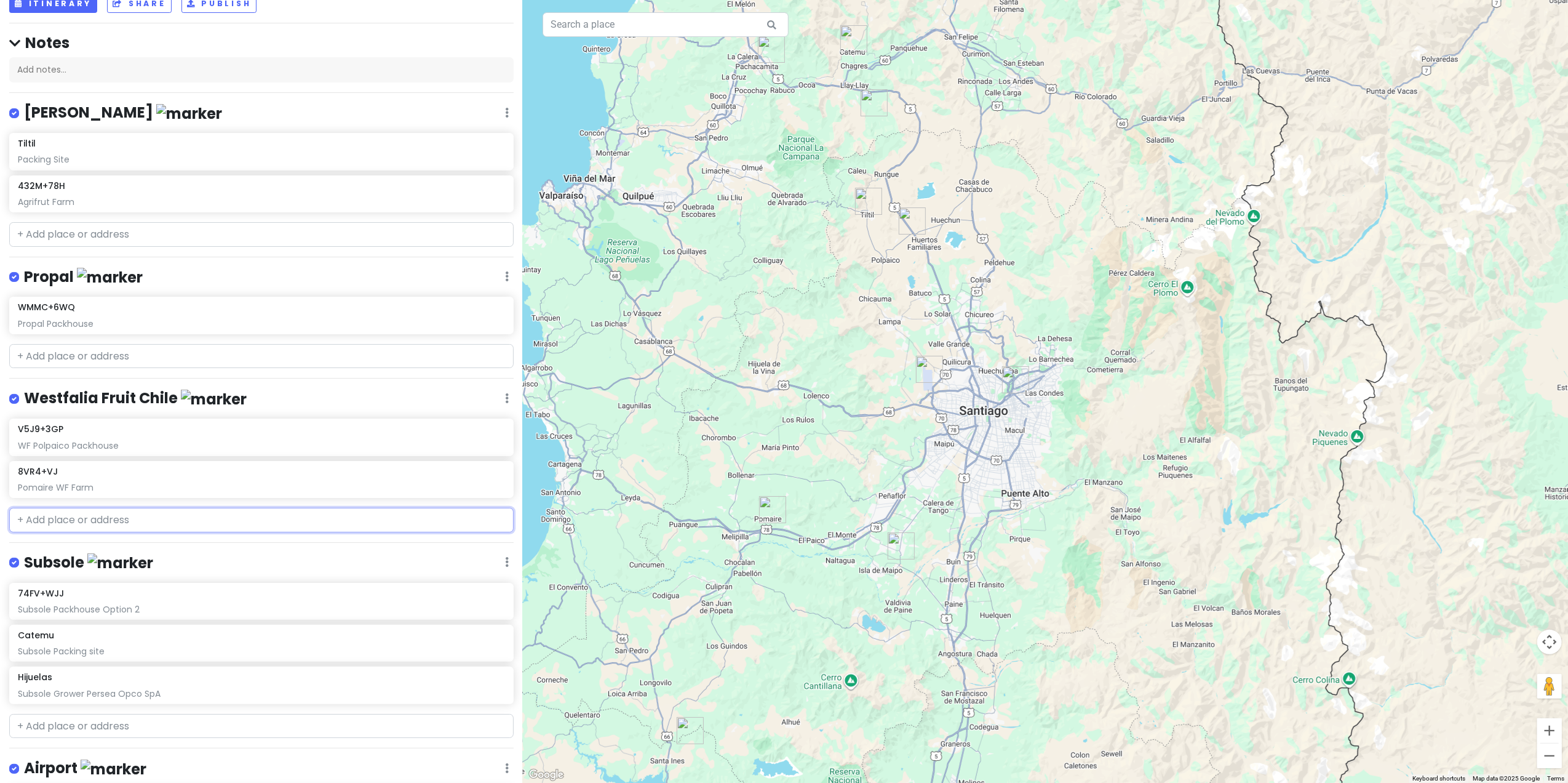
click at [181, 487] on input "text" at bounding box center [262, 520] width 504 height 24
paste input "[GEOGRAPHIC_DATA]"
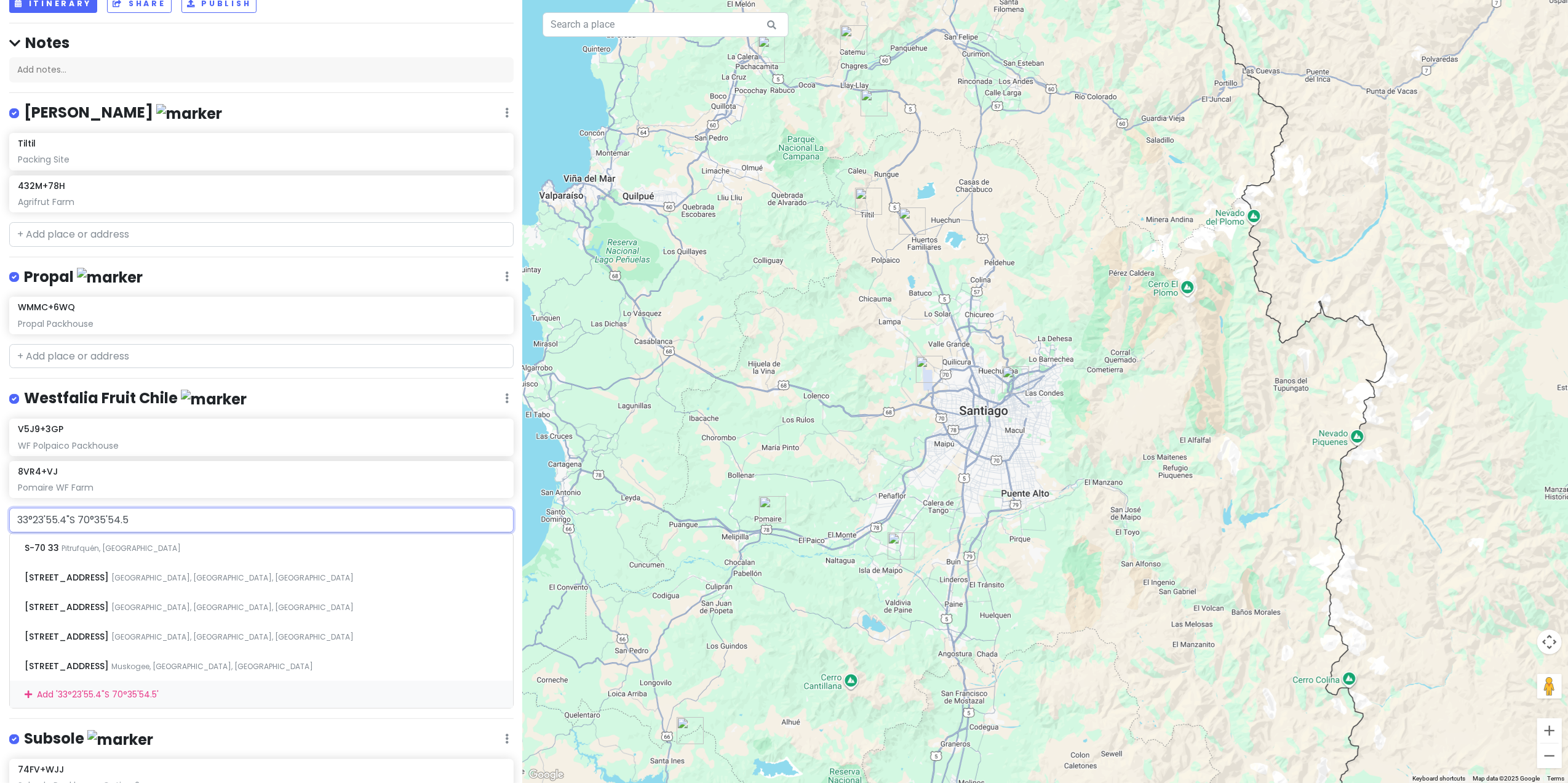
click at [74, 487] on input "33°23'55.4"S 70°35'54.5" at bounding box center [262, 520] width 504 height 24
click at [168, 487] on input "33°23'55.4 70°35'54.5" at bounding box center [262, 520] width 504 height 24
type input "3"
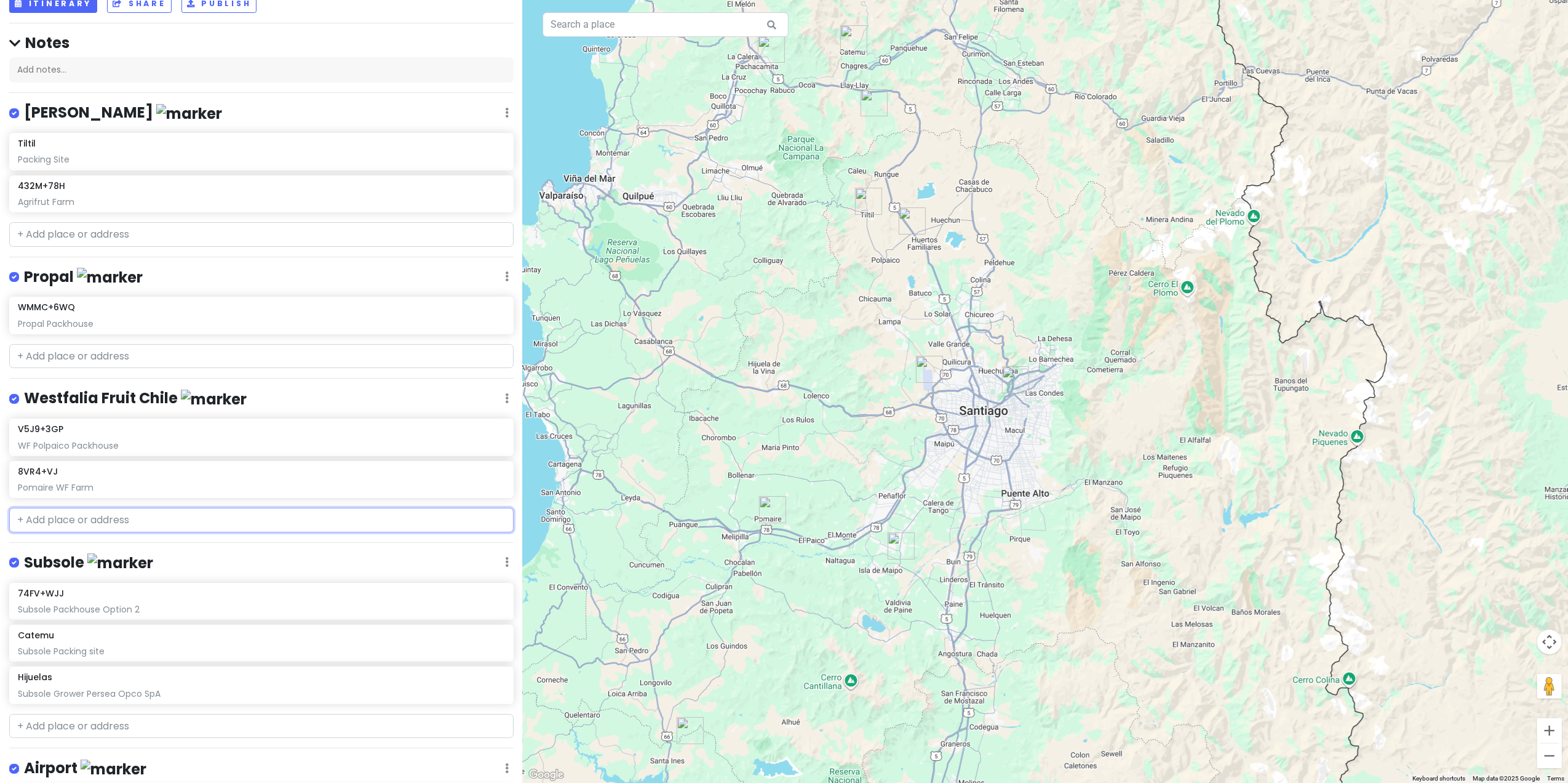
paste input "JC22+GJ6 Vitacura, [GEOGRAPHIC_DATA]"
type input "JC22+GJ6 Vitacura, [GEOGRAPHIC_DATA]"
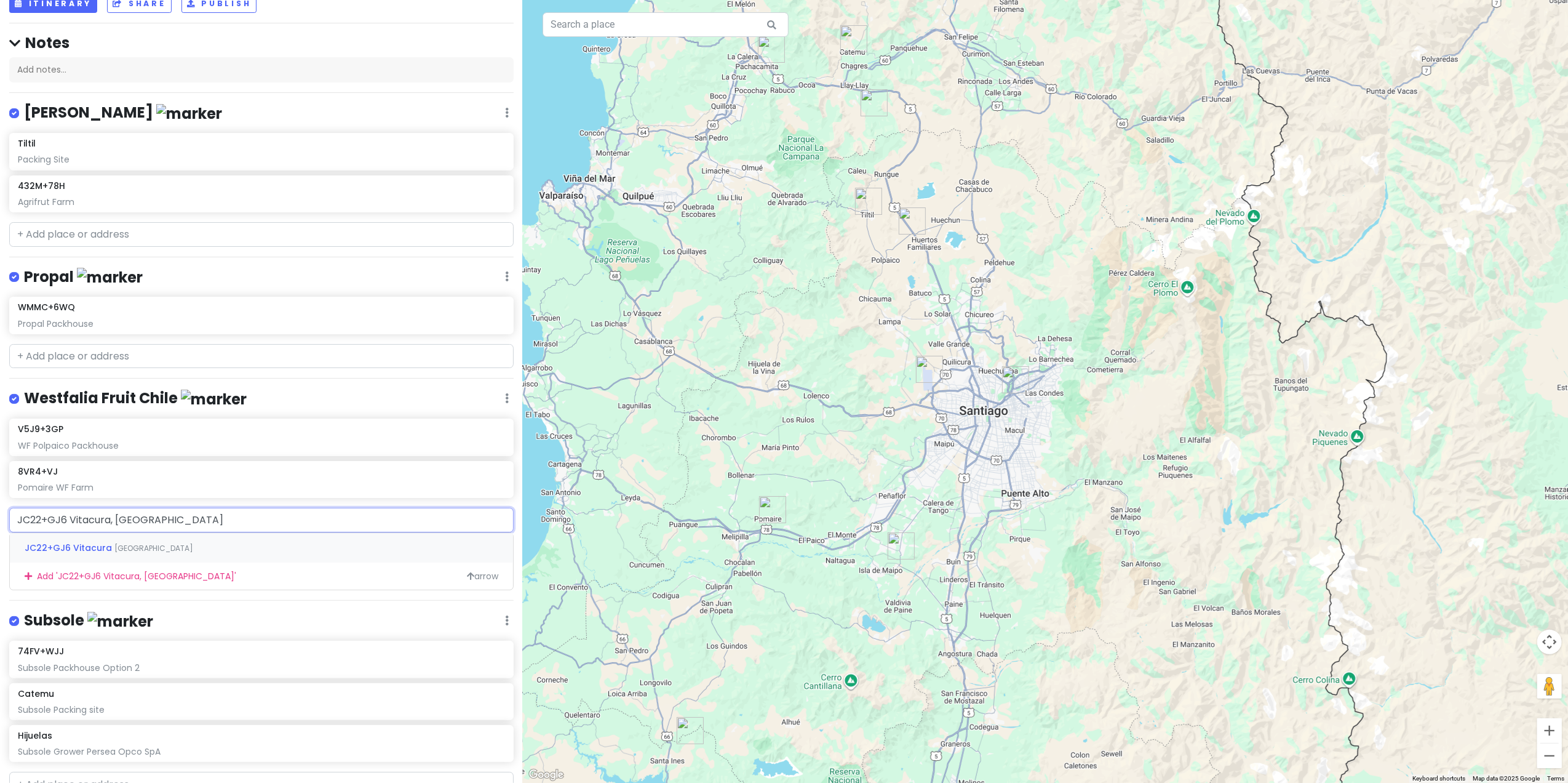
click at [74, 487] on span "JC22+GJ6 Vitacura" at bounding box center [69, 548] width 90 height 12
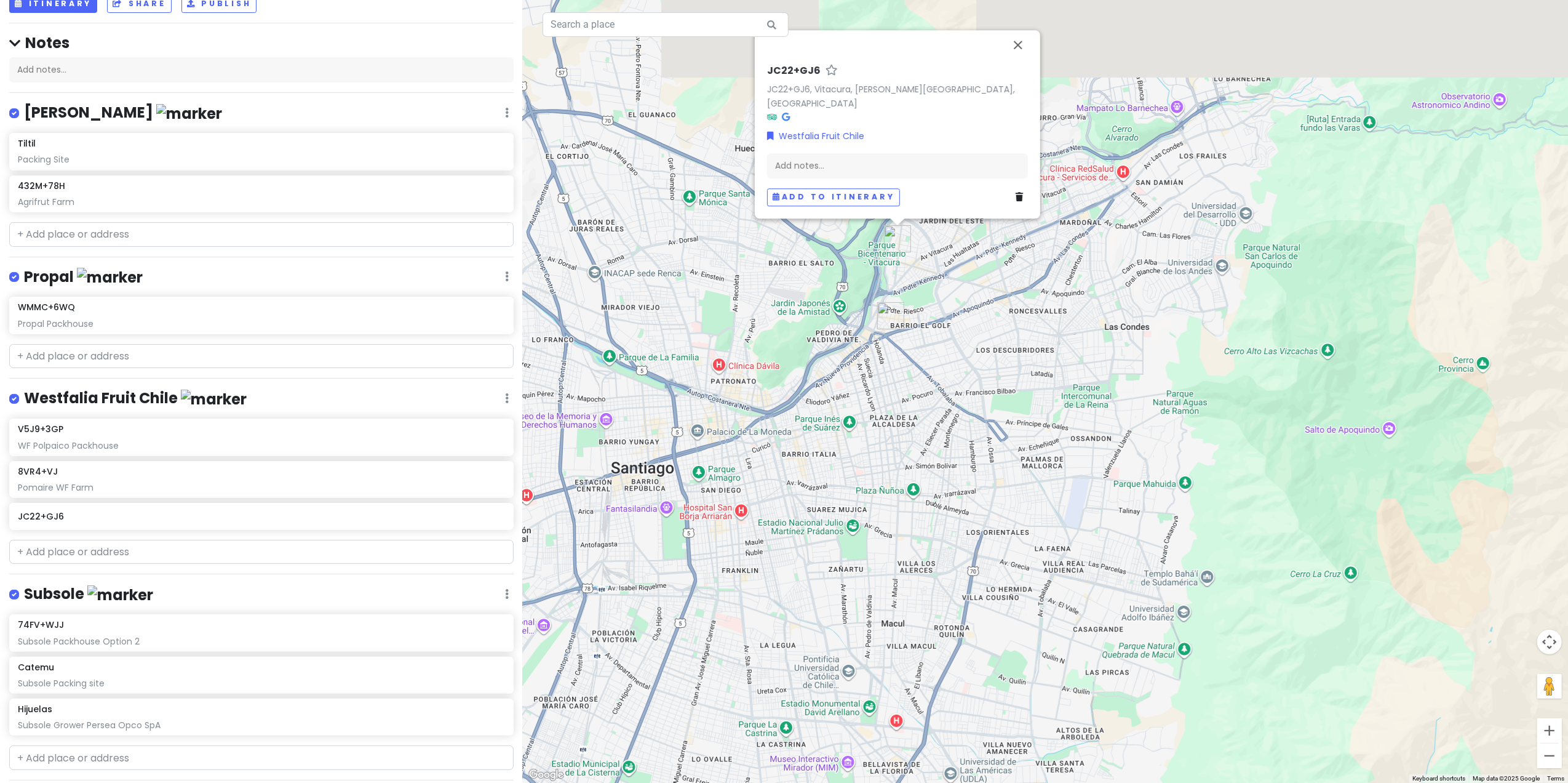
drag, startPoint x: 857, startPoint y: 242, endPoint x: 930, endPoint y: 543, distance: 309.7
click at [921, 487] on div "JC22+GJ6 JC22+GJ6, Vitacura, [PERSON_NAME][GEOGRAPHIC_DATA], [GEOGRAPHIC_DATA] …" at bounding box center [1046, 392] width 1045 height 783
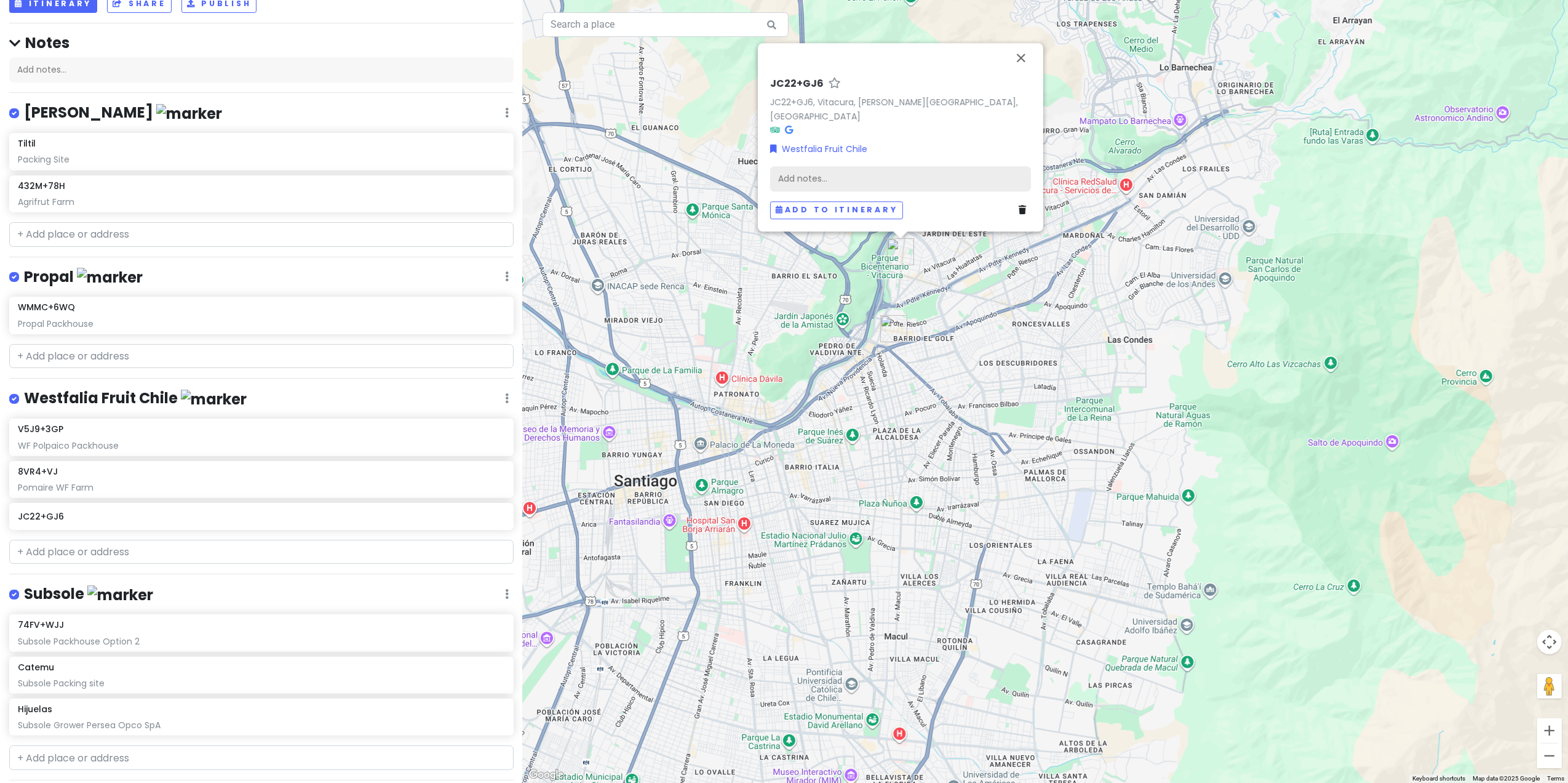
click at [839, 174] on div "Add notes..." at bounding box center [901, 179] width 261 height 26
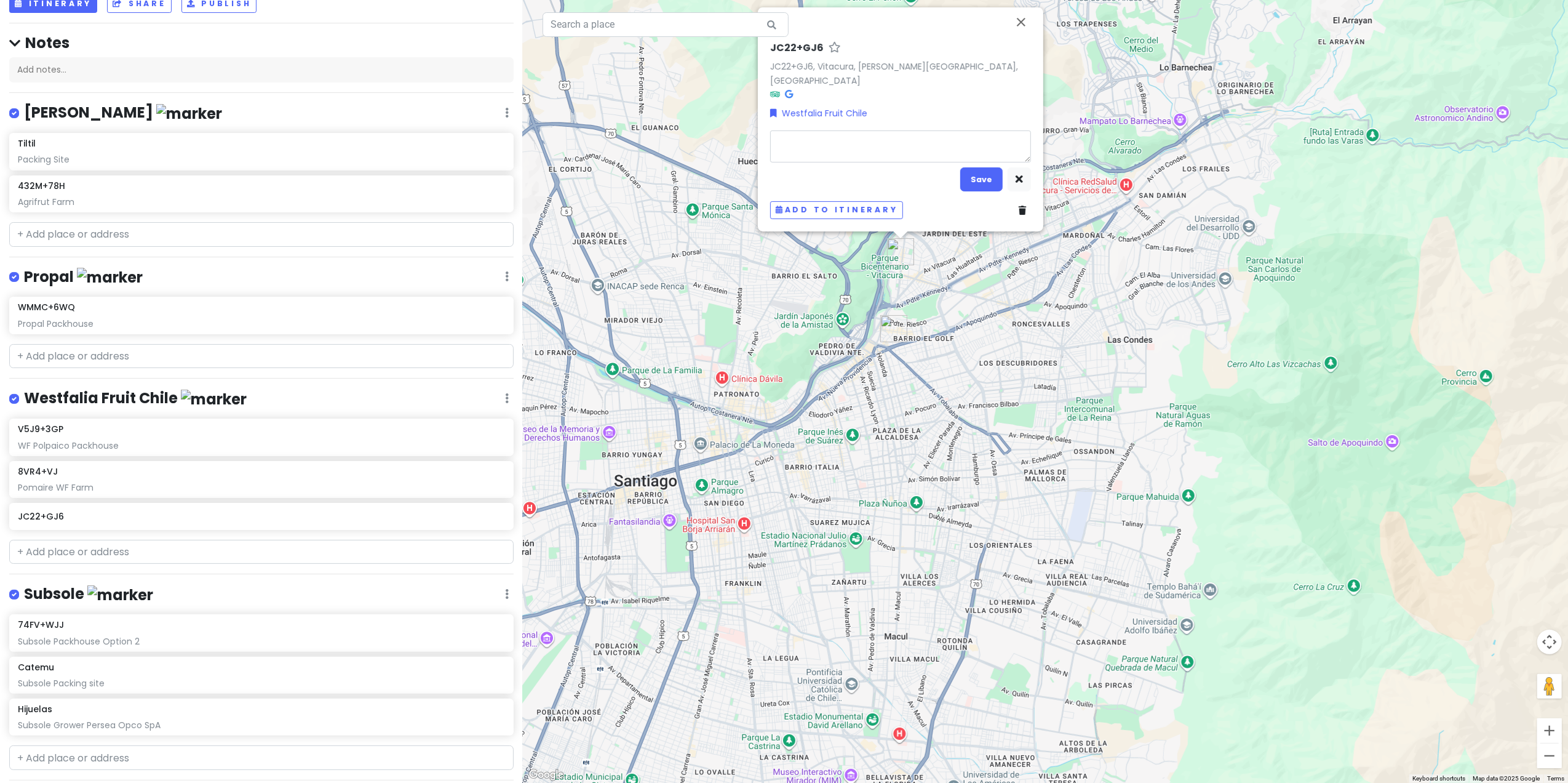
type textarea "x"
type textarea "T"
type textarea "x"
type textarea "Ta"
type textarea "x"
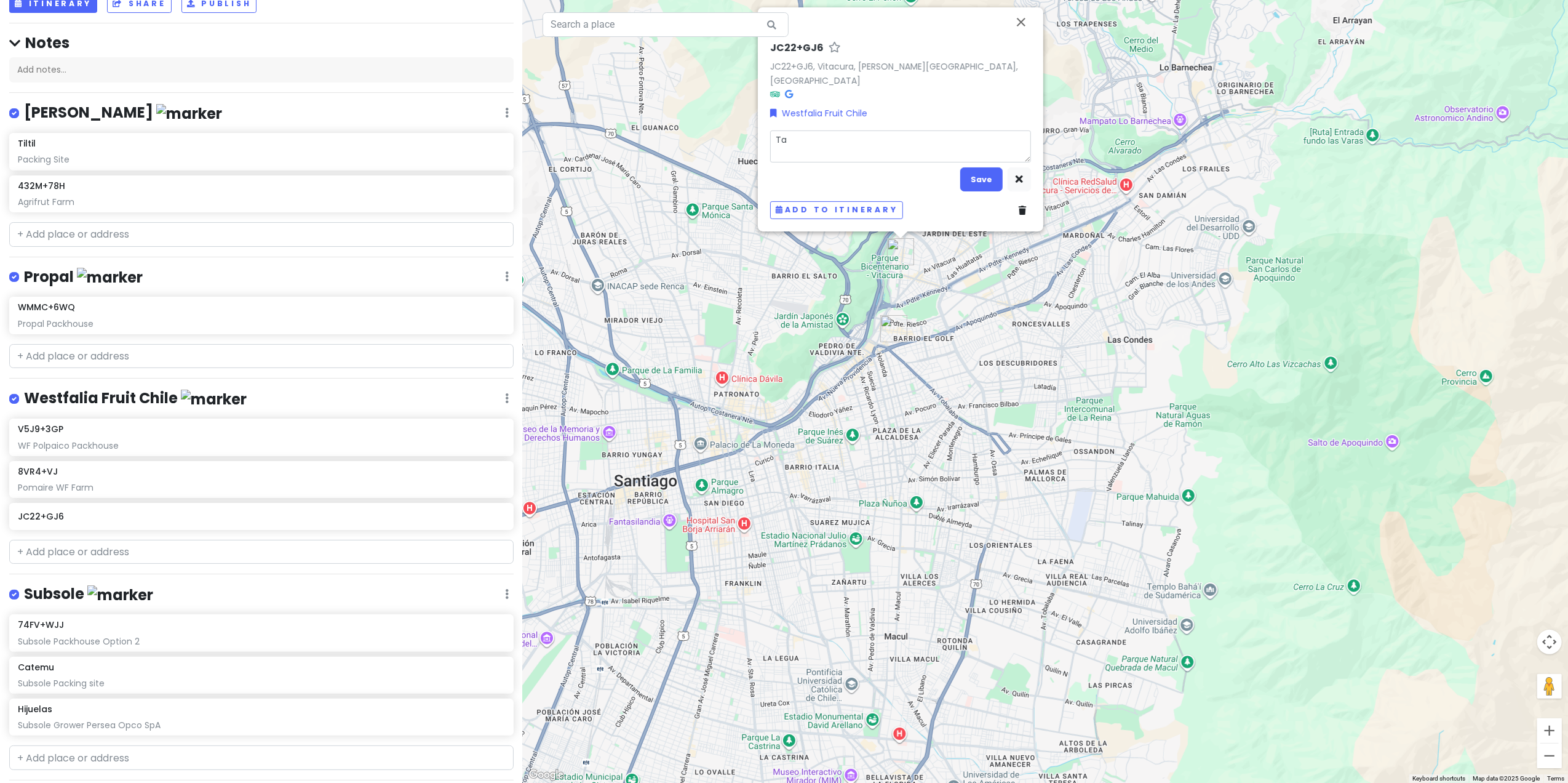
type textarea "[PERSON_NAME]"
type textarea "x"
type textarea "Tama"
type textarea "x"
type textarea "Taman"
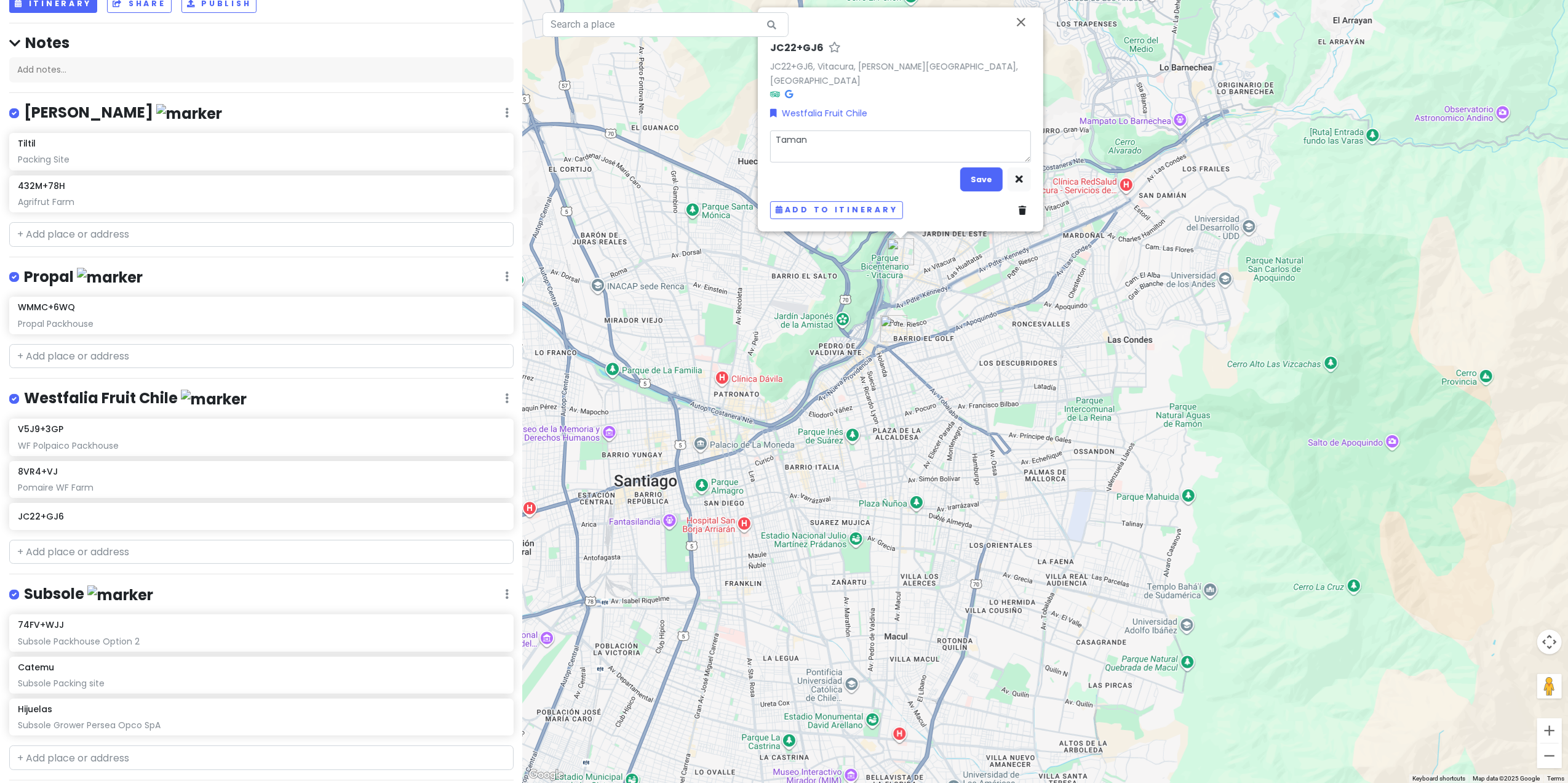
type textarea "x"
type textarea "[PERSON_NAME]"
type textarea "x"
type textarea "Tamango"
type textarea "x"
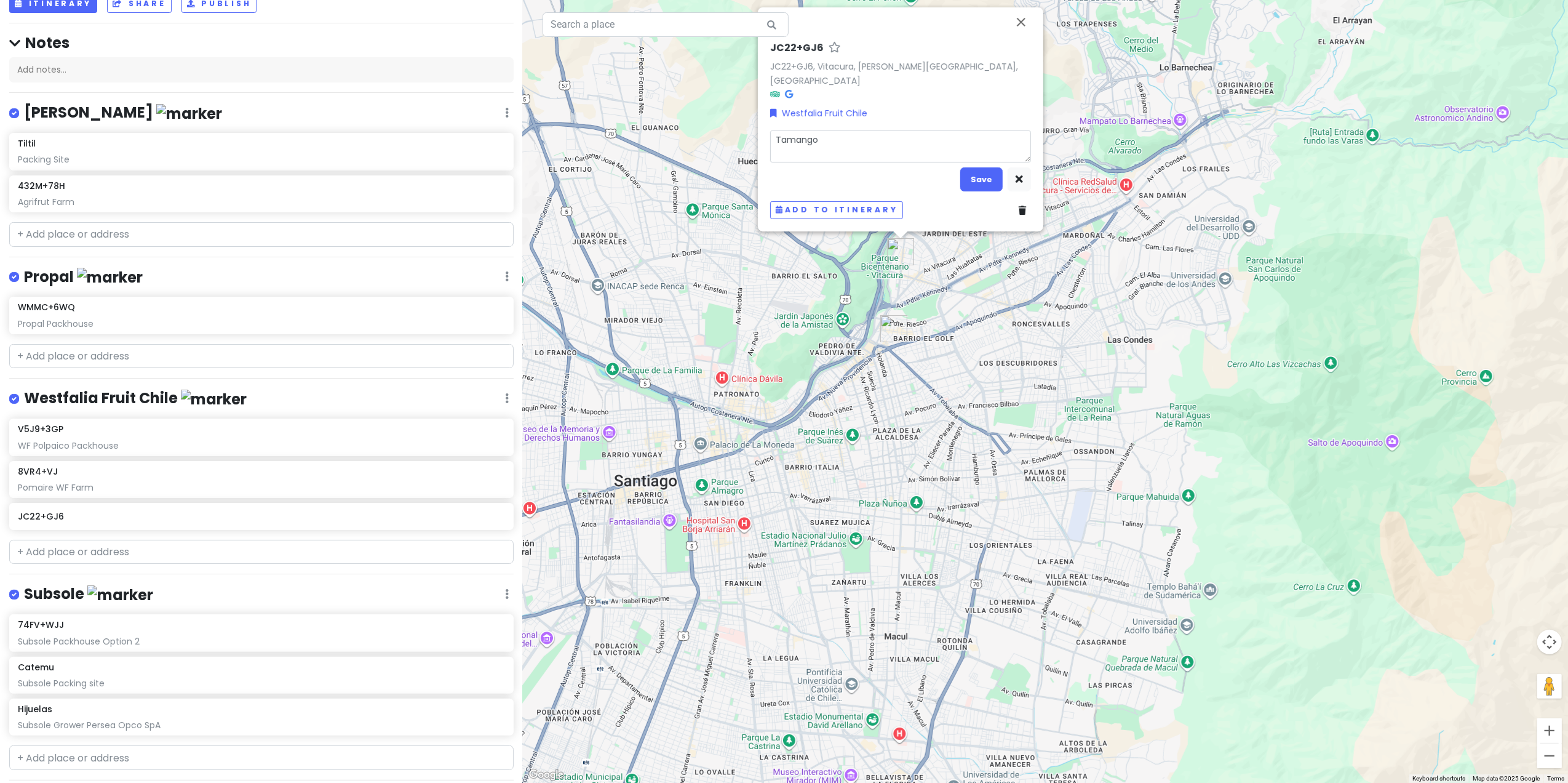
type textarea "Tamango"
type textarea "x"
type textarea "Tamango R"
type textarea "x"
type textarea "Tamango Re"
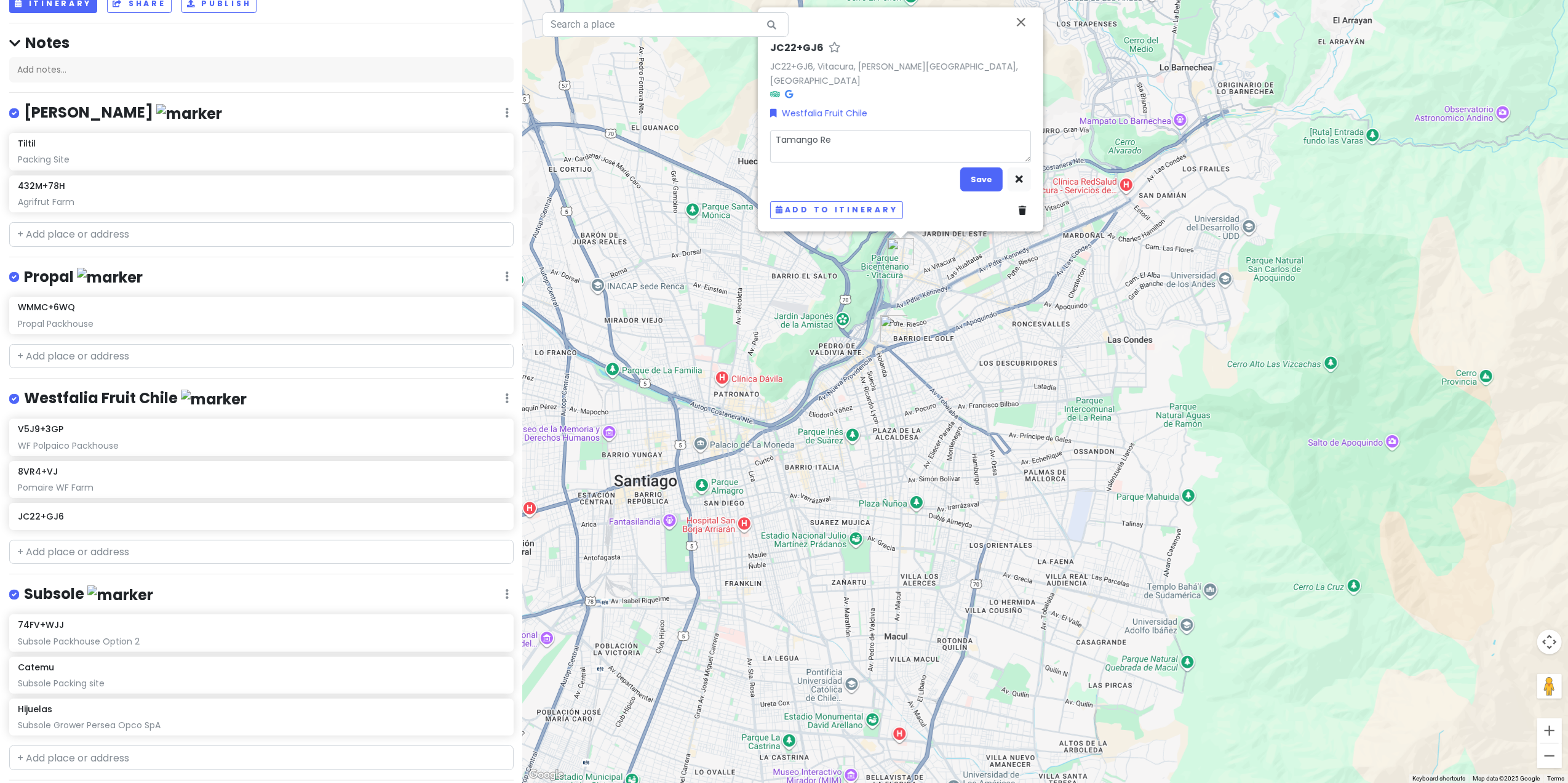
type textarea "x"
type textarea "Tamango Res"
type textarea "x"
type textarea "Tamango Rest"
type textarea "x"
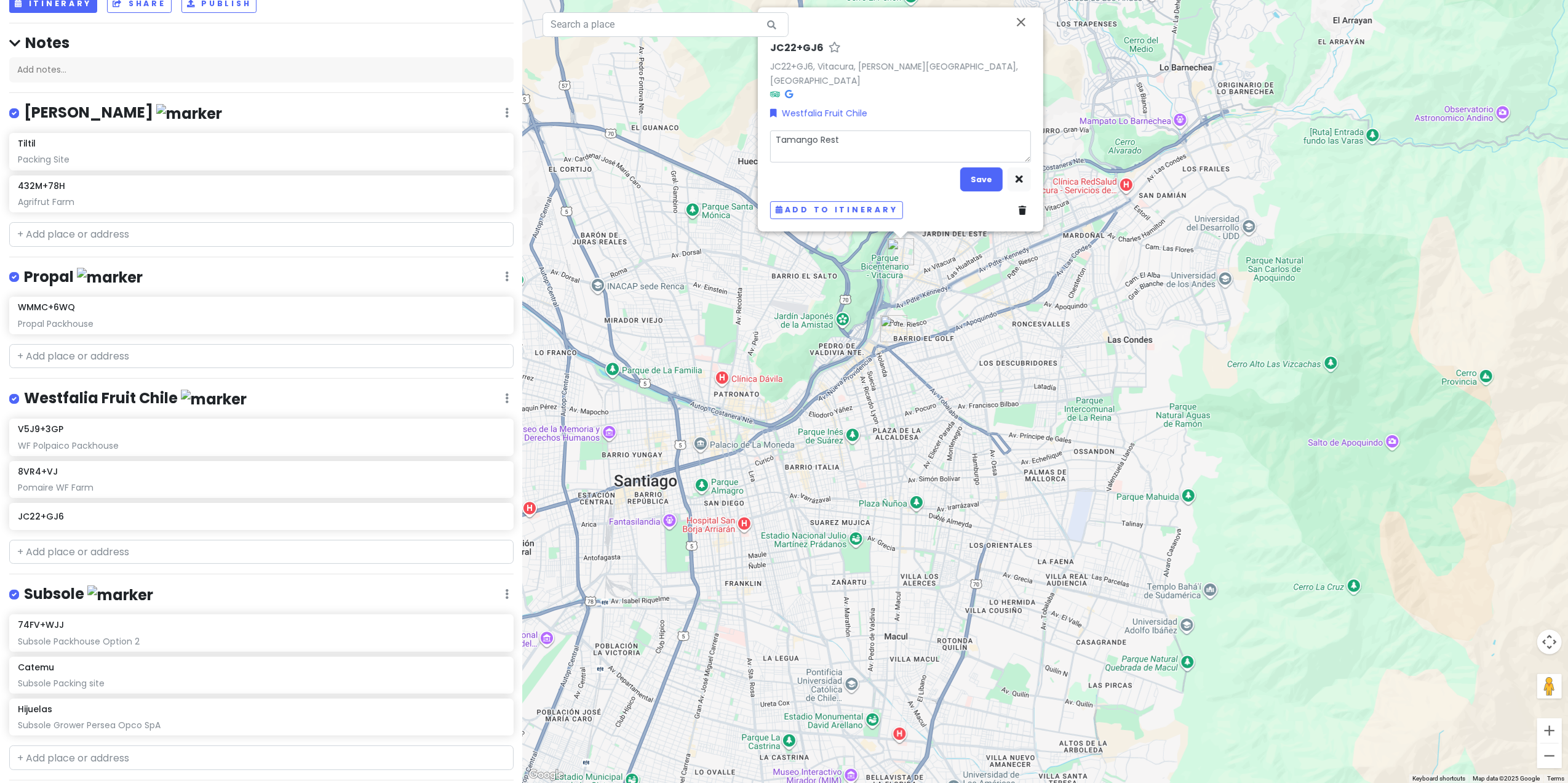
type textarea "[GEOGRAPHIC_DATA]"
type textarea "x"
type textarea "[GEOGRAPHIC_DATA]"
type textarea "x"
type textarea "Tamango Restaur"
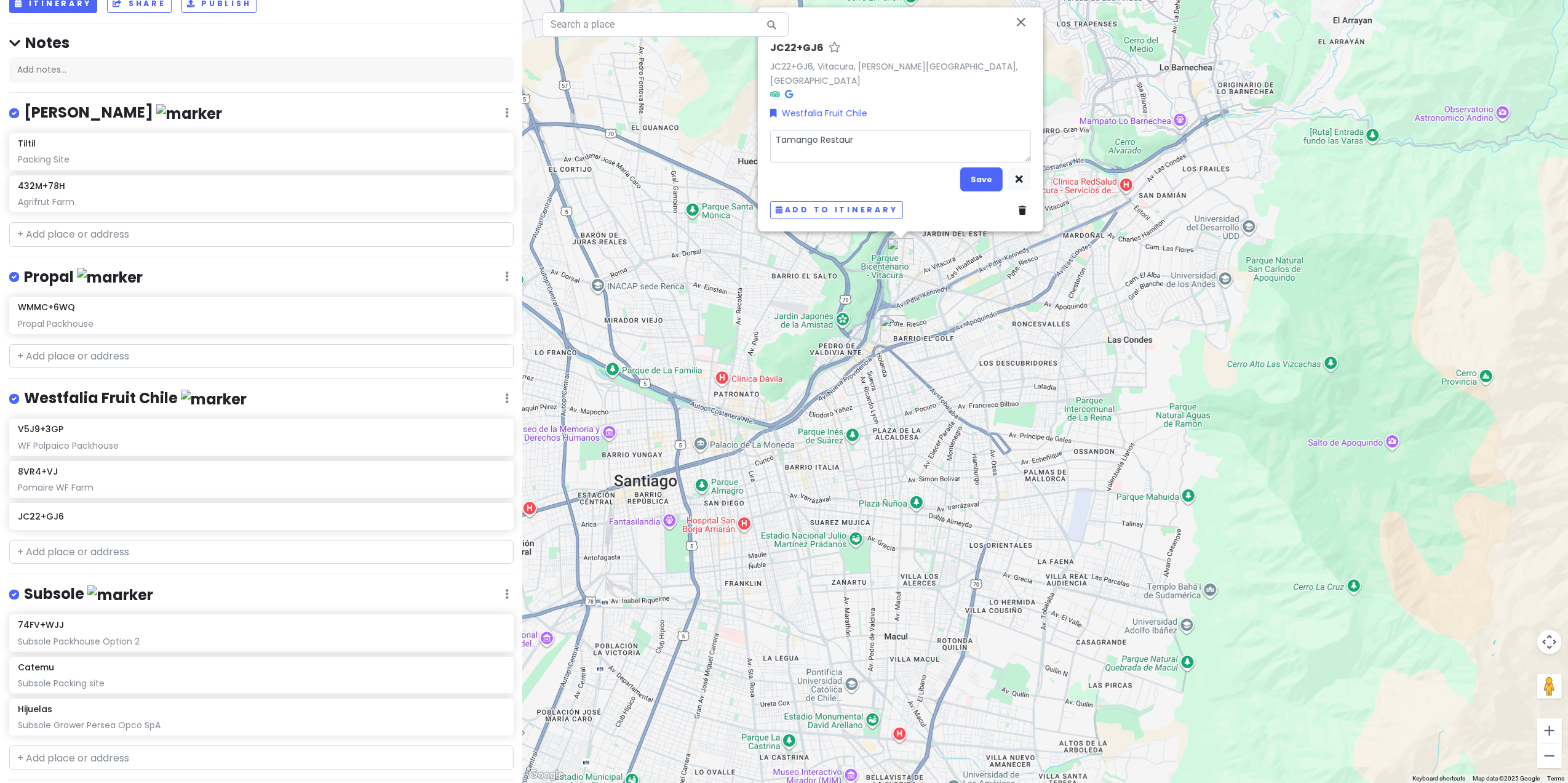
type textarea "x"
type textarea "Tamango Restaura"
type textarea "x"
type textarea "Tamango Restauran"
type textarea "x"
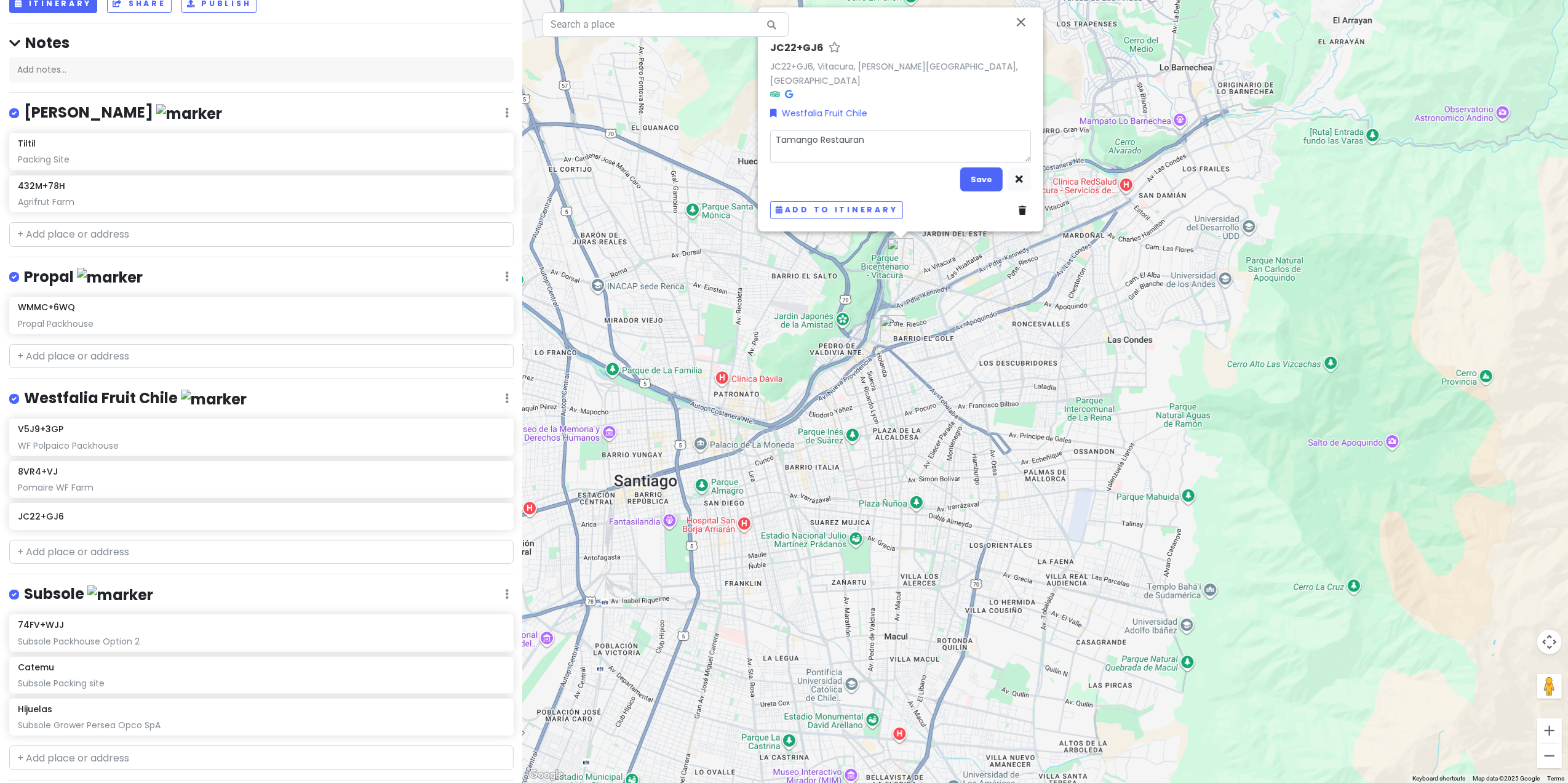
type textarea "[GEOGRAPHIC_DATA]"
type textarea "x"
type textarea "[GEOGRAPHIC_DATA]"
click at [982, 178] on button "Save" at bounding box center [981, 179] width 43 height 24
